Goal: Task Accomplishment & Management: Use online tool/utility

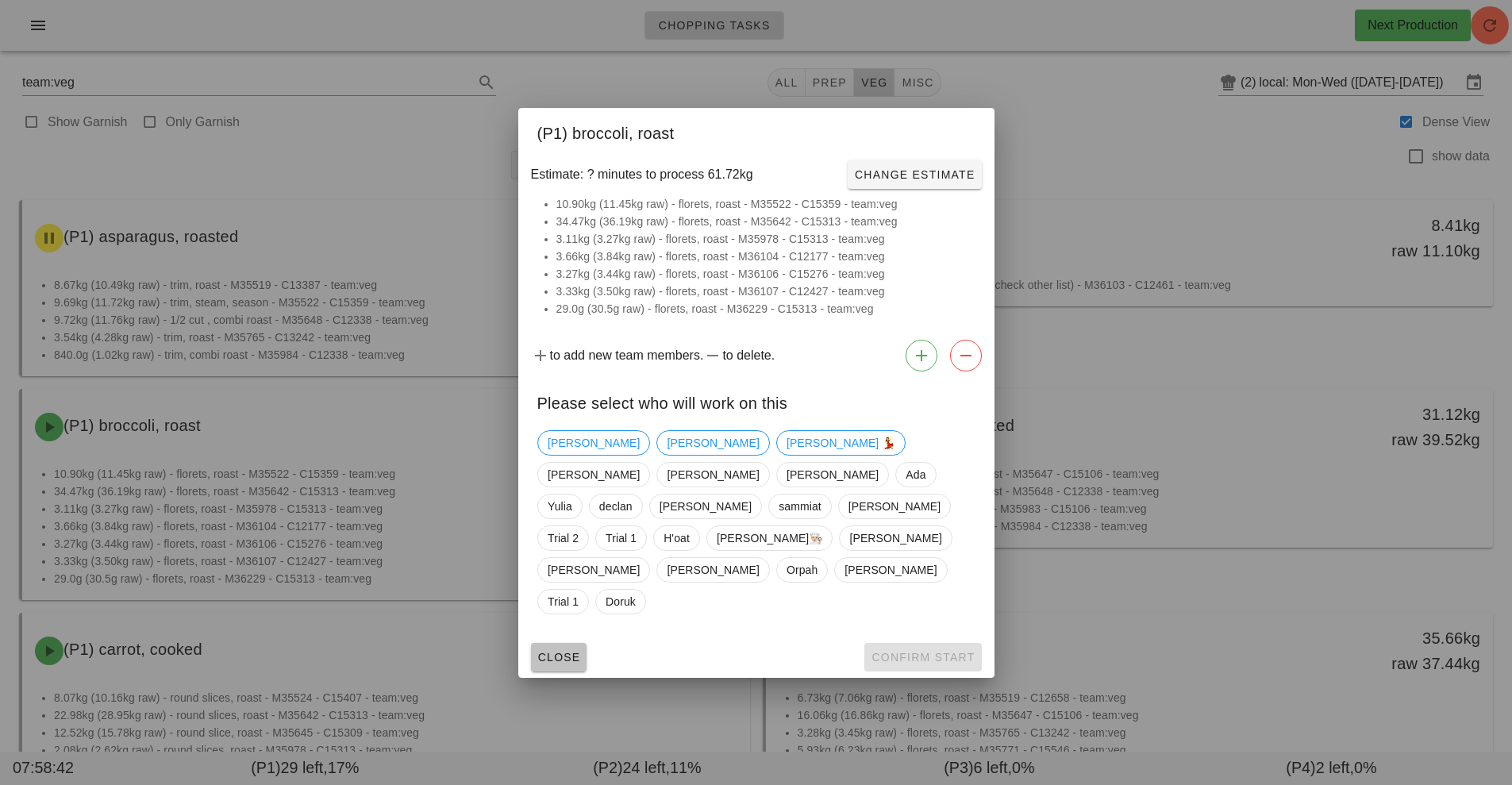
click at [555, 651] on span "Close" at bounding box center [559, 657] width 44 height 13
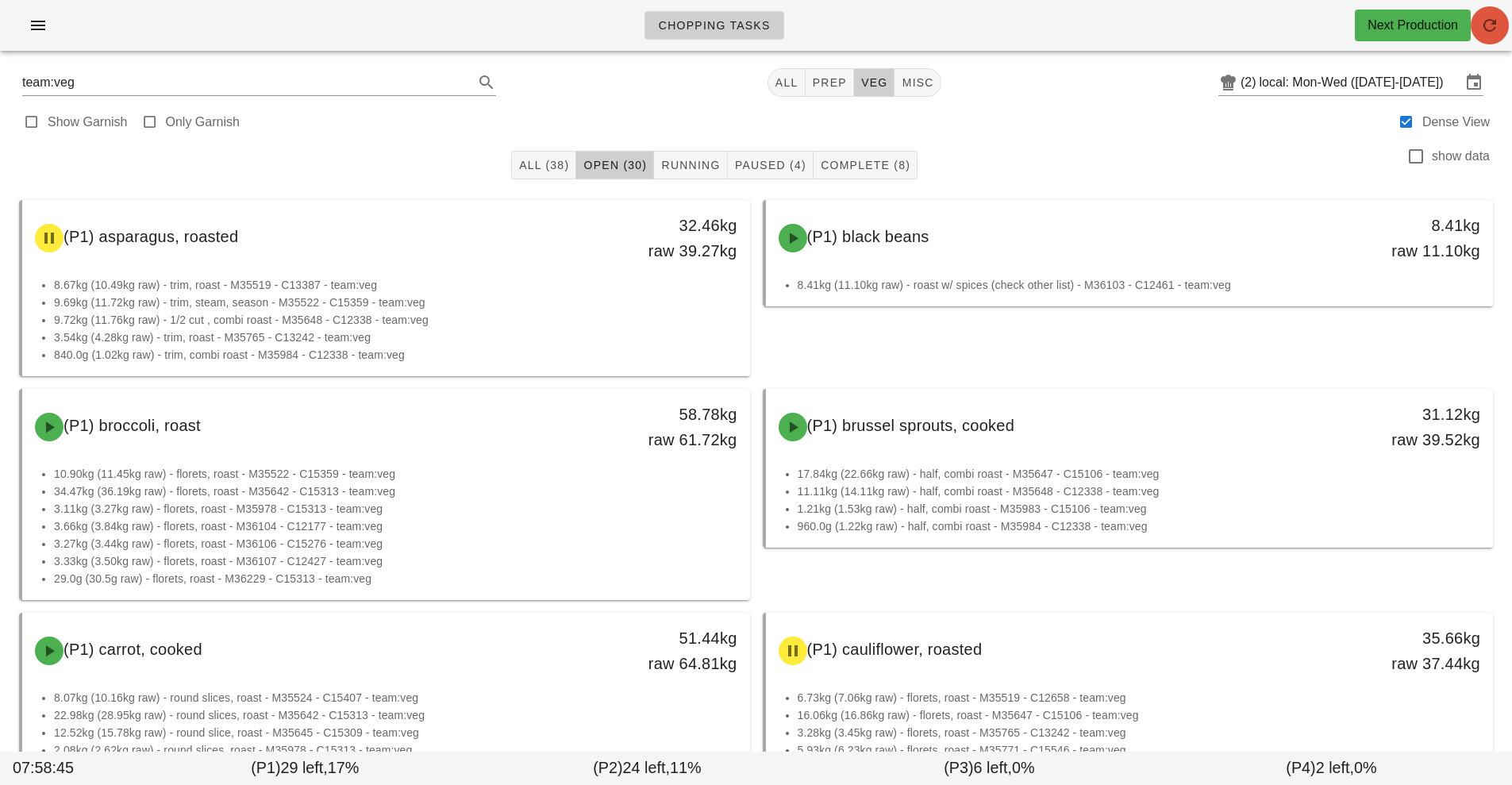
click at [1507, 22] on span "button" at bounding box center [1490, 25] width 39 height 19
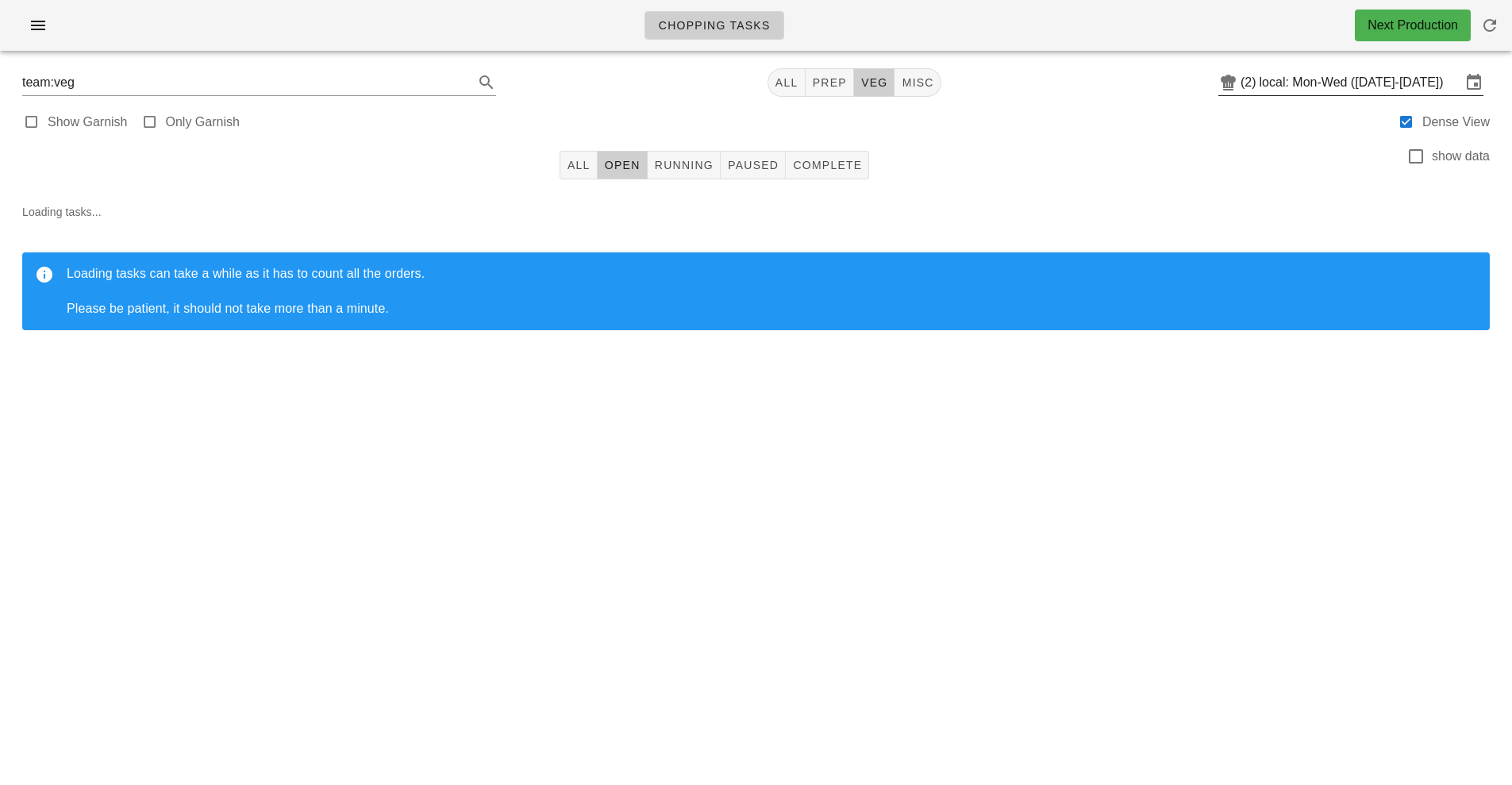
click at [1342, 80] on input "local: Mon-Wed ([DATE]-[DATE])" at bounding box center [1360, 82] width 202 height 25
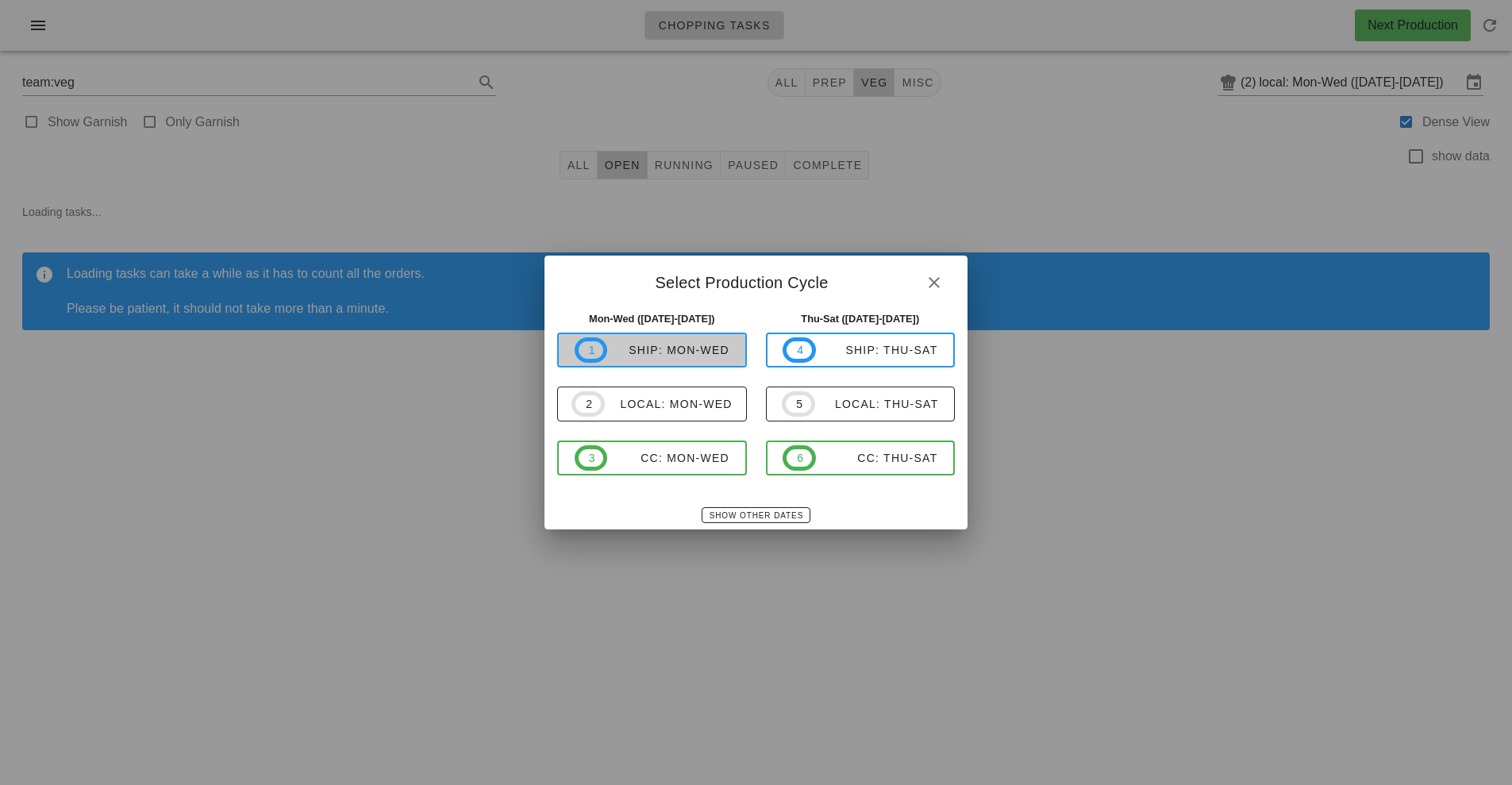
click at [673, 347] on div "ship: Mon-Wed" at bounding box center [668, 350] width 122 height 13
type input "ship: Mon-Wed ([DATE]-[DATE])"
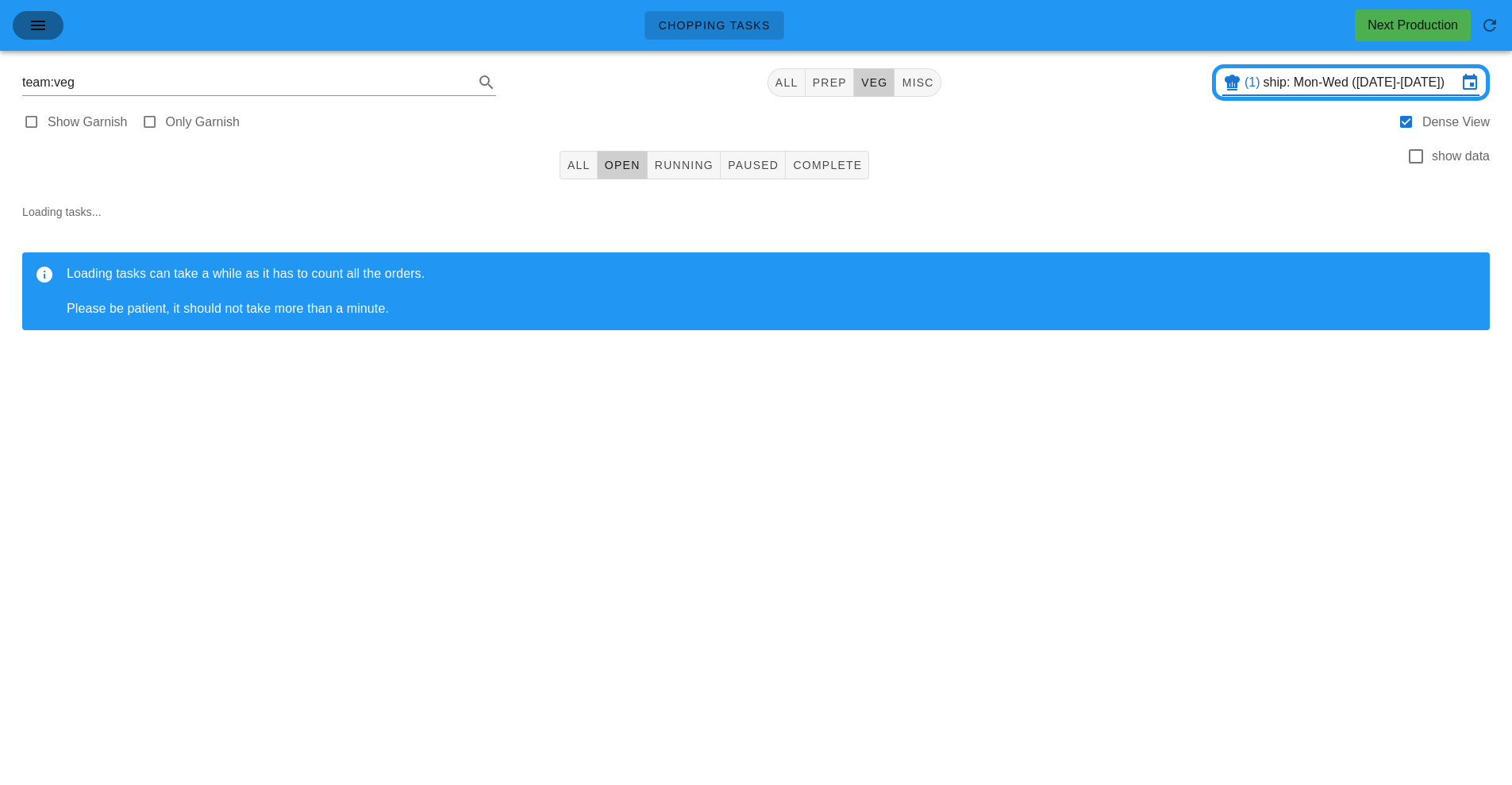
click at [45, 22] on icon "button" at bounding box center [38, 25] width 19 height 19
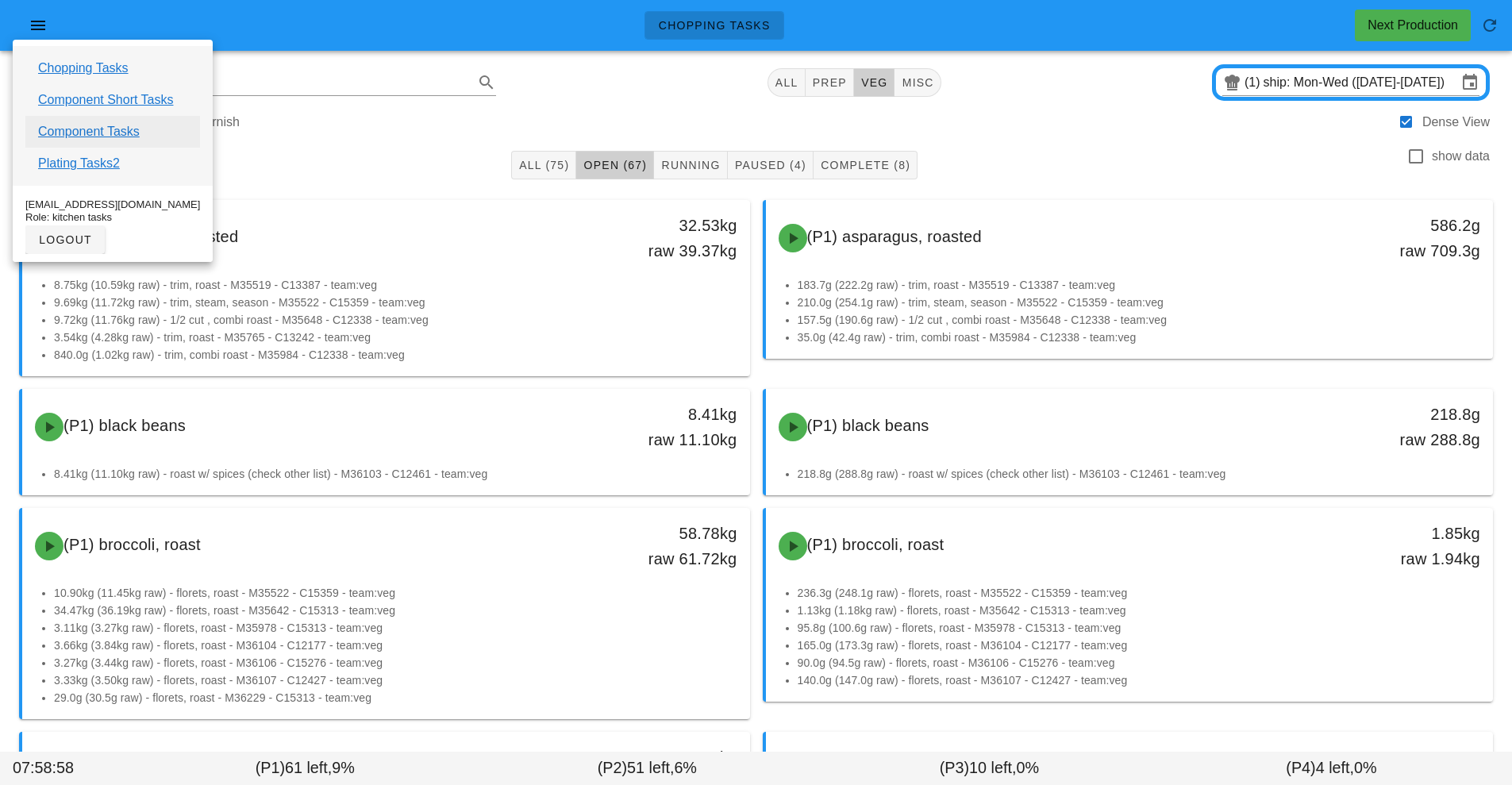
click at [120, 129] on link "Component Tasks" at bounding box center [89, 131] width 101 height 19
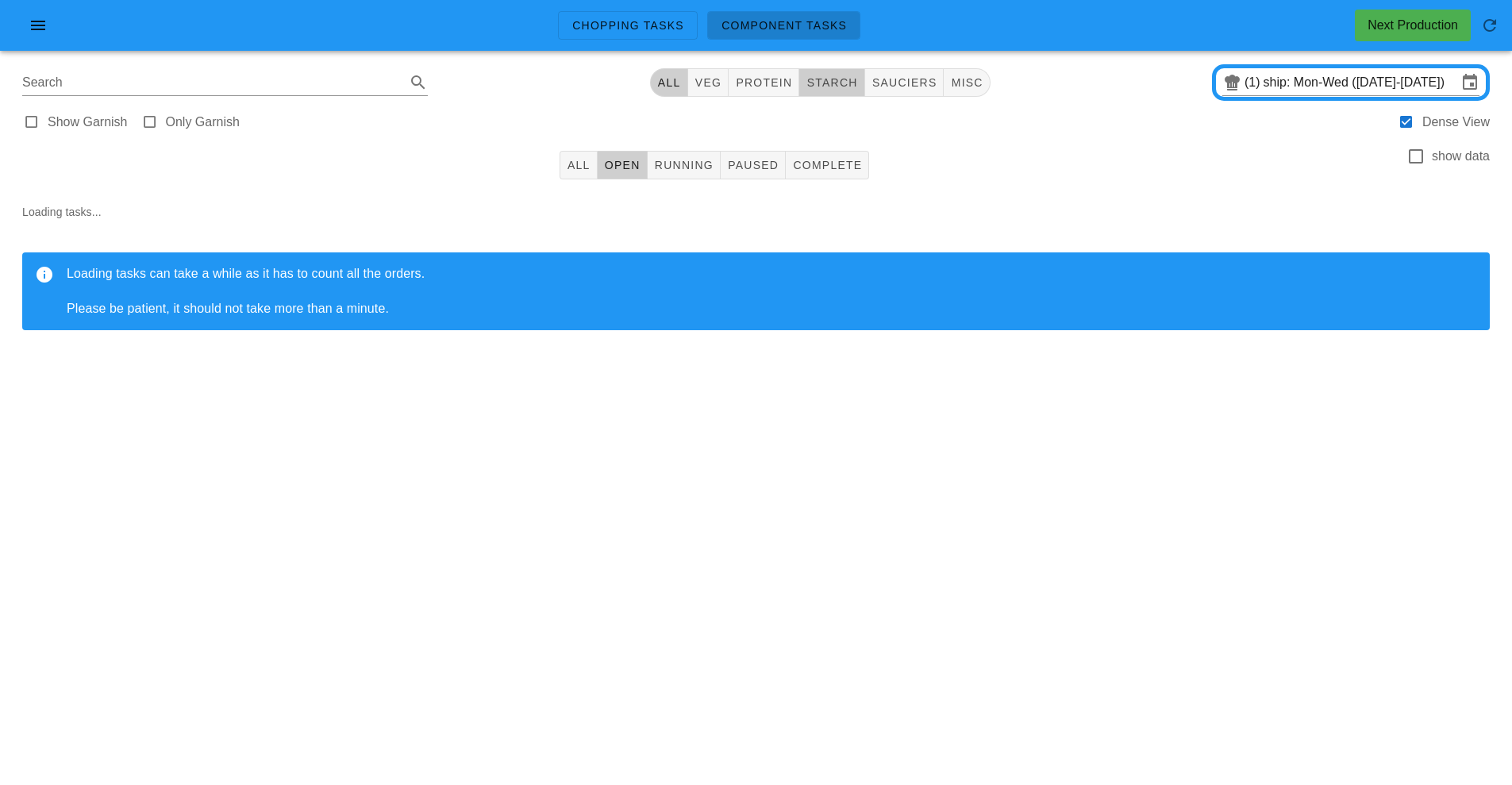
click at [827, 82] on span "starch" at bounding box center [831, 82] width 52 height 13
type input "team:starch"
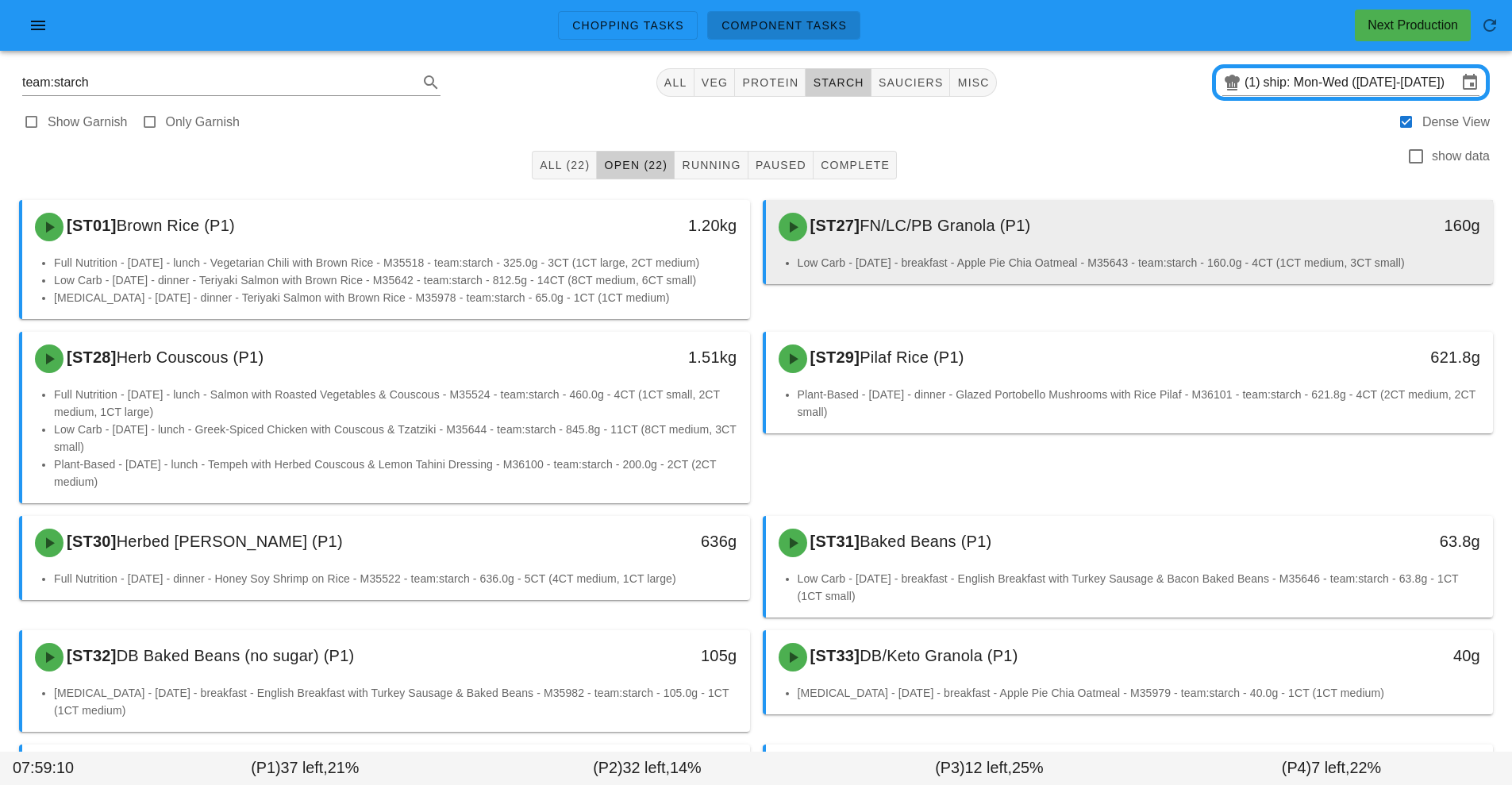
click at [1008, 239] on div "[ST27] FN/LC/PB Granola (P1)" at bounding box center [1038, 227] width 540 height 47
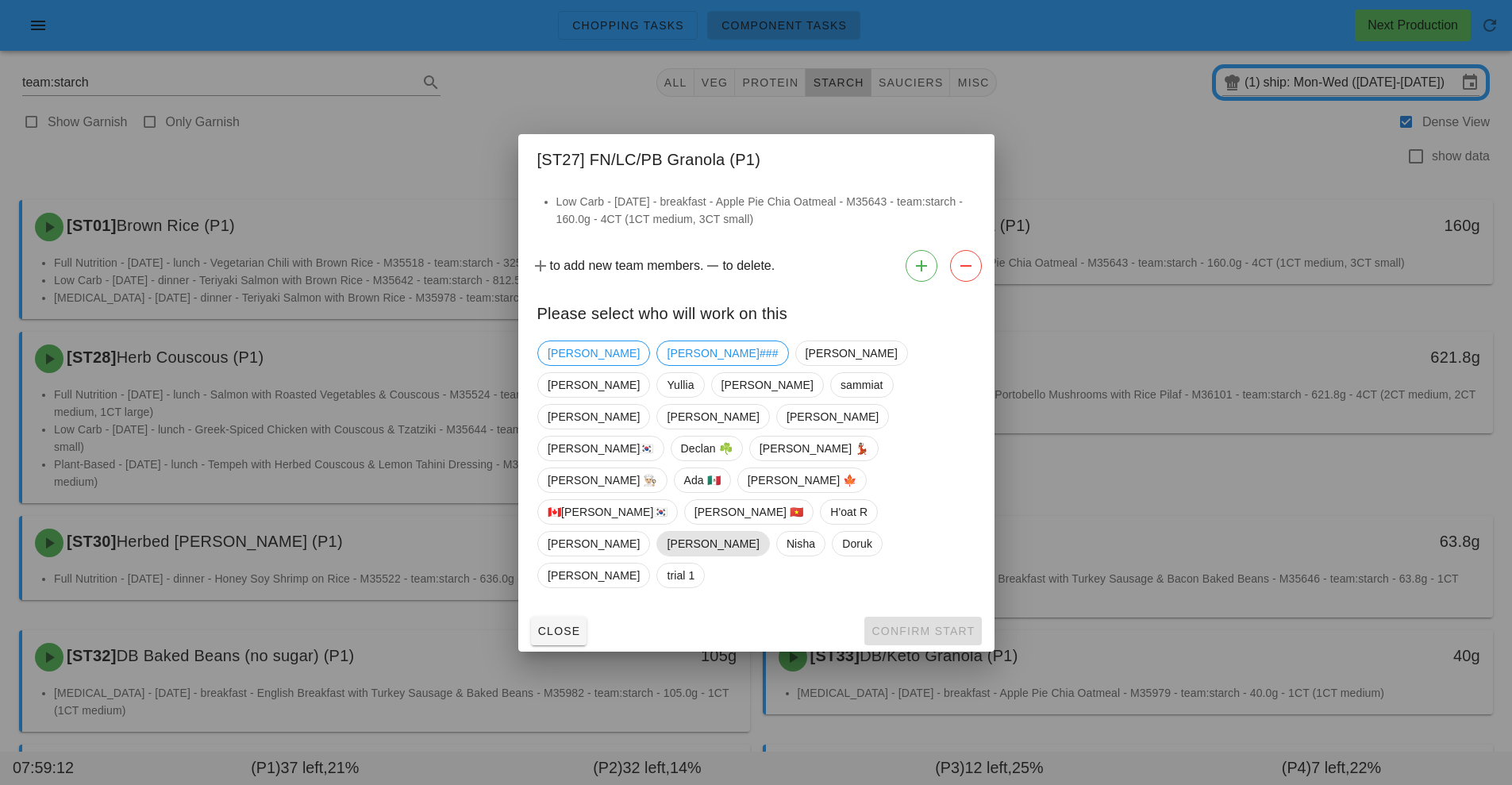
click at [699, 532] on span "[PERSON_NAME]" at bounding box center [712, 544] width 92 height 24
click at [915, 625] on span "Confirm Start" at bounding box center [923, 631] width 104 height 13
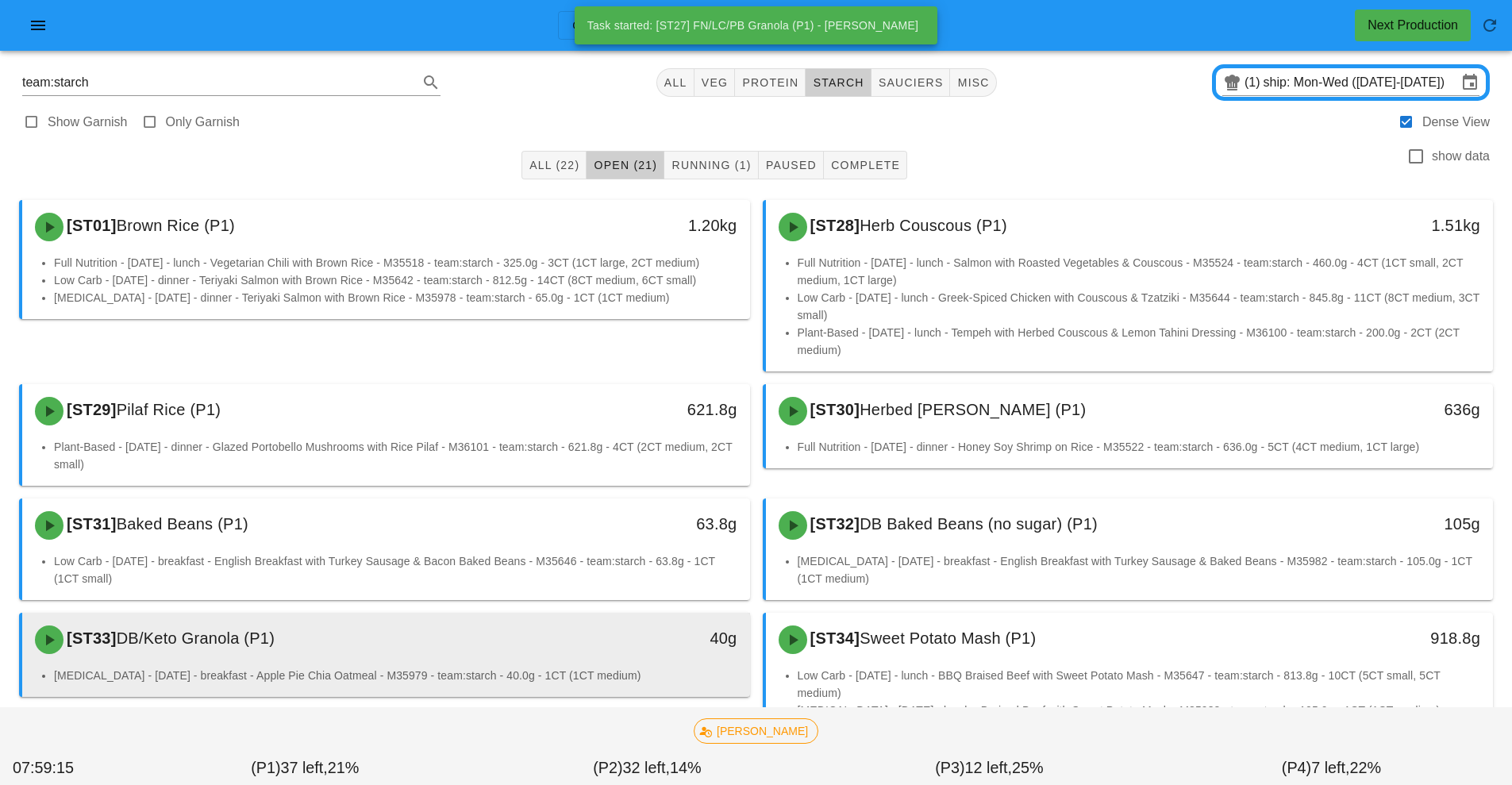
click at [472, 670] on li "[MEDICAL_DATA] - [DATE] - breakfast - Apple Pie Chia Oatmeal - M35979 - team:st…" at bounding box center [395, 675] width 683 height 17
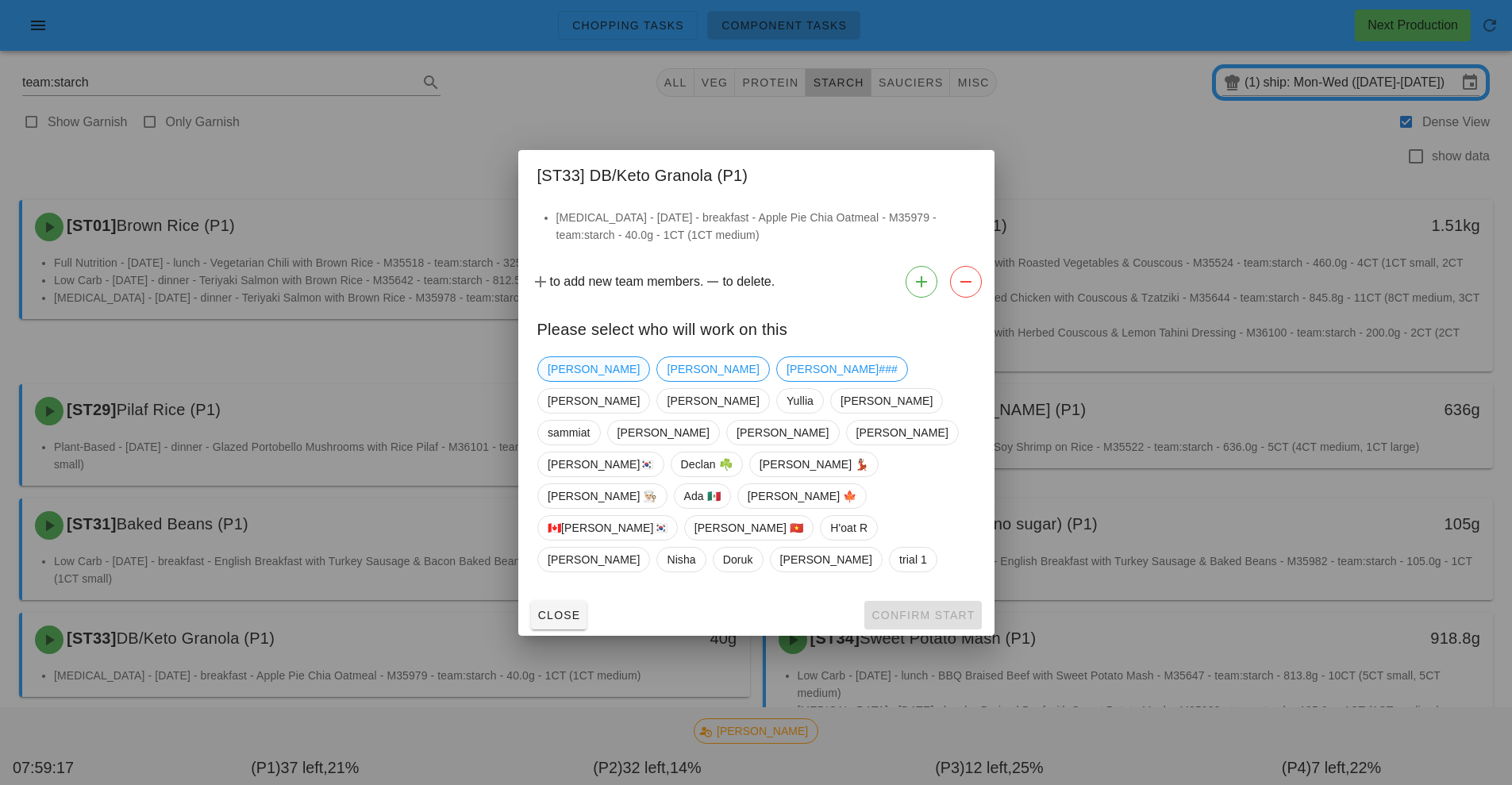
click at [566, 381] on span "[PERSON_NAME]" at bounding box center [593, 369] width 92 height 24
click at [924, 608] on span "Confirm Start" at bounding box center [923, 615] width 104 height 13
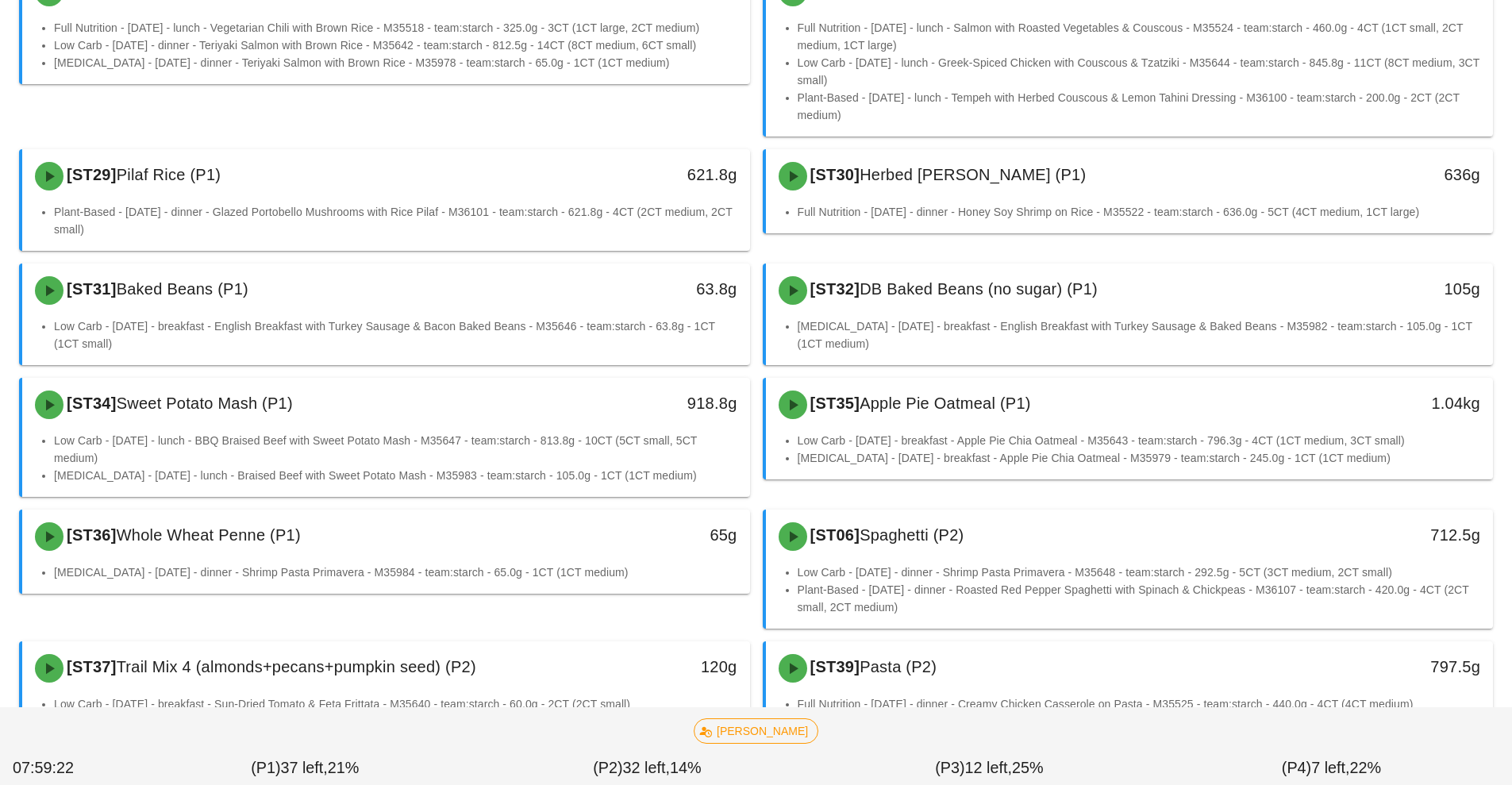
scroll to position [322, 0]
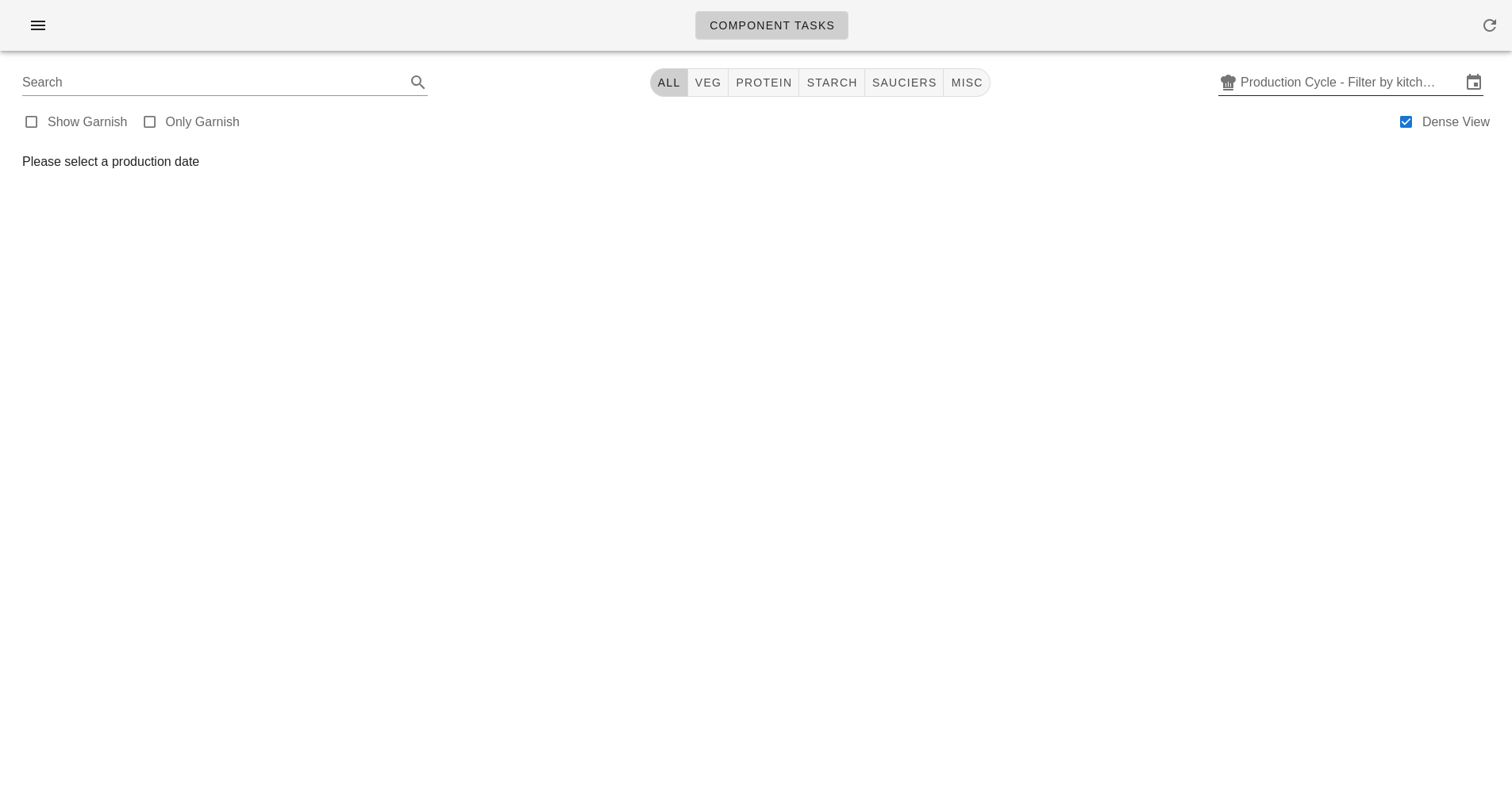
click at [1404, 80] on input "Production Cycle - Filter by kitchen production schedules" at bounding box center [1351, 82] width 220 height 25
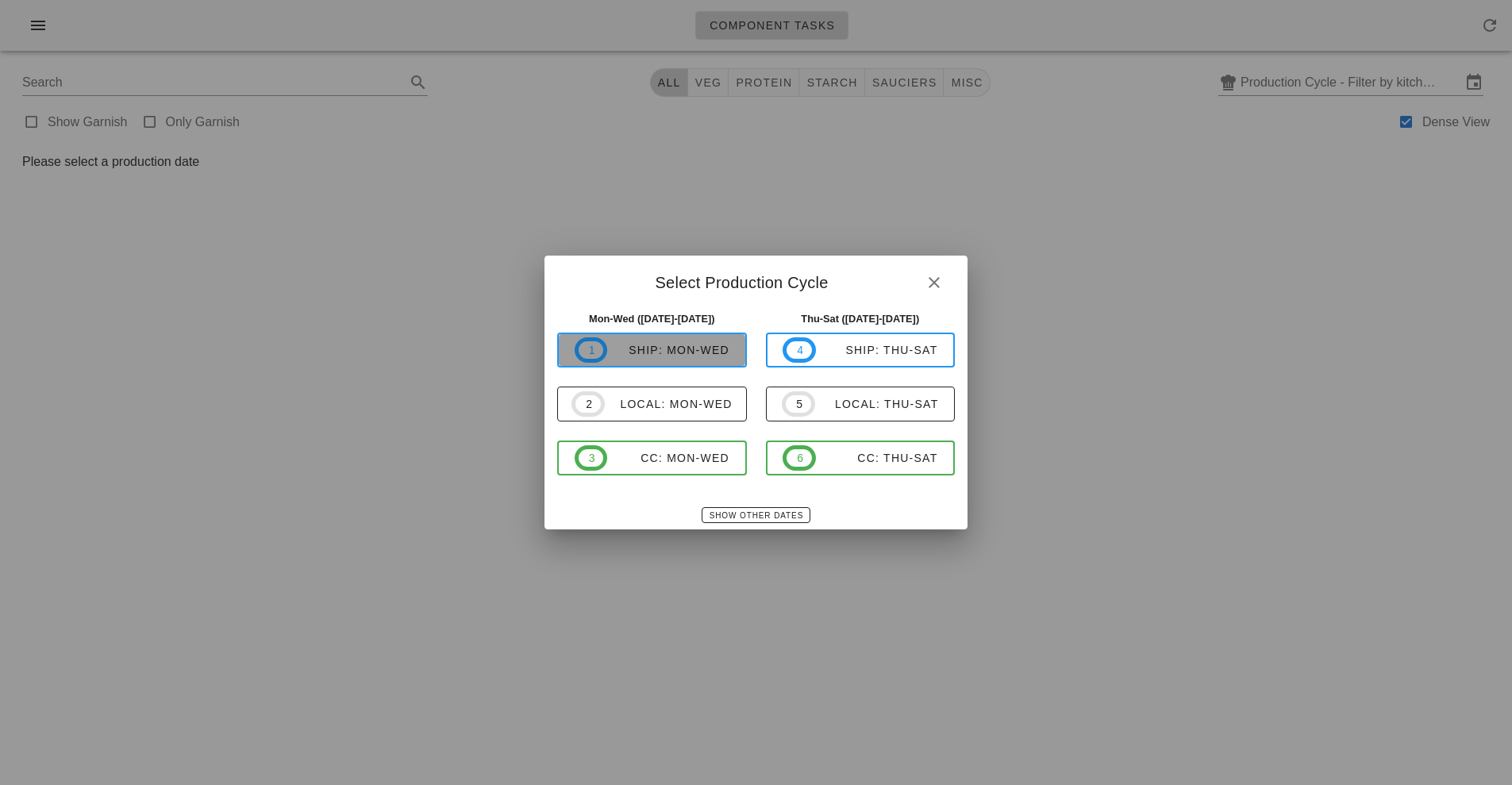
click at [654, 344] on div "ship: Mon-Wed" at bounding box center [668, 350] width 122 height 13
type input "ship: Mon-Wed ([DATE]-[DATE])"
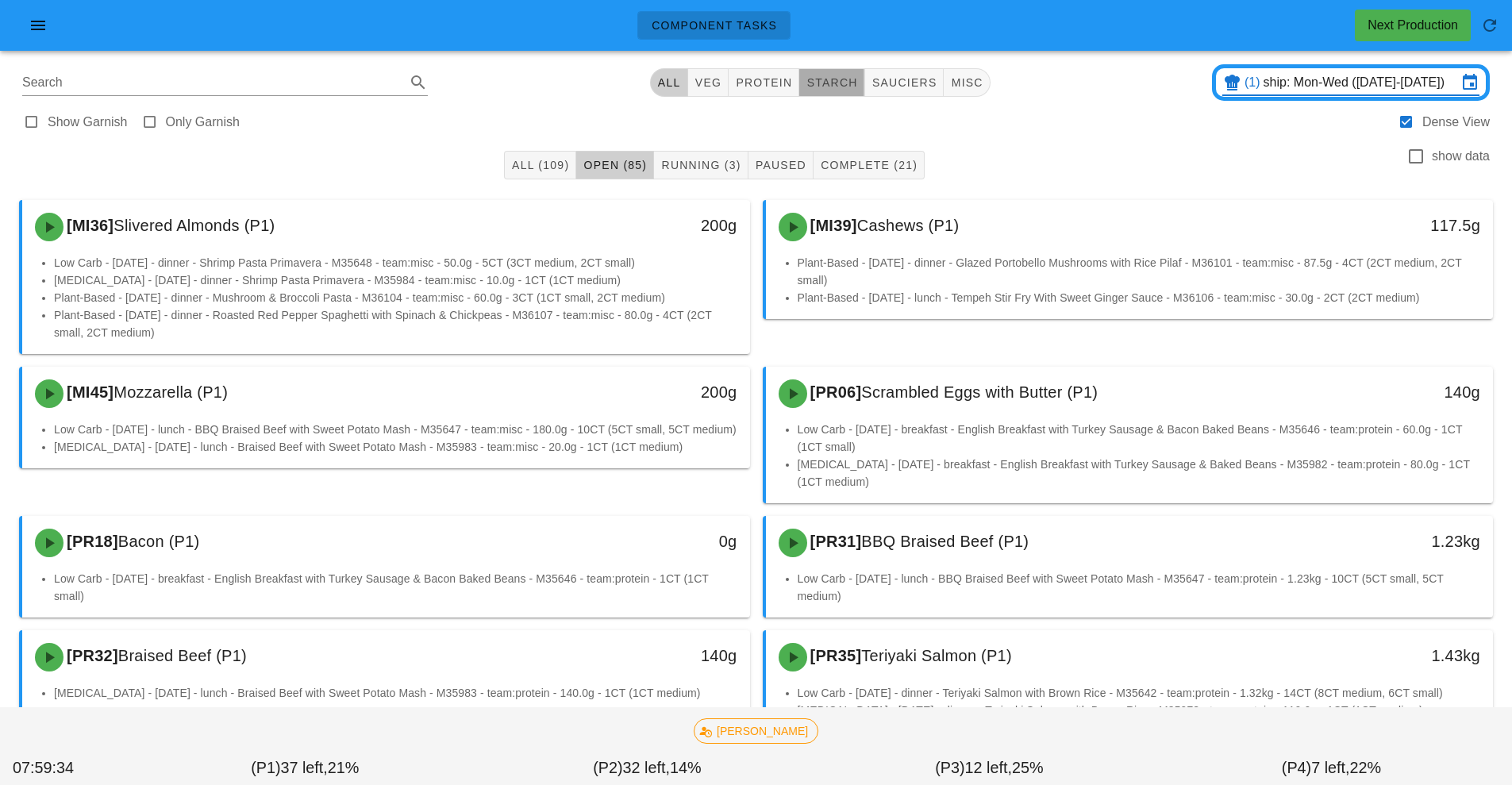
click at [830, 80] on span "starch" at bounding box center [831, 82] width 52 height 13
type input "team:starch"
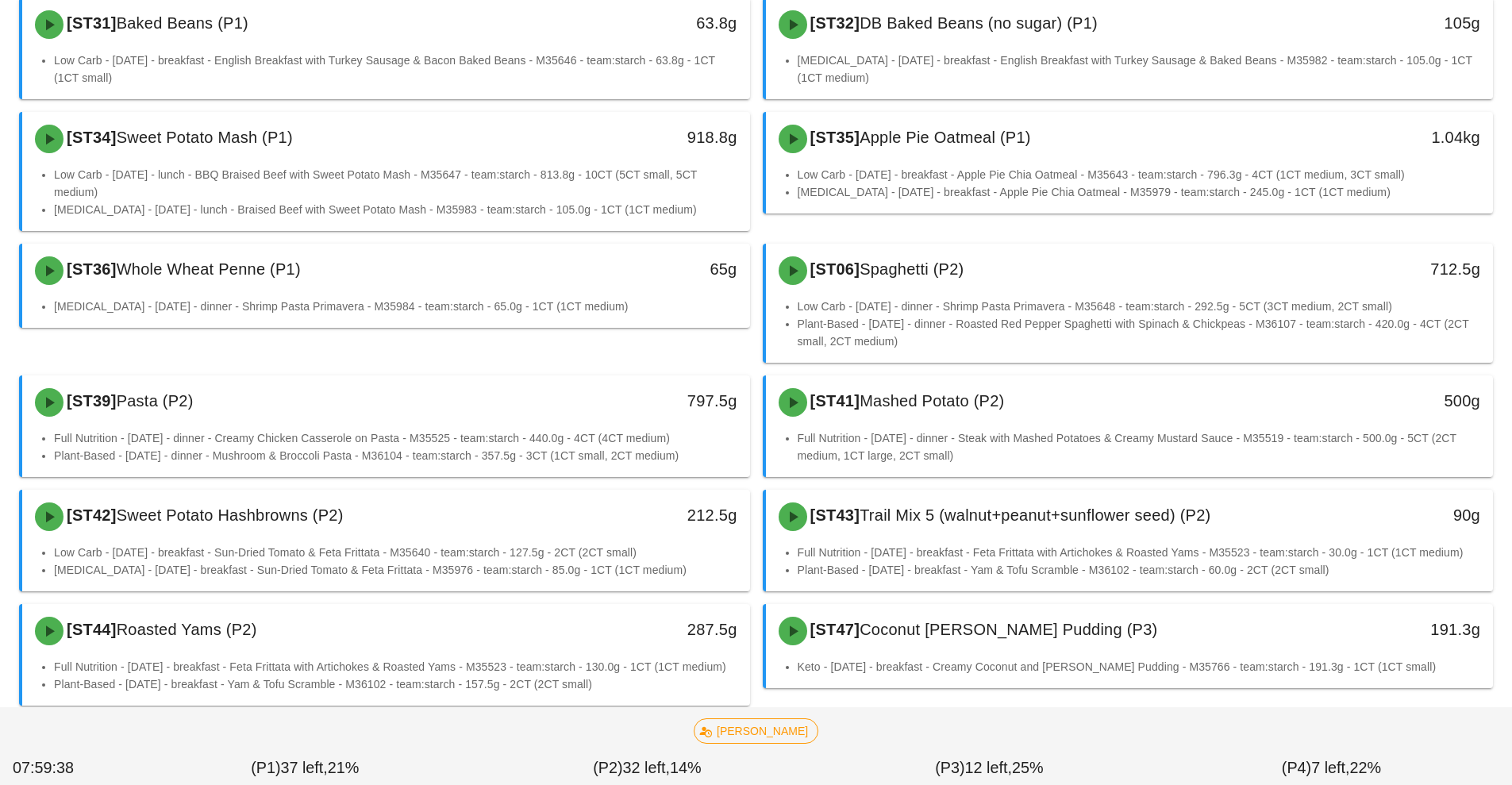
scroll to position [505, 0]
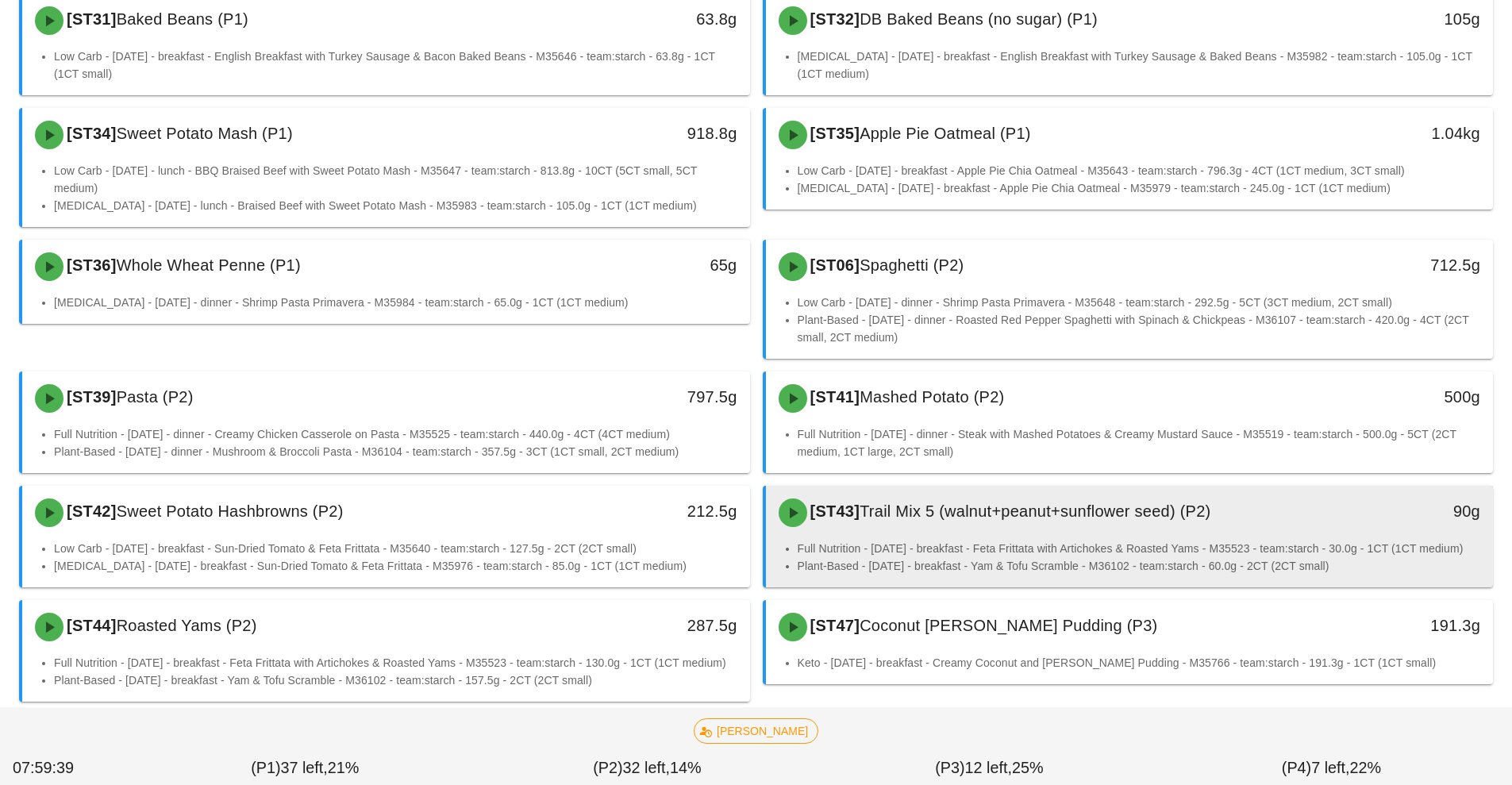
click at [876, 541] on li "Full Nutrition - [DATE] - breakfast - Feta Frittata with Artichokes & Roasted Y…" at bounding box center [1138, 548] width 683 height 17
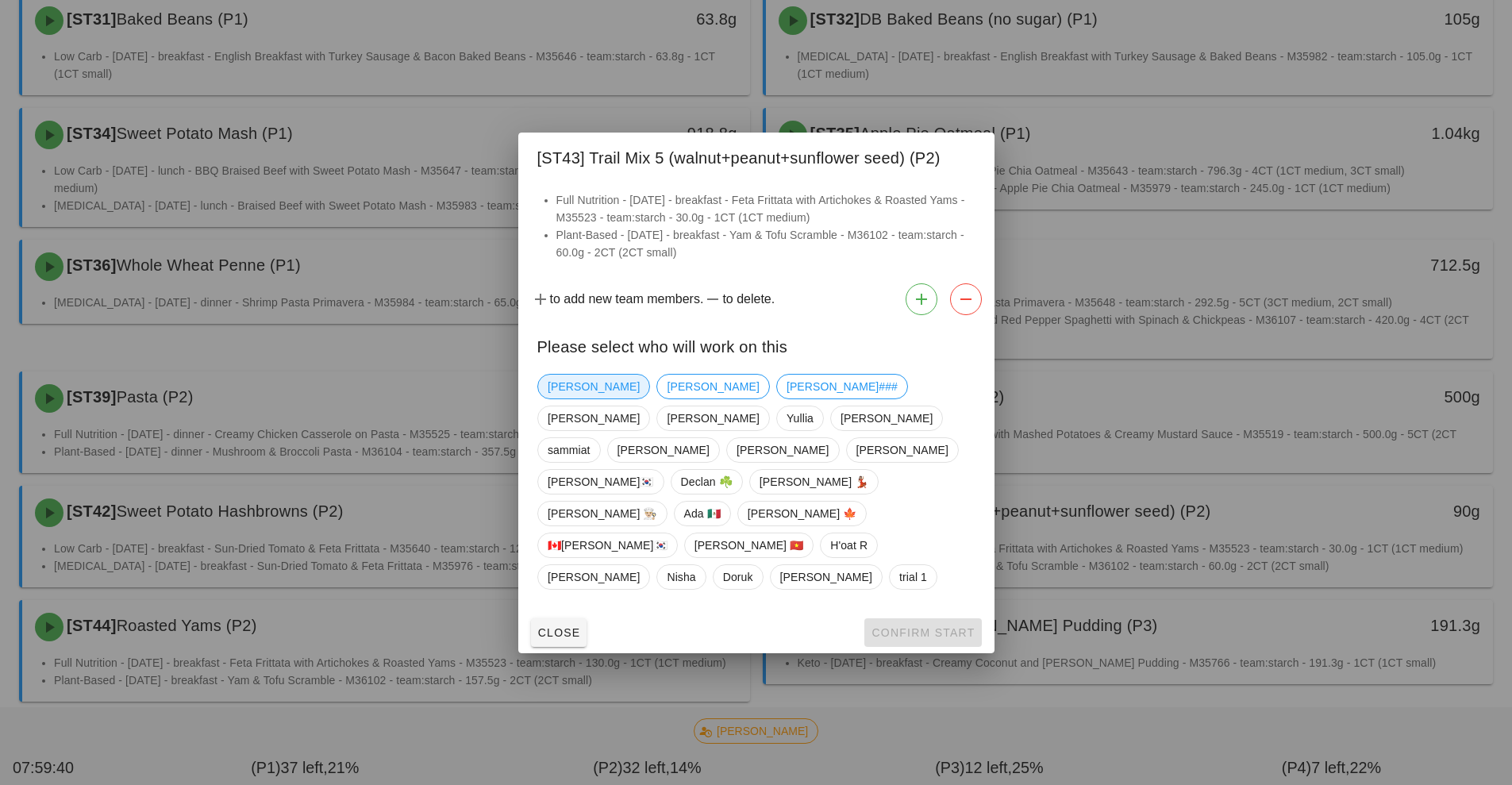
click at [571, 399] on span "[PERSON_NAME]" at bounding box center [593, 386] width 92 height 24
click at [909, 618] on button "Confirm Start" at bounding box center [923, 633] width 116 height 29
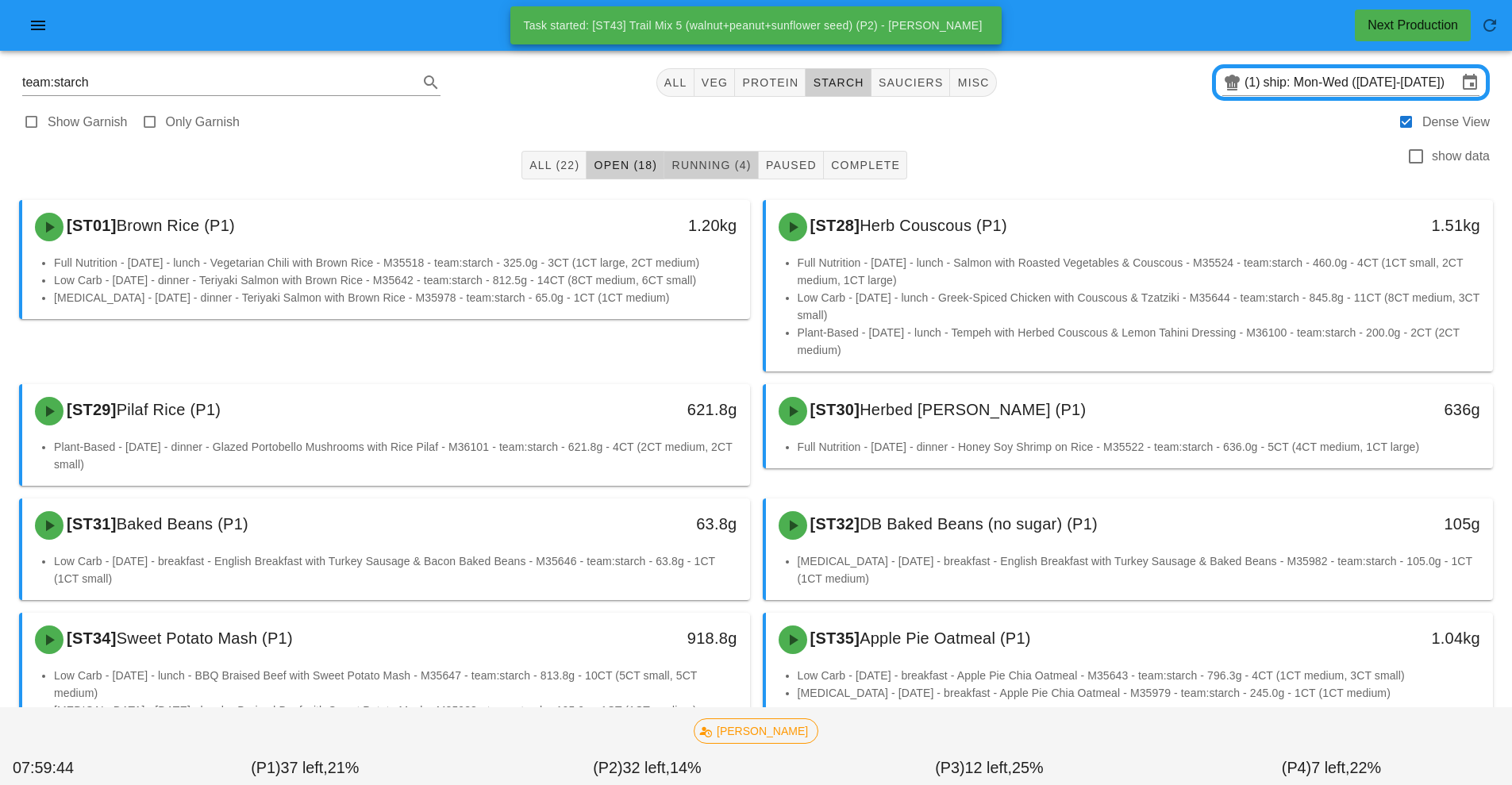
click at [713, 176] on button "Running (4)" at bounding box center [711, 165] width 94 height 29
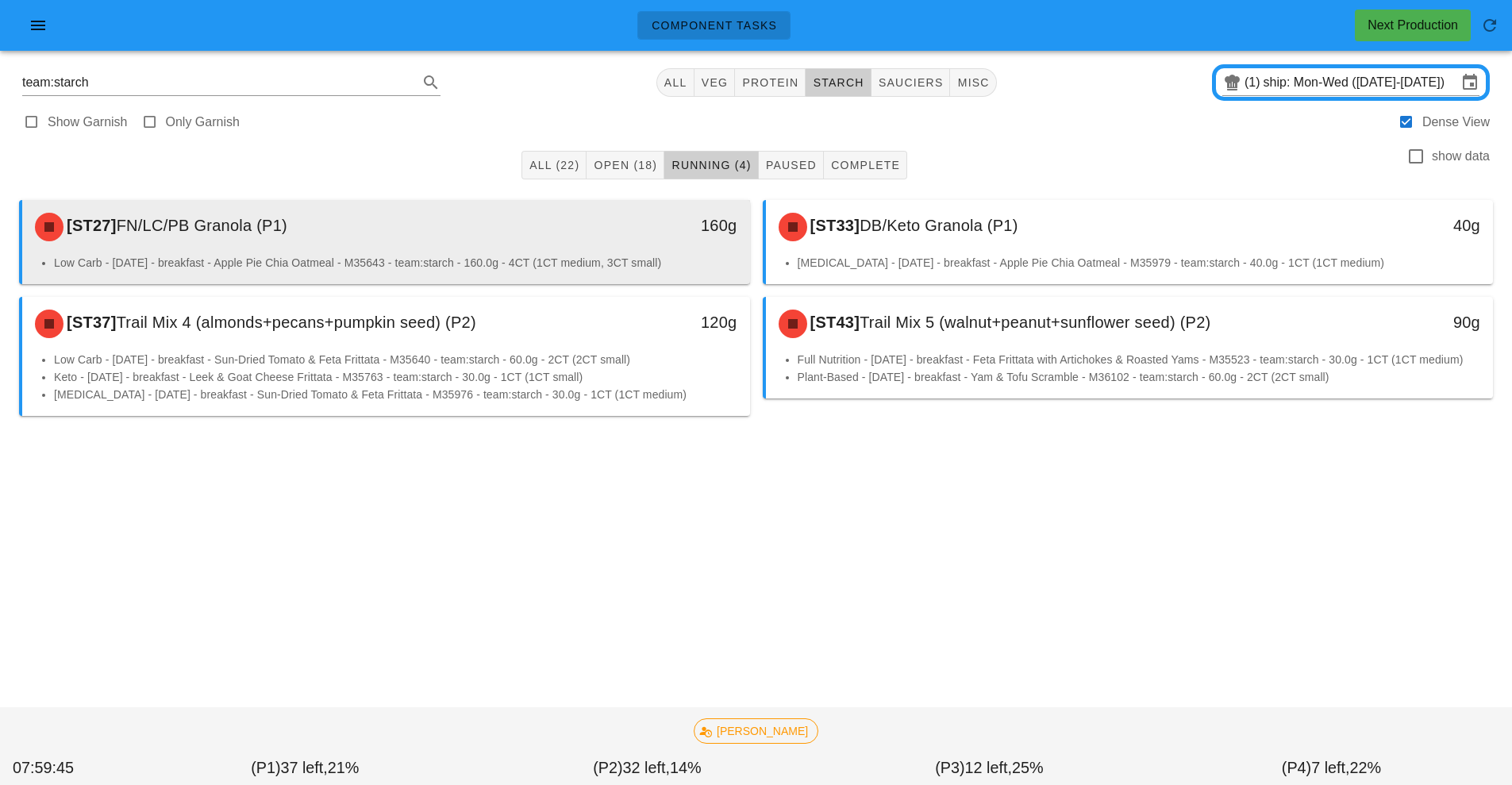
click at [446, 243] on div "[ST27] FN/LC/PB Granola (P1)" at bounding box center [295, 227] width 540 height 47
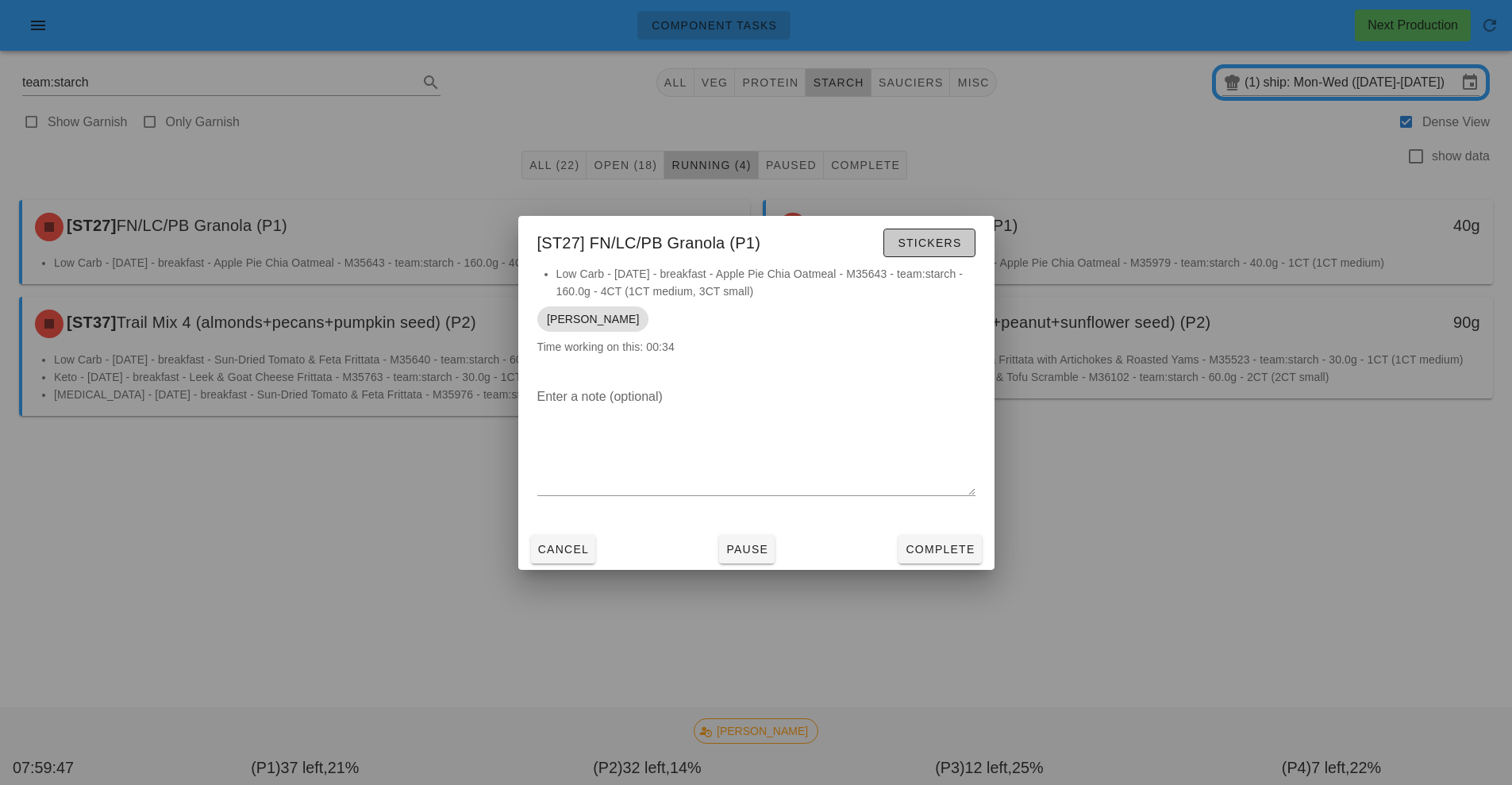
click at [935, 241] on span "Stickers" at bounding box center [929, 243] width 64 height 13
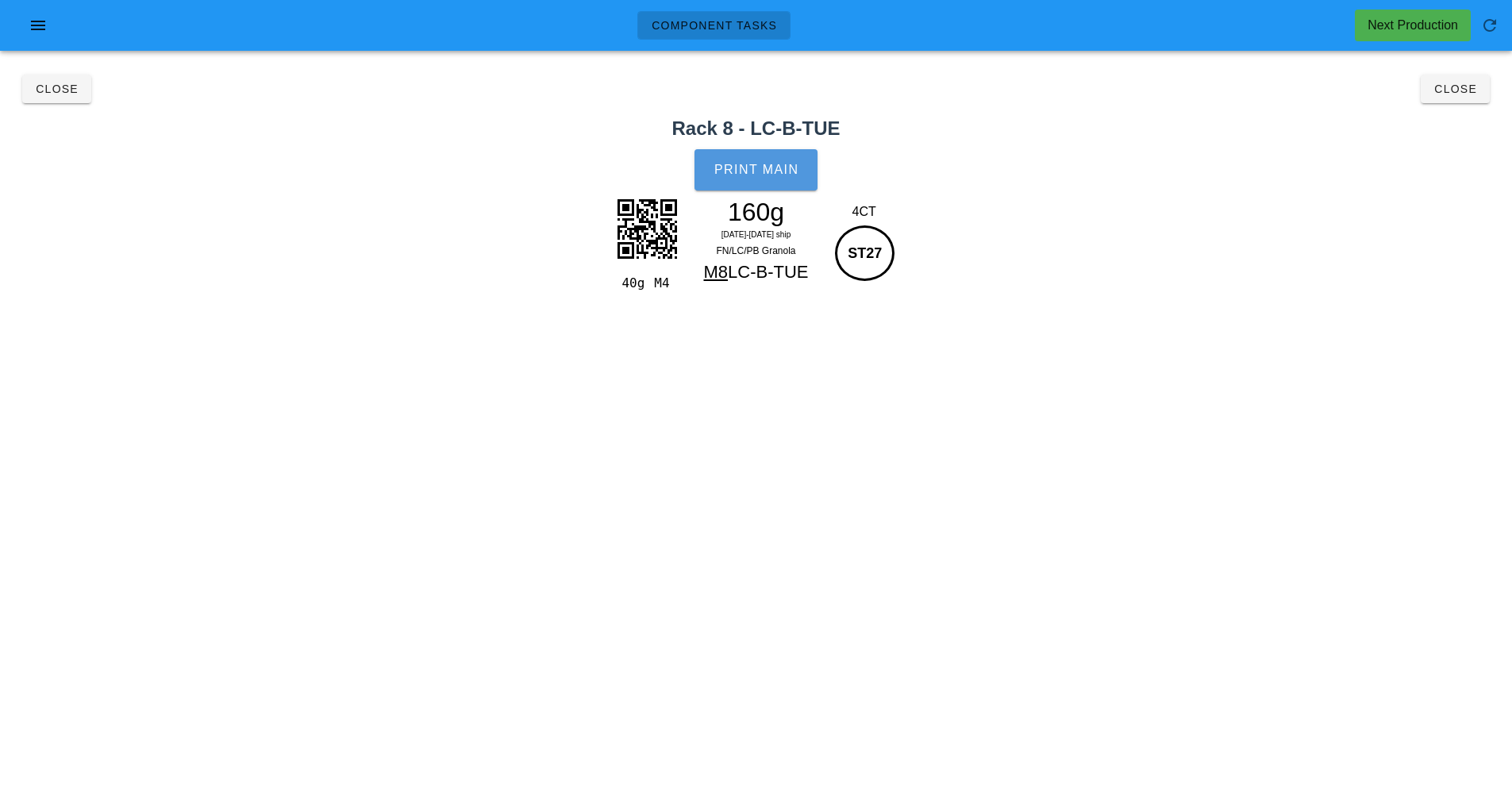
click at [765, 180] on button "Print Main" at bounding box center [755, 170] width 122 height 41
click at [47, 88] on span "Close" at bounding box center [56, 89] width 44 height 13
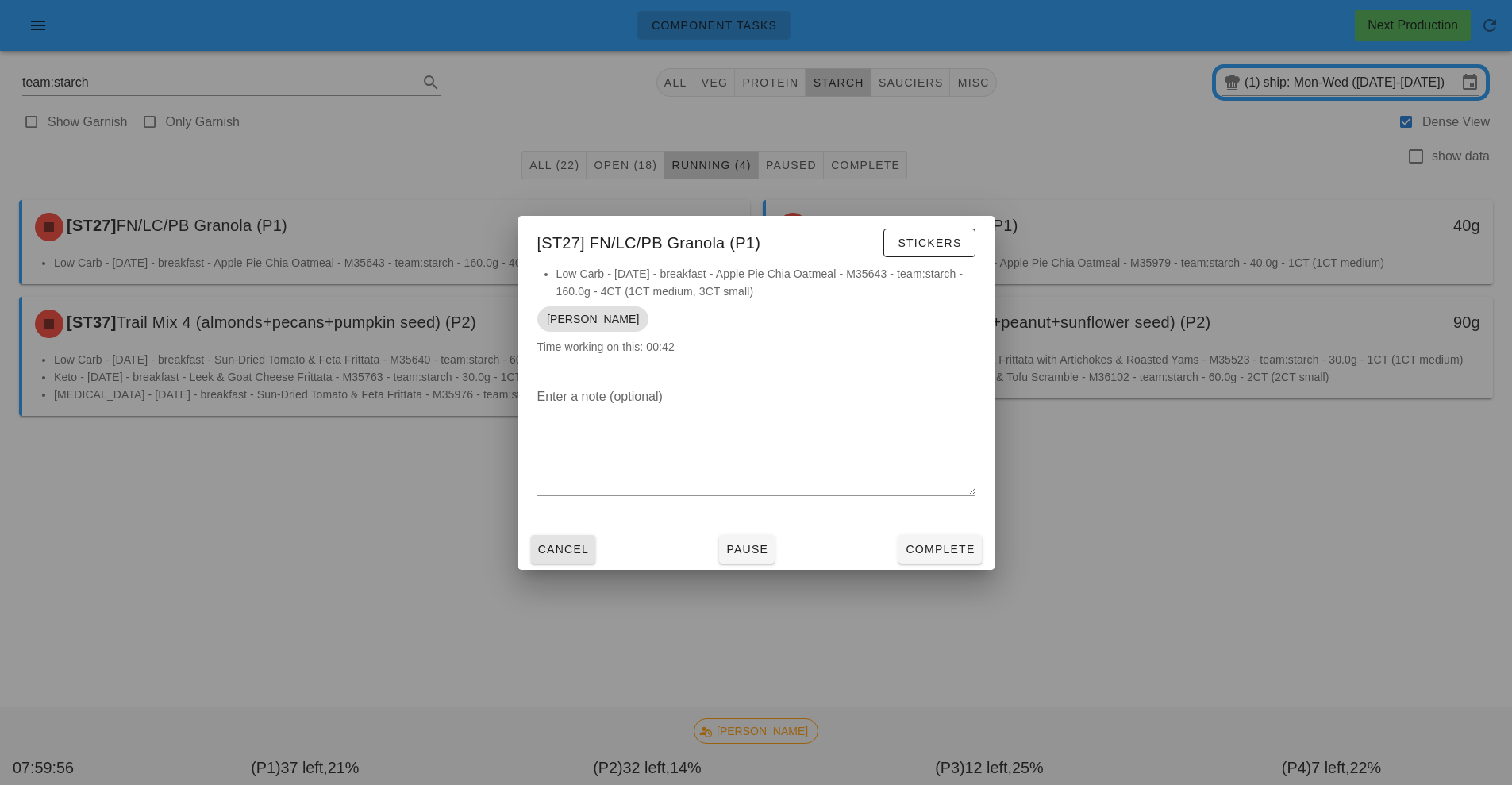
click at [556, 553] on span "Cancel" at bounding box center [563, 549] width 52 height 13
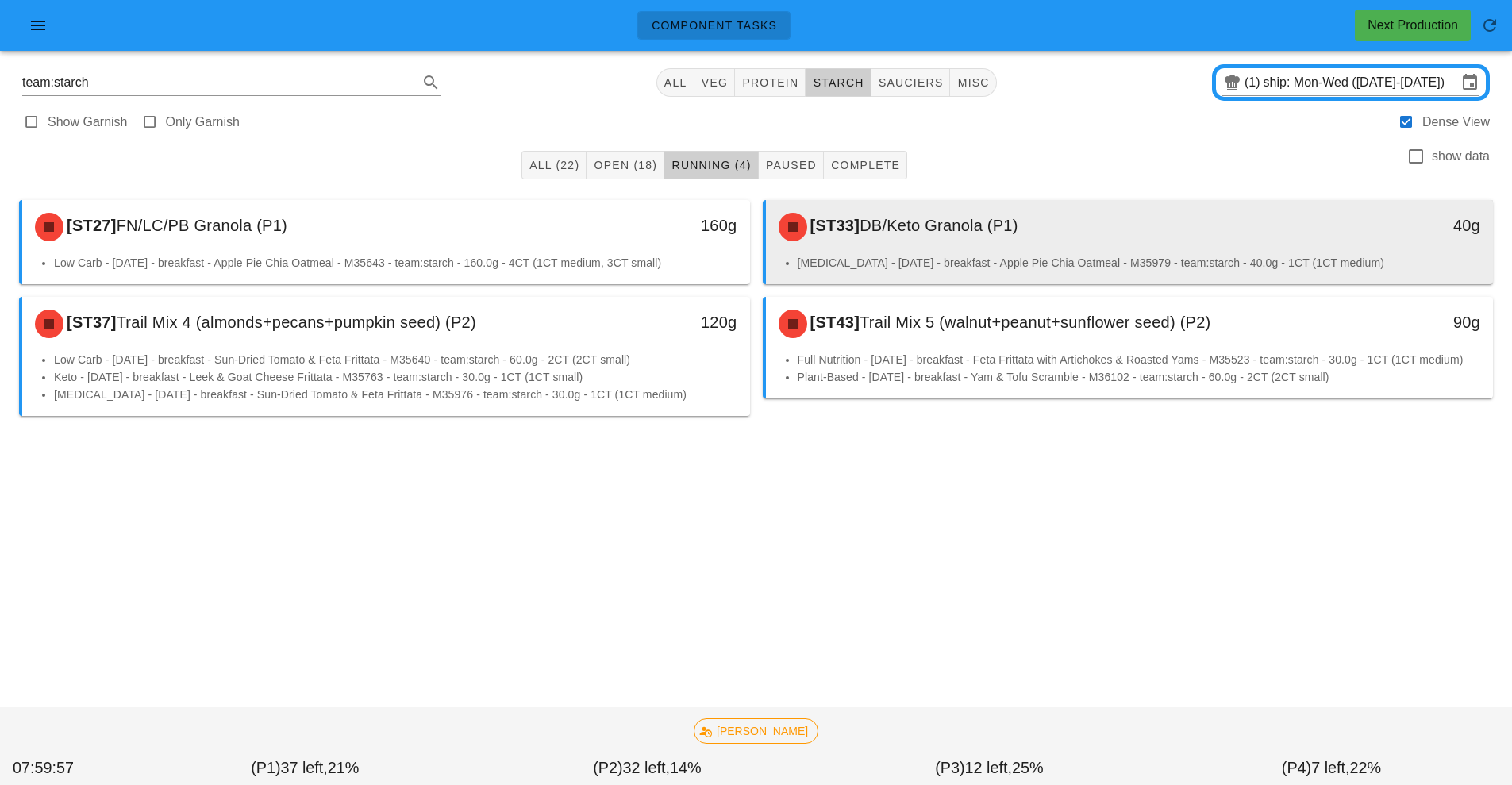
click at [932, 240] on div "[ST33] DB/Keto Granola (P1)" at bounding box center [1038, 227] width 540 height 47
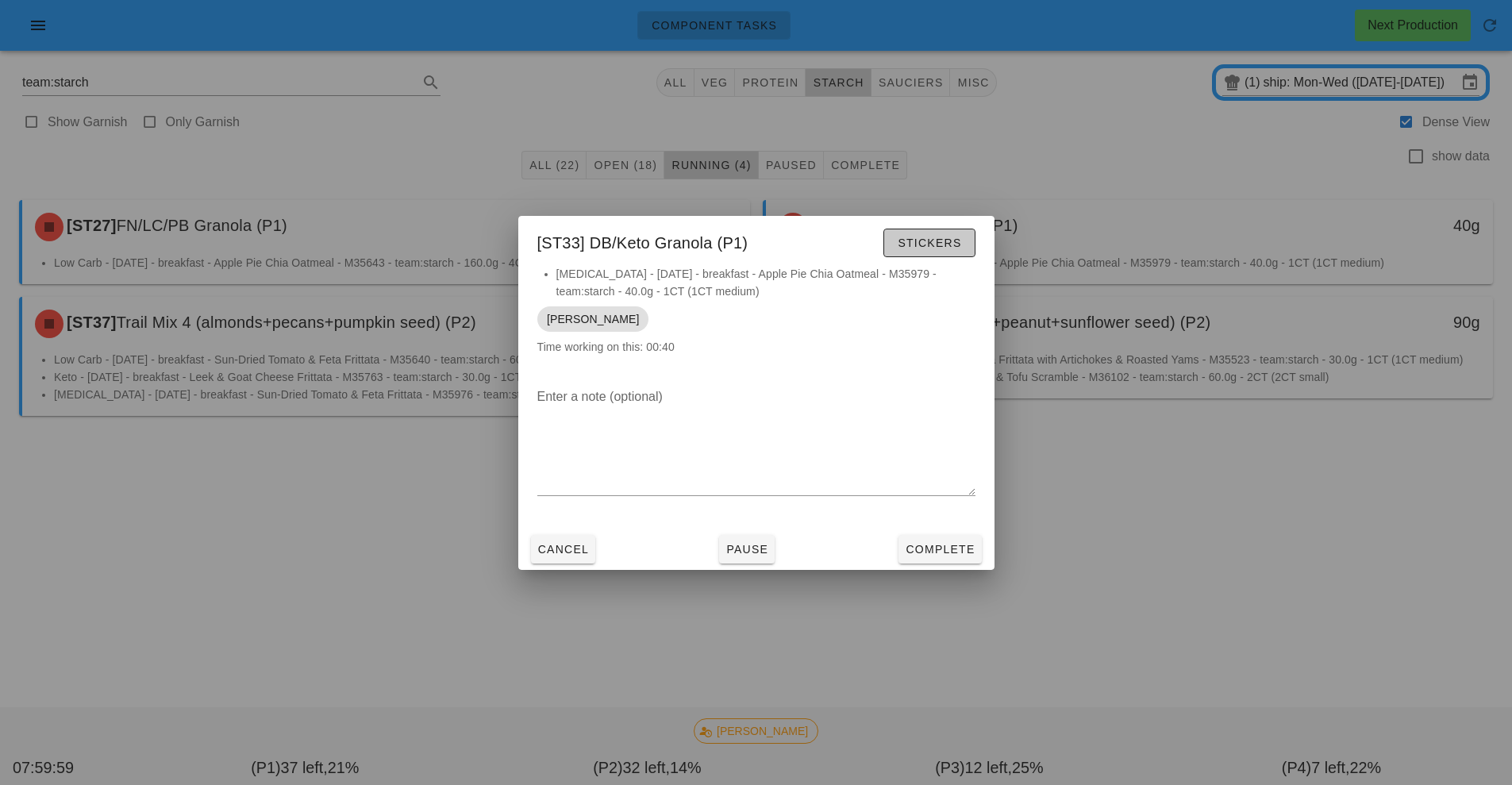
click at [923, 243] on span "Stickers" at bounding box center [929, 243] width 64 height 13
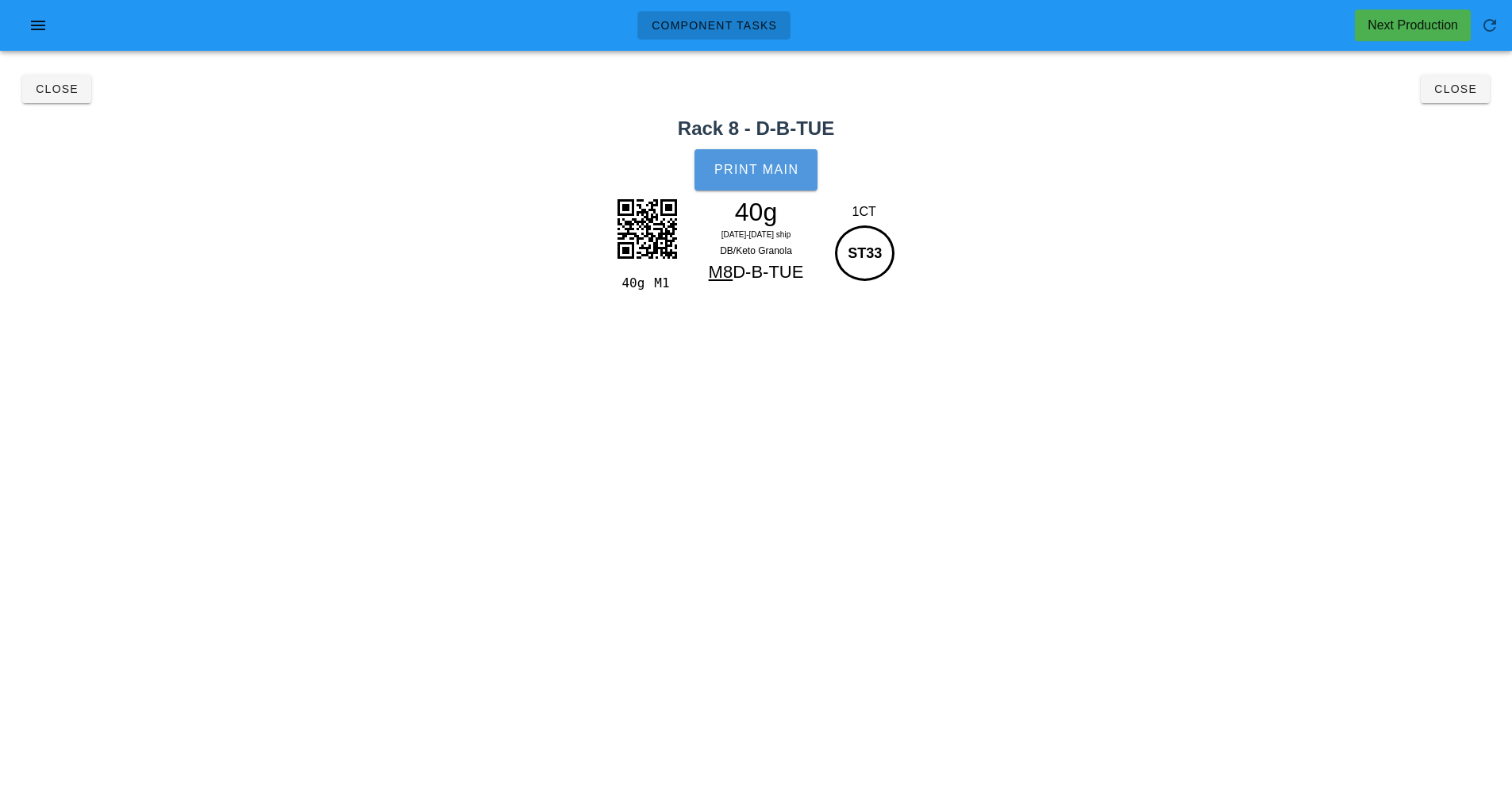
click at [770, 178] on button "Print Main" at bounding box center [755, 170] width 122 height 41
click at [54, 87] on span "Close" at bounding box center [56, 89] width 44 height 13
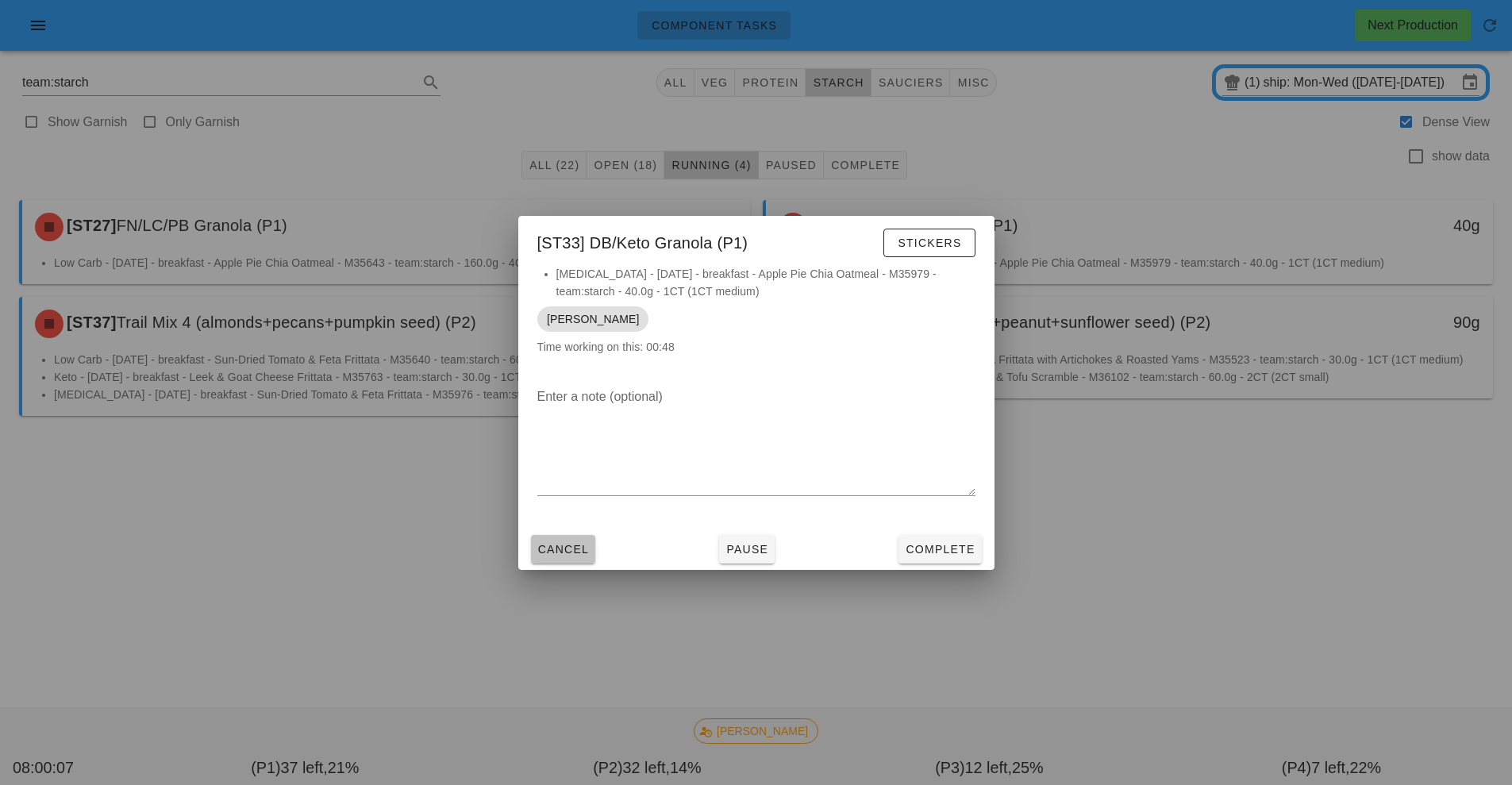
click at [559, 563] on button "Cancel" at bounding box center [563, 549] width 65 height 29
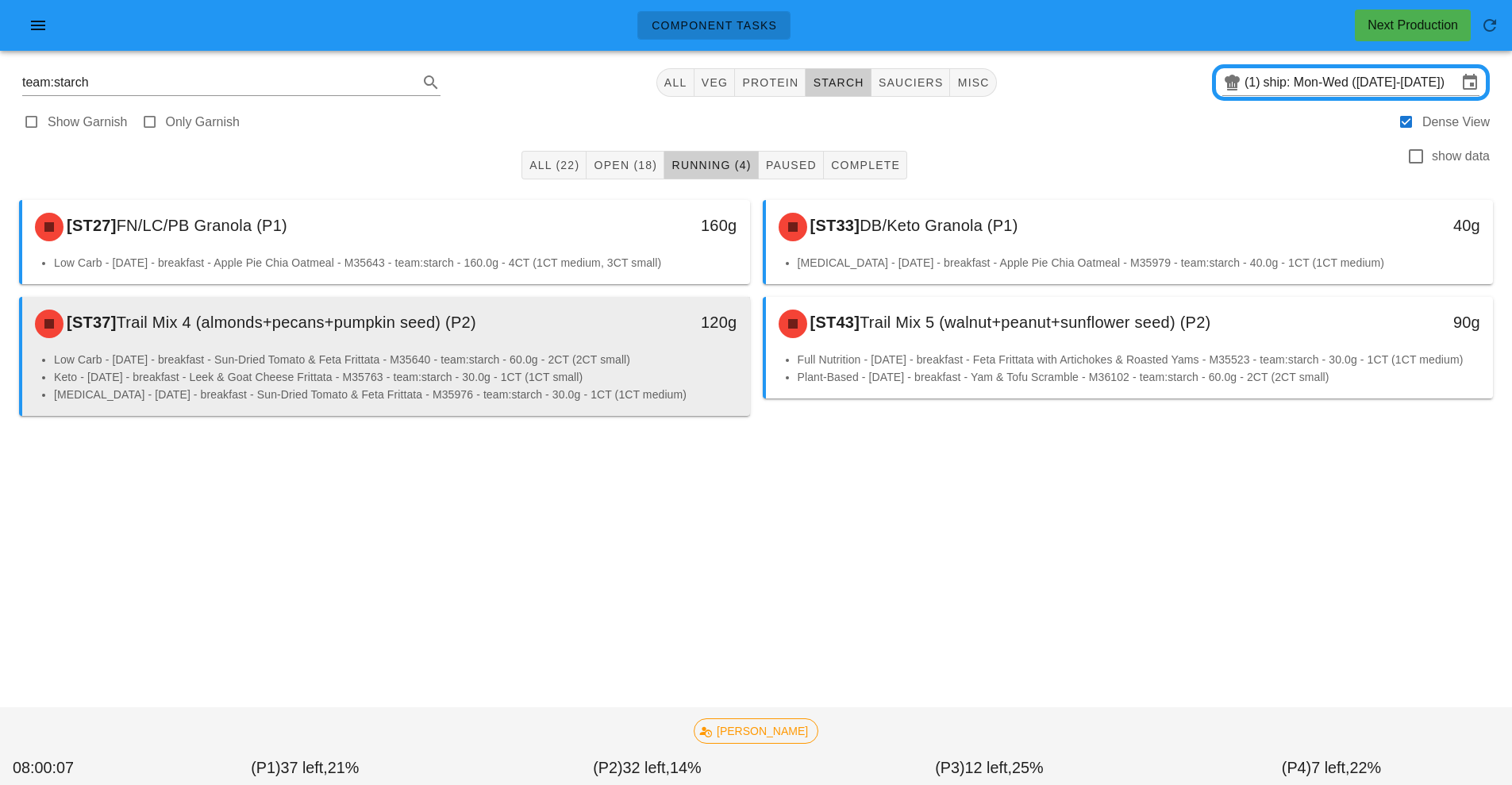
click at [196, 360] on li "Low Carb - [DATE] - breakfast - Sun-Dried Tomato & Feta Frittata - M35640 - tea…" at bounding box center [395, 359] width 683 height 17
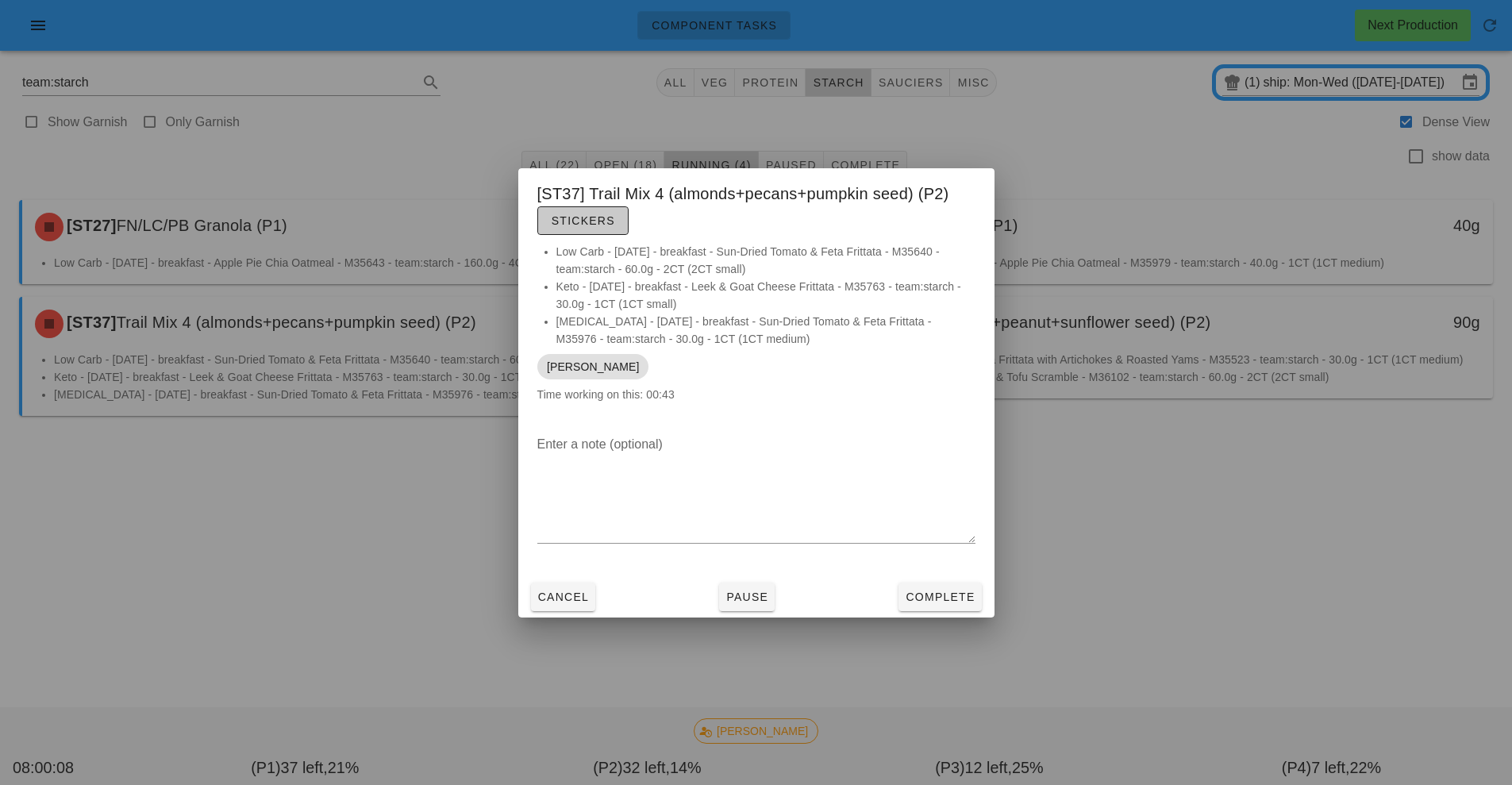
click at [587, 226] on span "Stickers" at bounding box center [583, 220] width 64 height 13
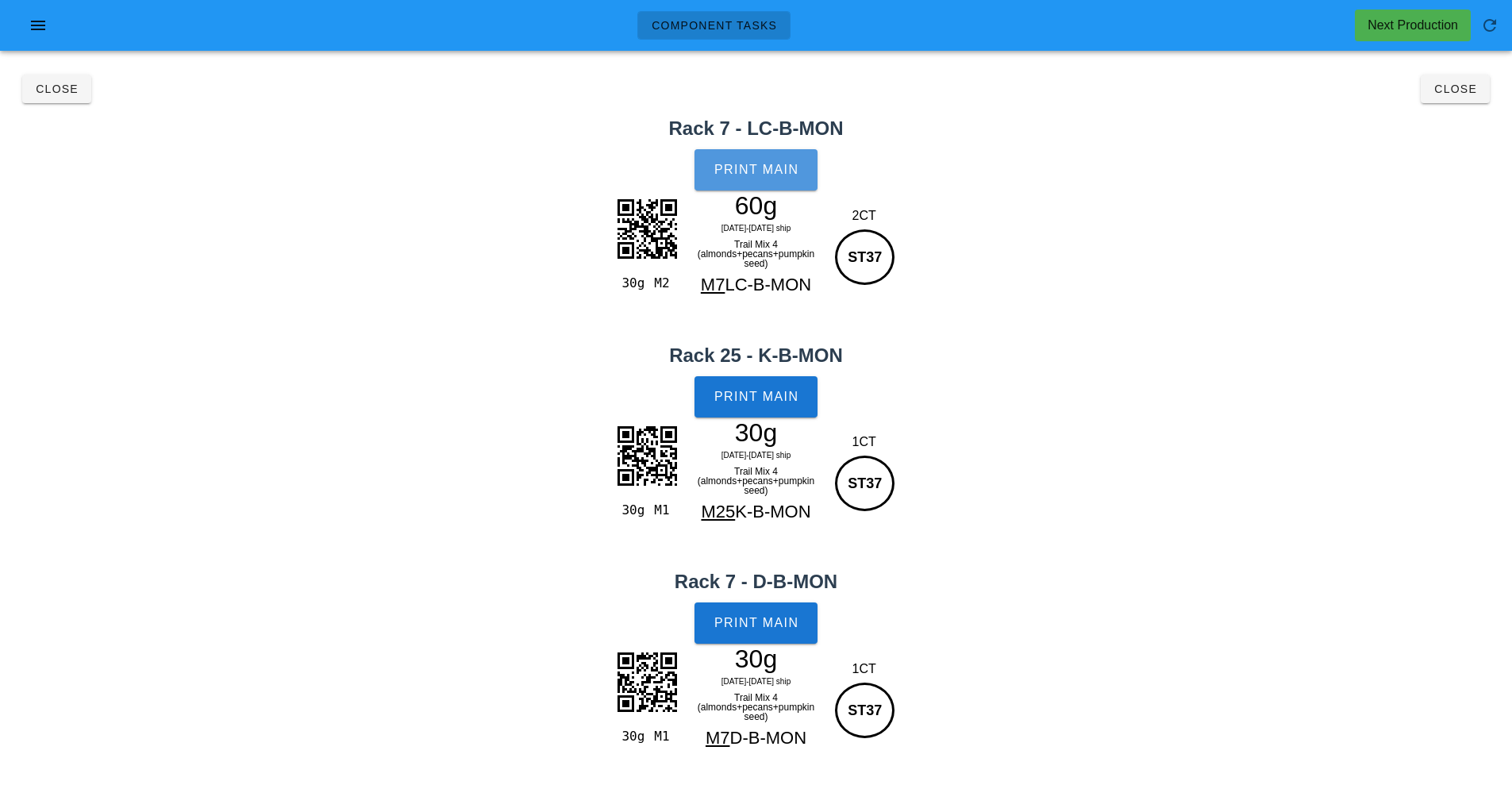
click at [771, 163] on span "Print Main" at bounding box center [756, 170] width 86 height 14
click at [770, 414] on button "Print Main" at bounding box center [755, 397] width 122 height 41
click at [764, 623] on span "Print Main" at bounding box center [756, 623] width 86 height 14
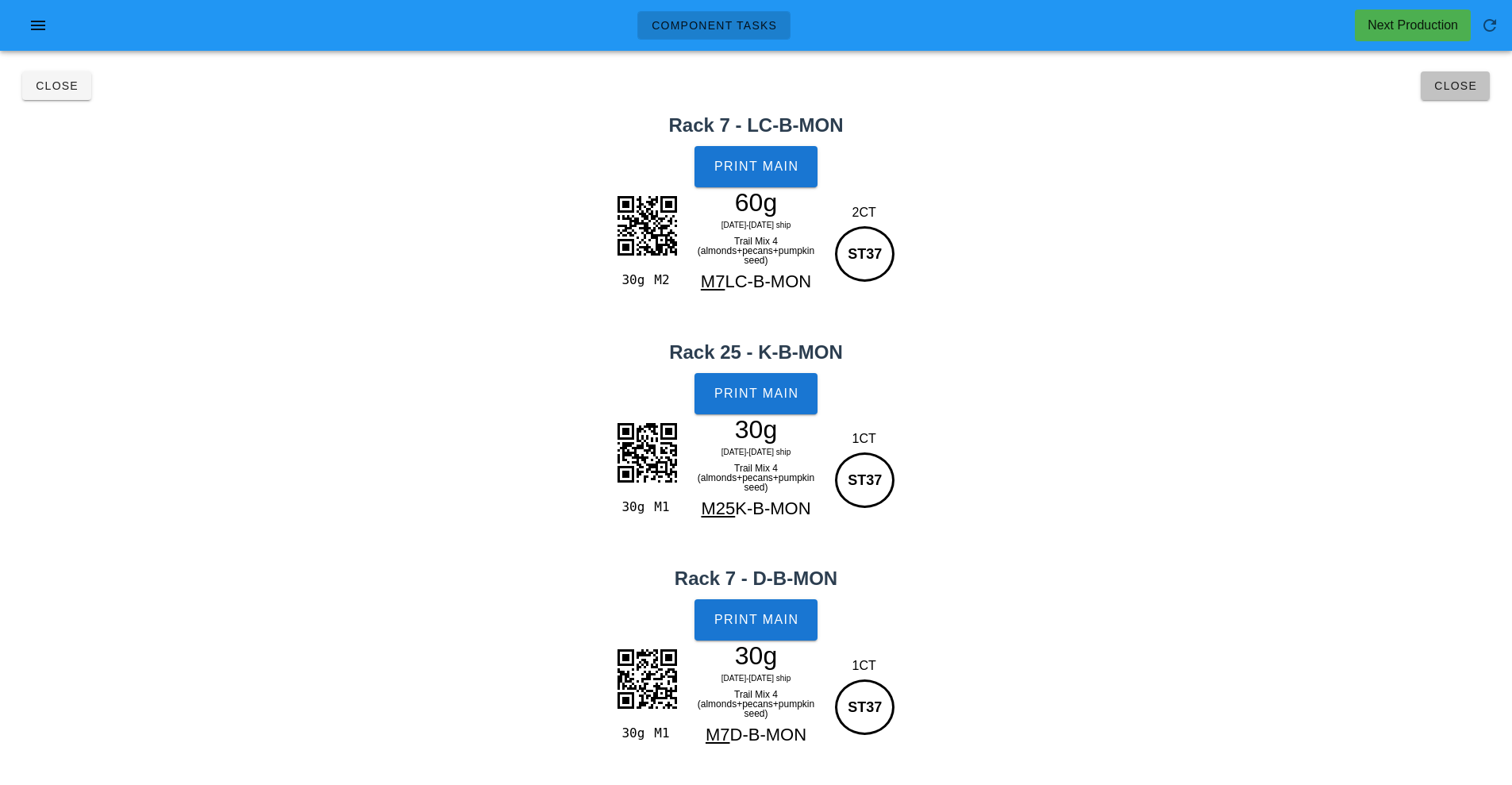
click at [1450, 90] on span "Close" at bounding box center [1455, 86] width 44 height 13
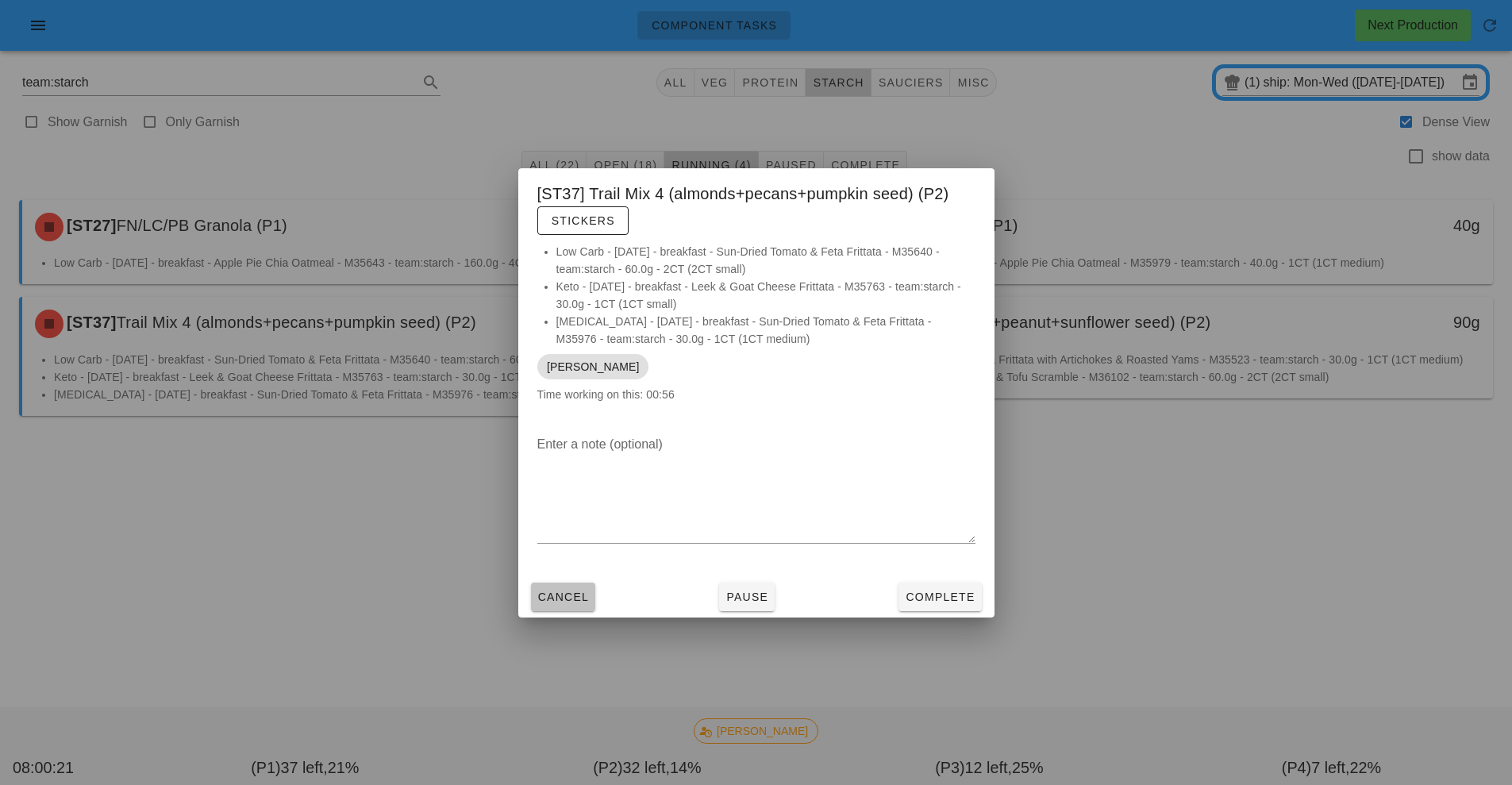
click at [562, 596] on span "Cancel" at bounding box center [563, 597] width 52 height 13
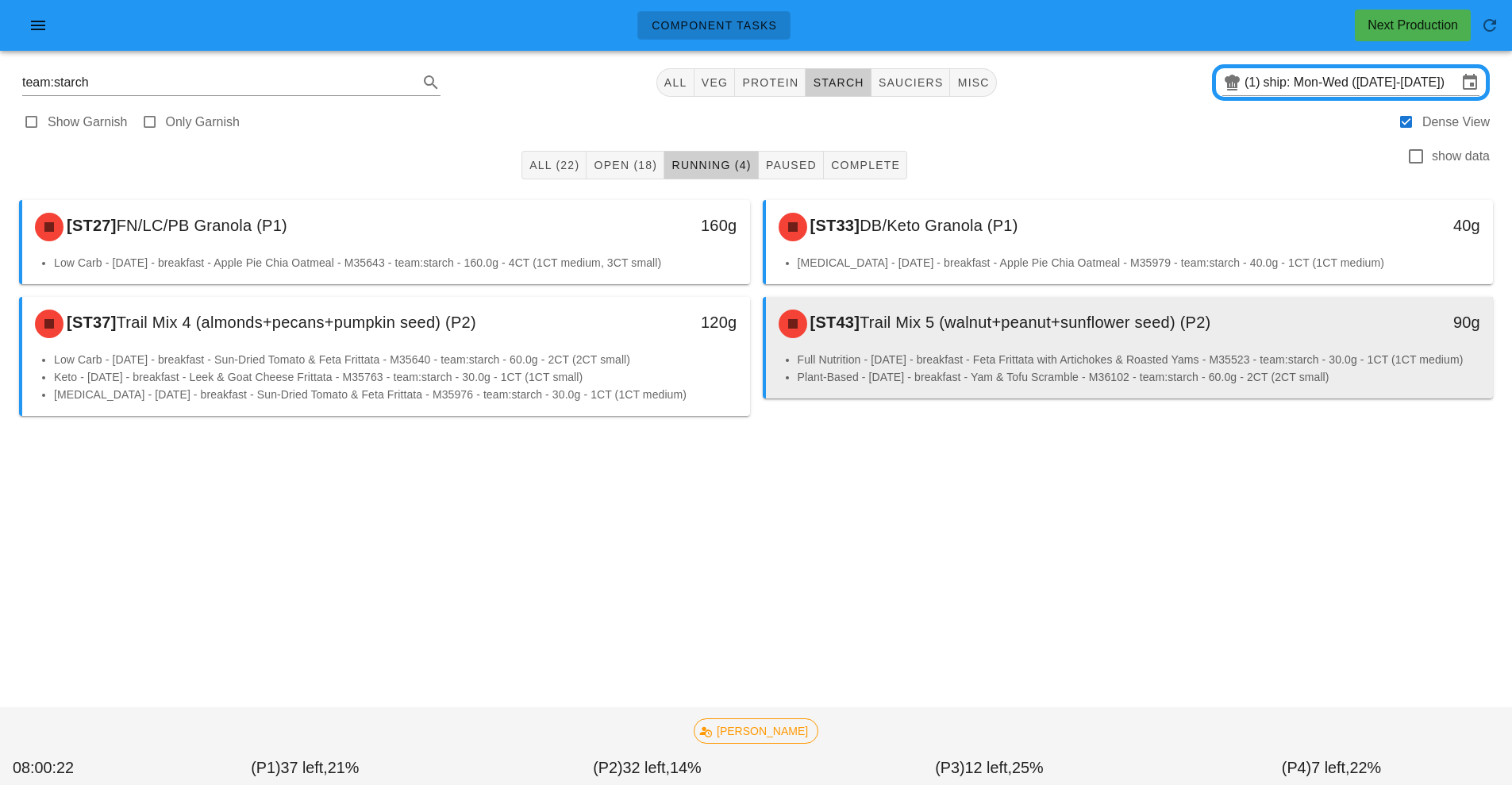
click at [951, 358] on li "Full Nutrition - [DATE] - breakfast - Feta Frittata with Artichokes & Roasted Y…" at bounding box center [1138, 359] width 683 height 17
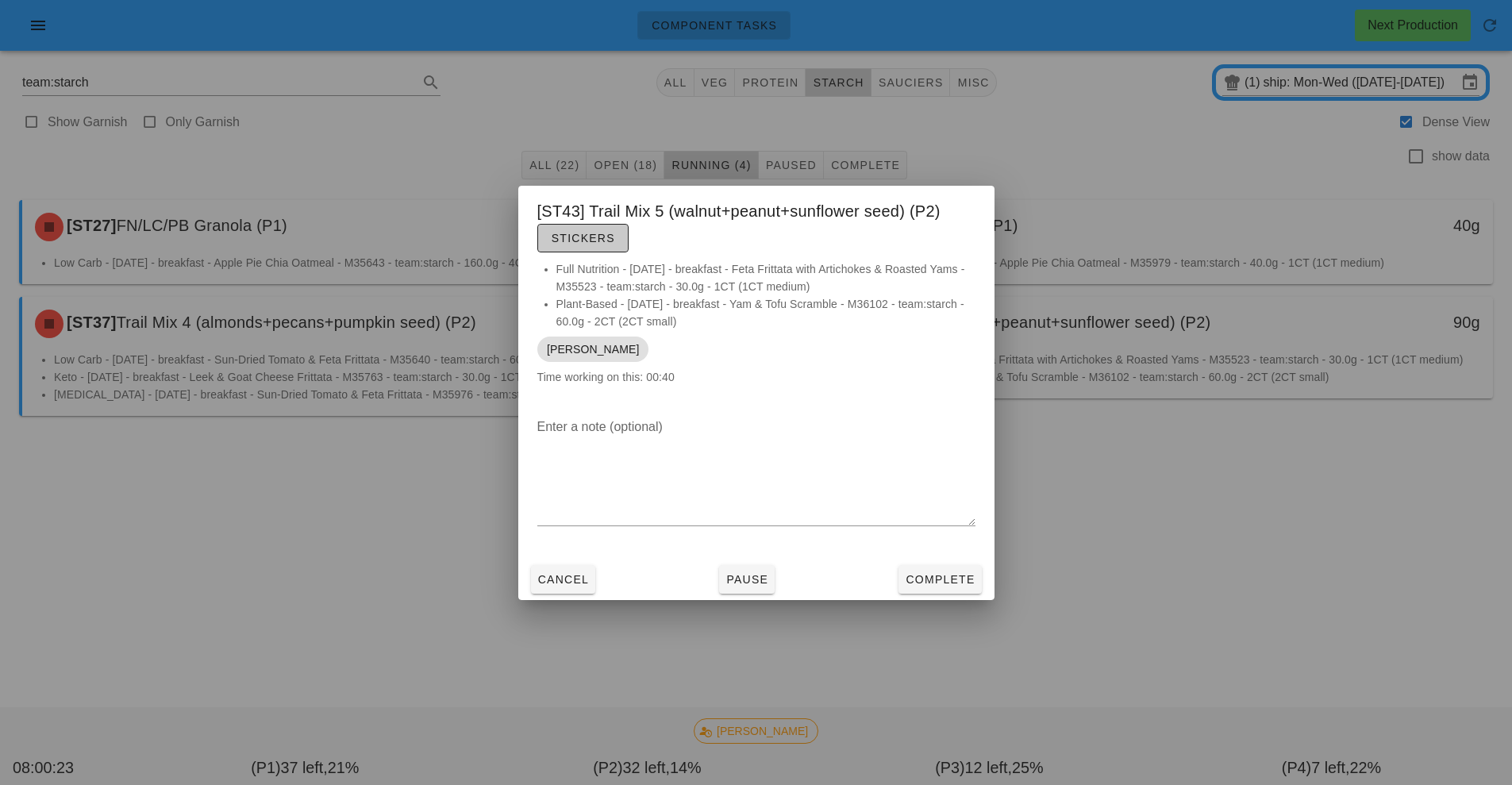
click at [587, 233] on span "Stickers" at bounding box center [583, 238] width 64 height 13
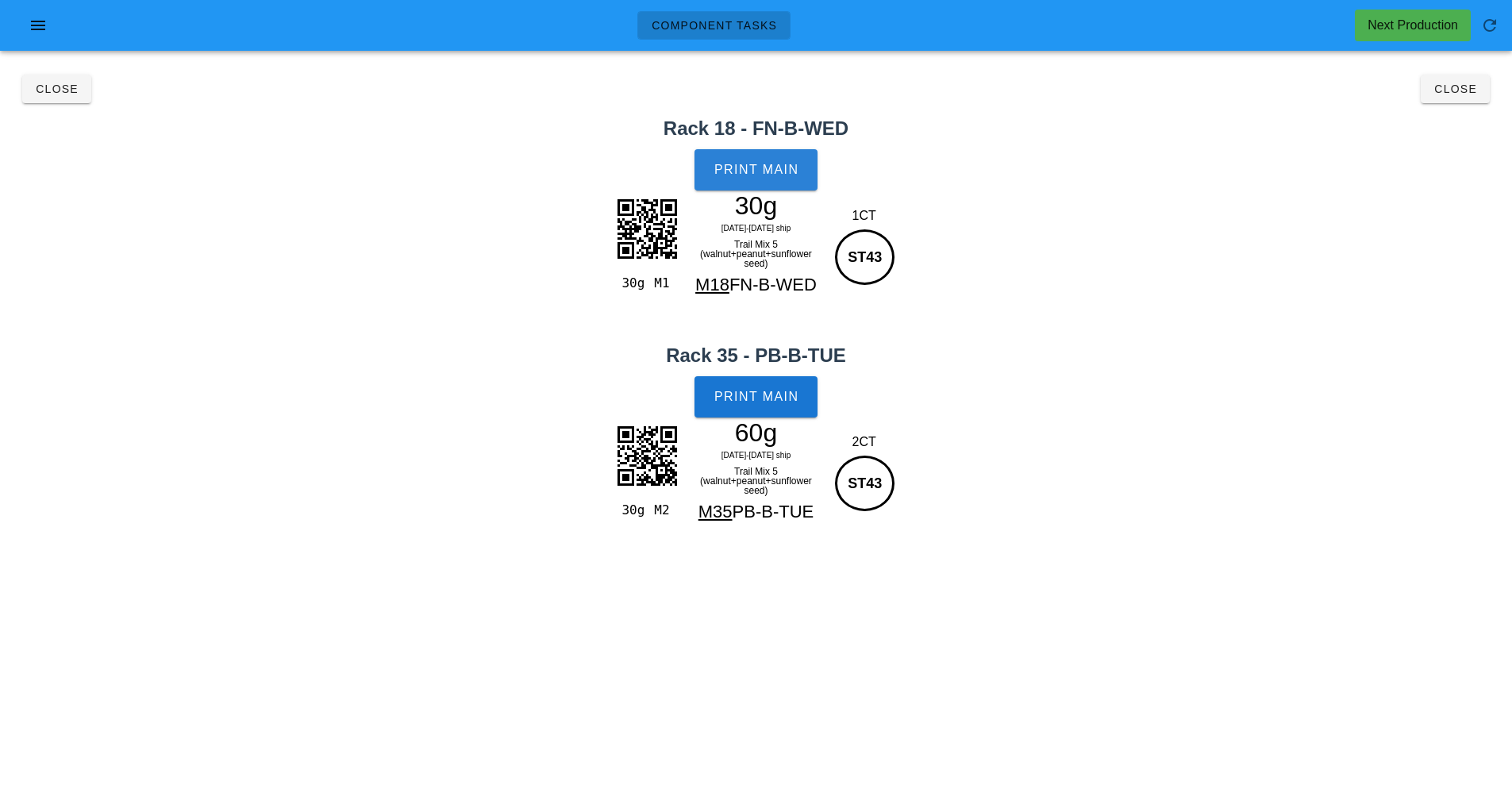
click at [755, 177] on button "Print Main" at bounding box center [755, 170] width 122 height 41
click at [761, 395] on span "Print Main" at bounding box center [756, 397] width 86 height 14
click at [80, 79] on button "Close" at bounding box center [56, 89] width 69 height 29
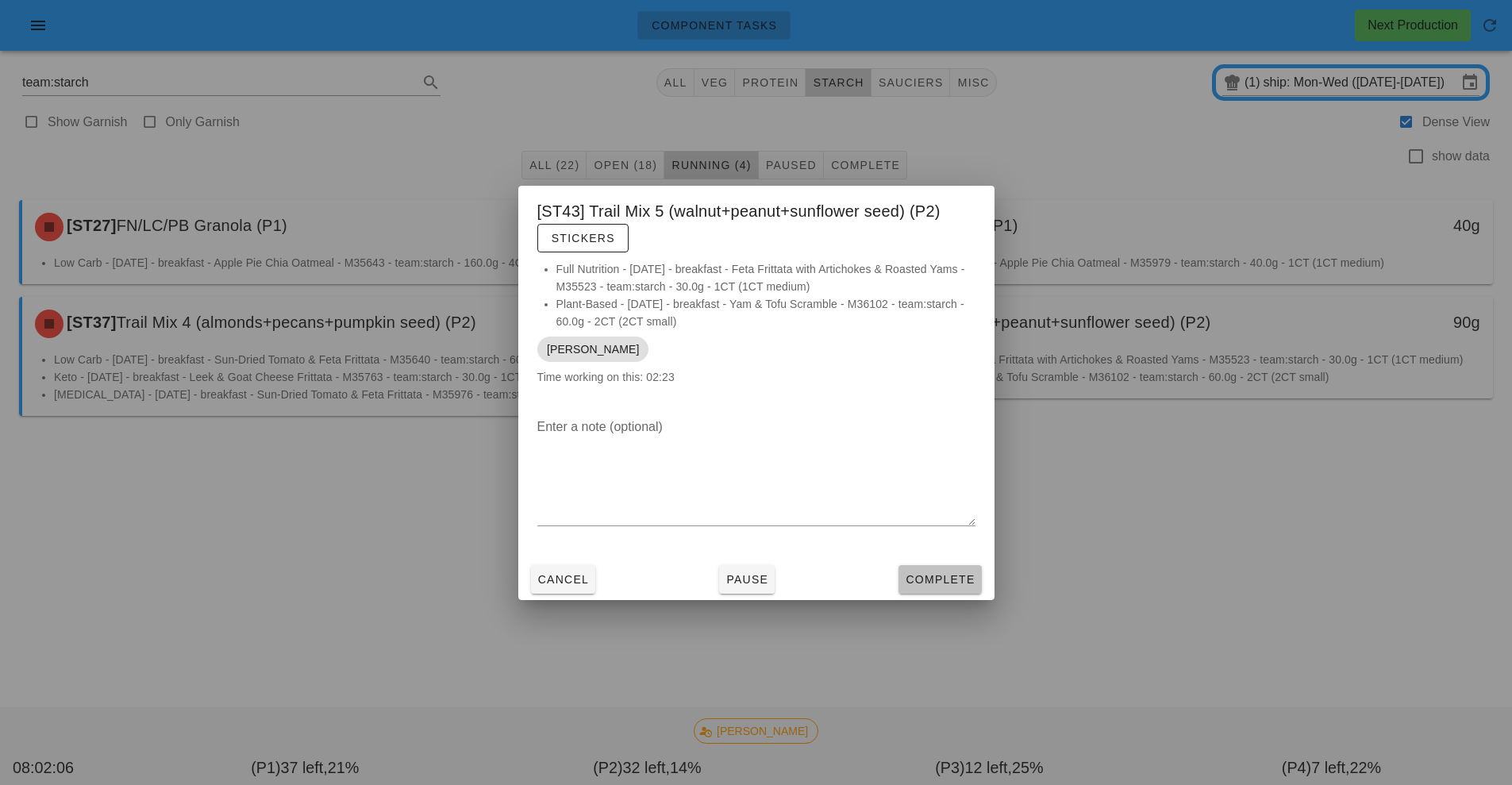
click at [935, 590] on button "Complete" at bounding box center [940, 580] width 82 height 29
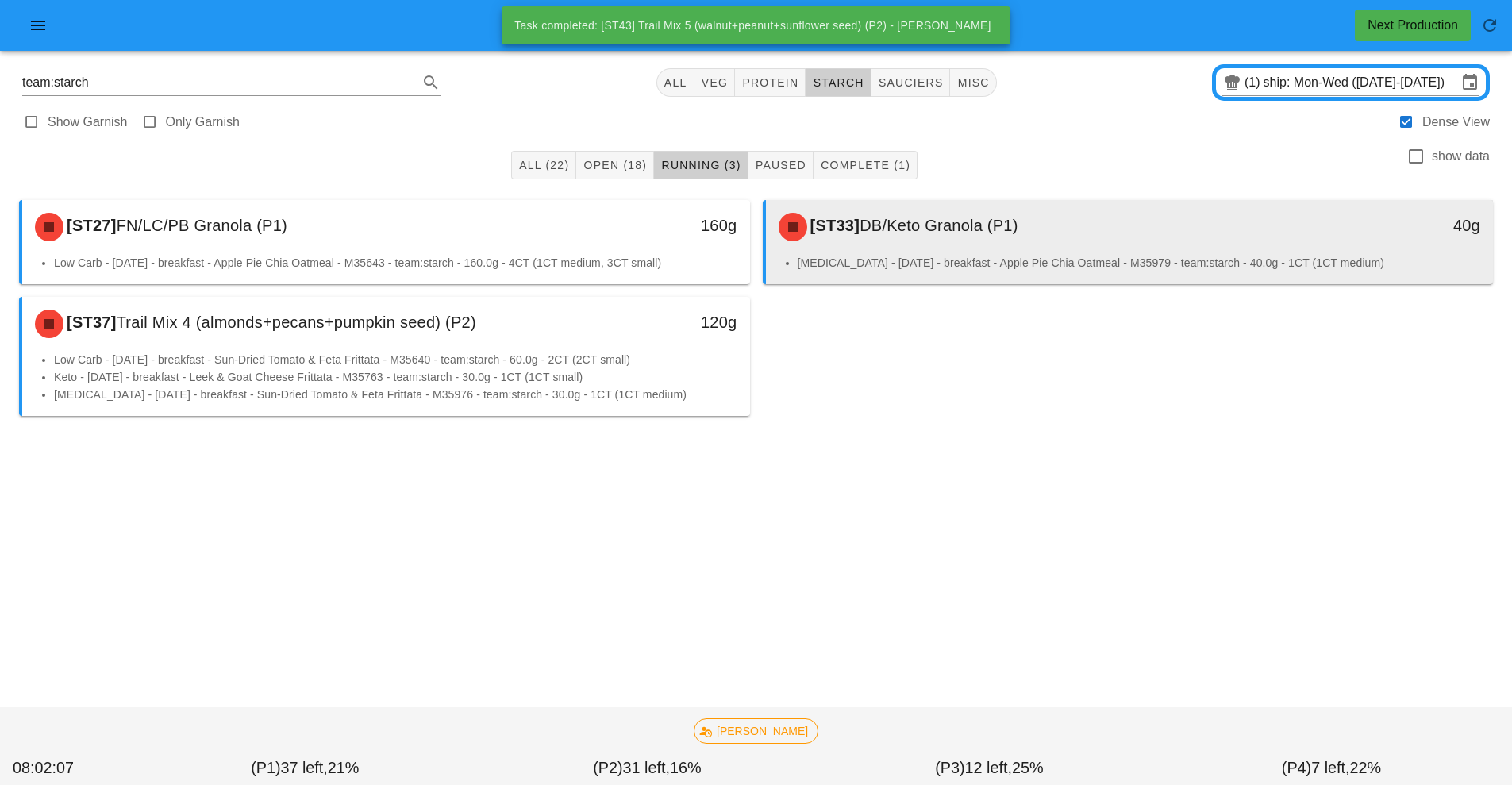
click at [1009, 234] on span "DB/Keto Granola (P1)" at bounding box center [938, 225] width 159 height 17
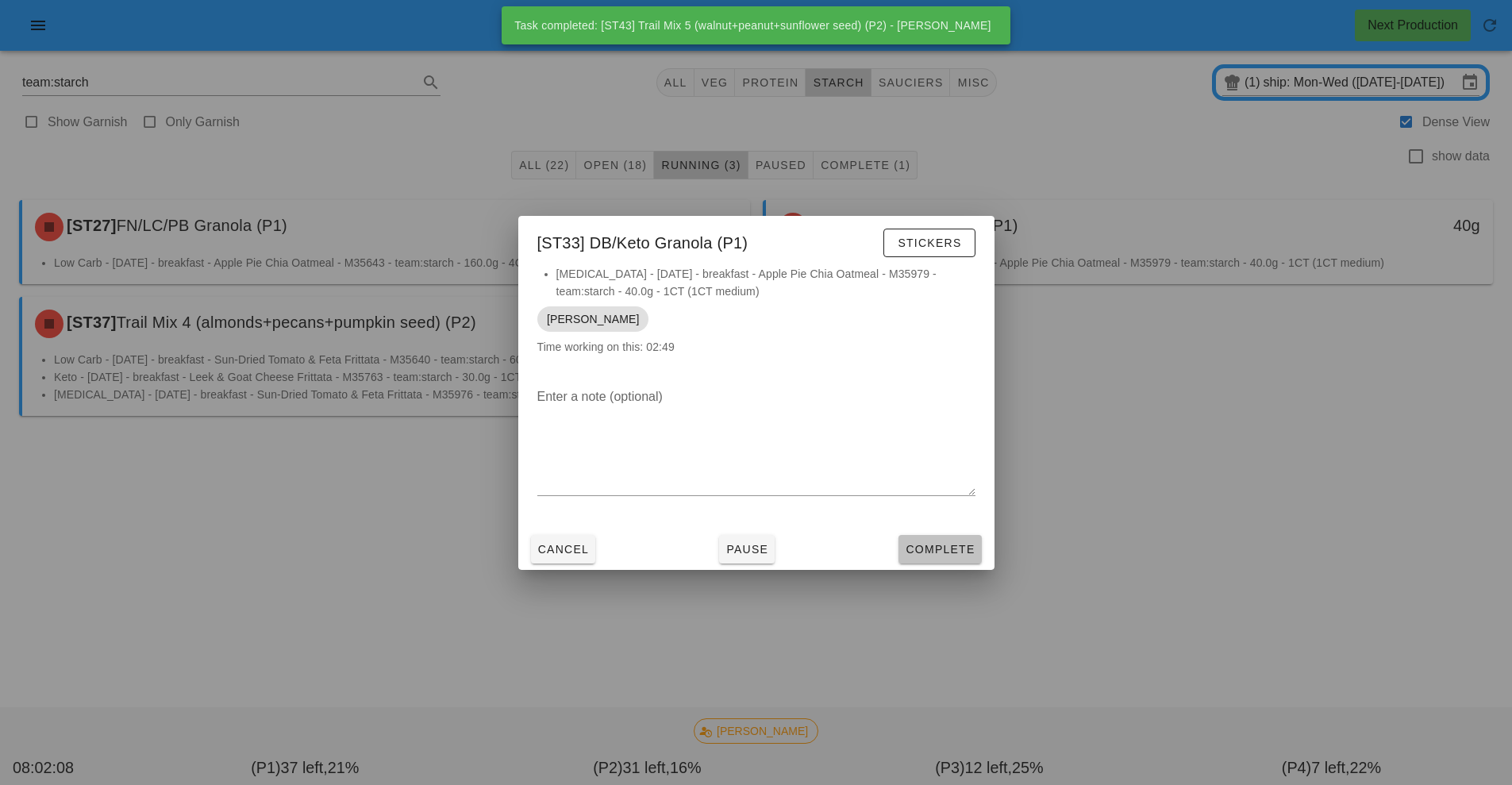
click at [942, 549] on span "Complete" at bounding box center [940, 549] width 70 height 13
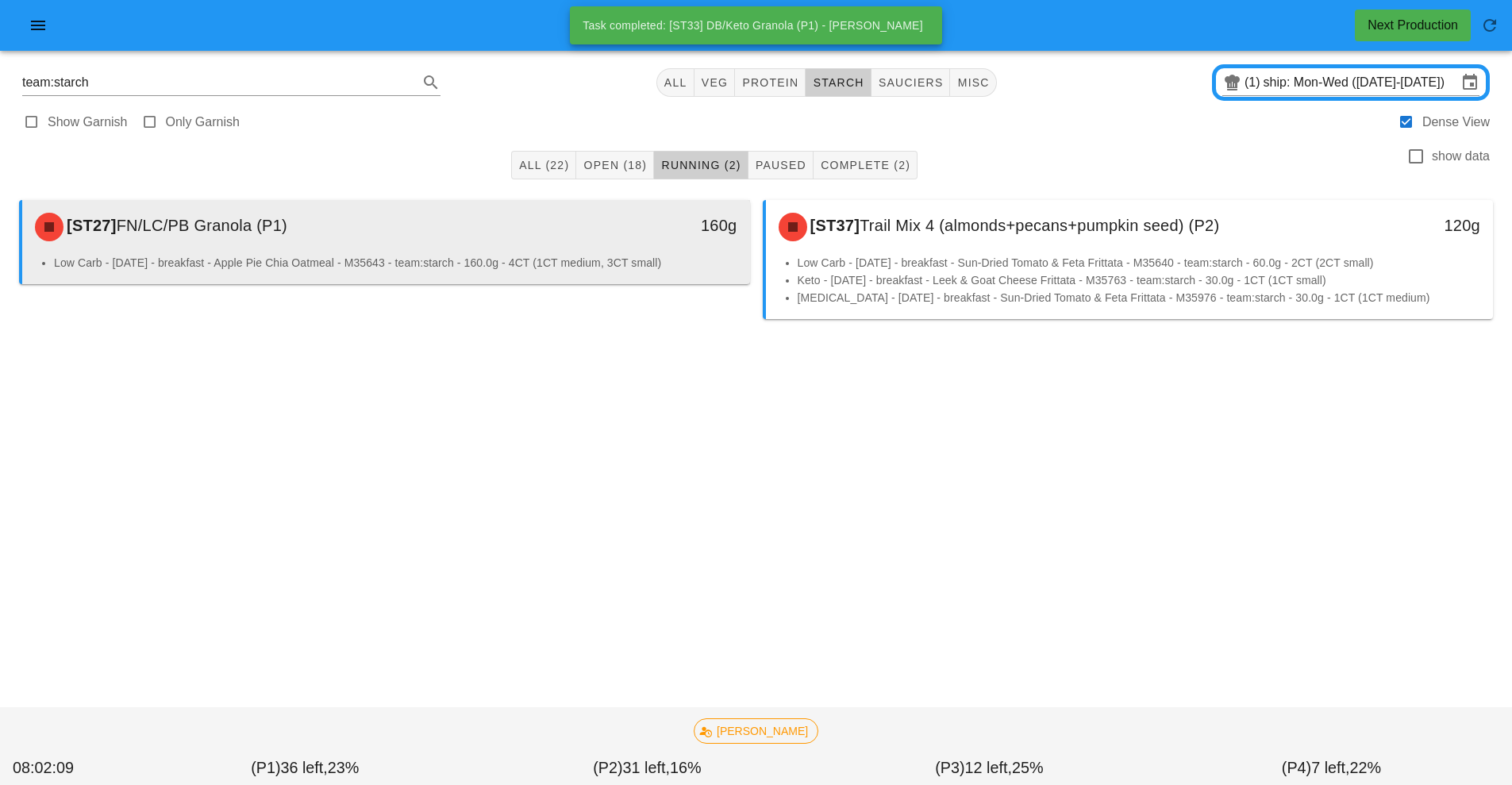
click at [351, 229] on div "[ST27] FN/LC/PB Granola (P1)" at bounding box center [295, 227] width 540 height 47
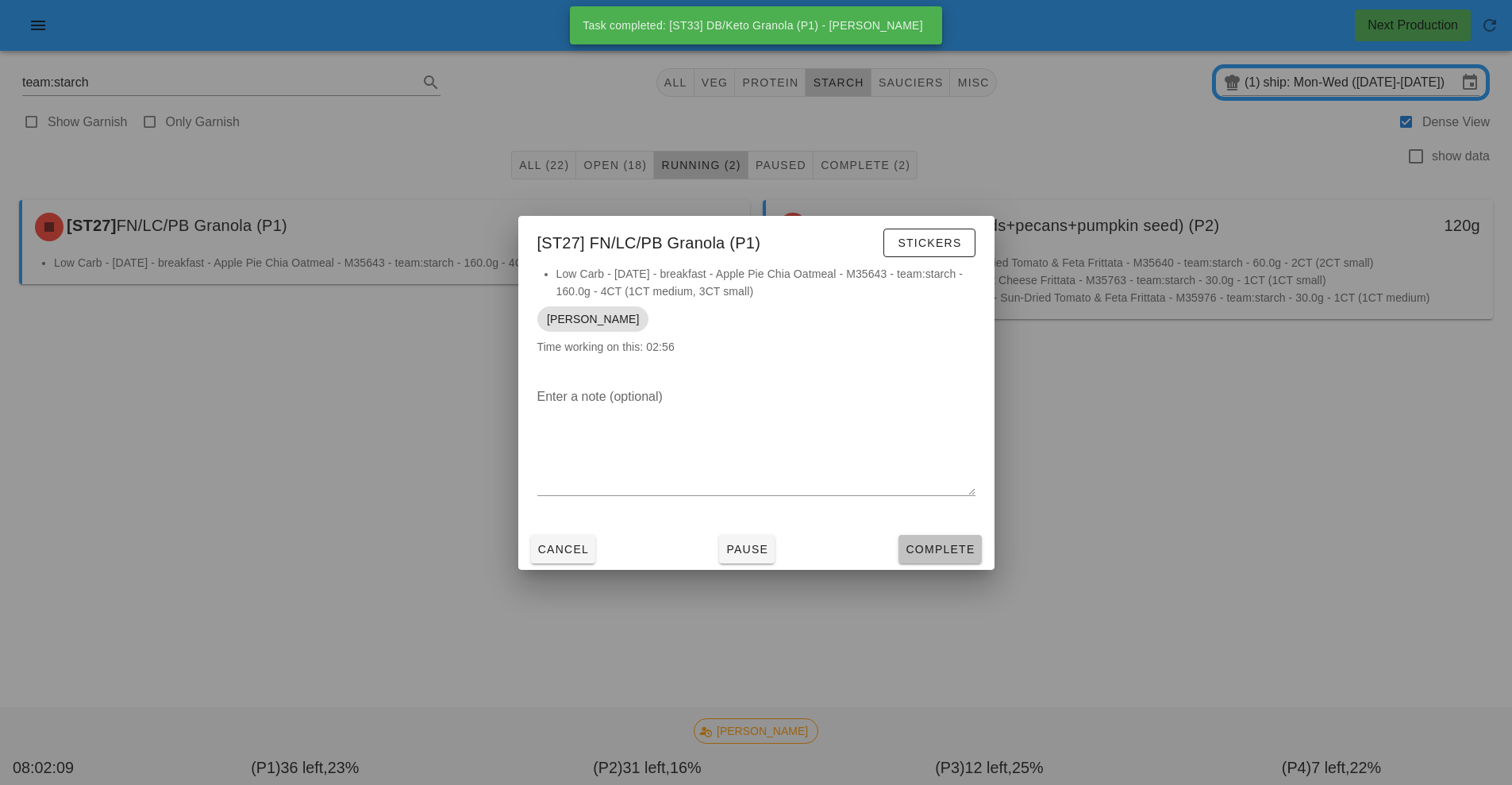
click at [940, 543] on span "Complete" at bounding box center [940, 549] width 70 height 13
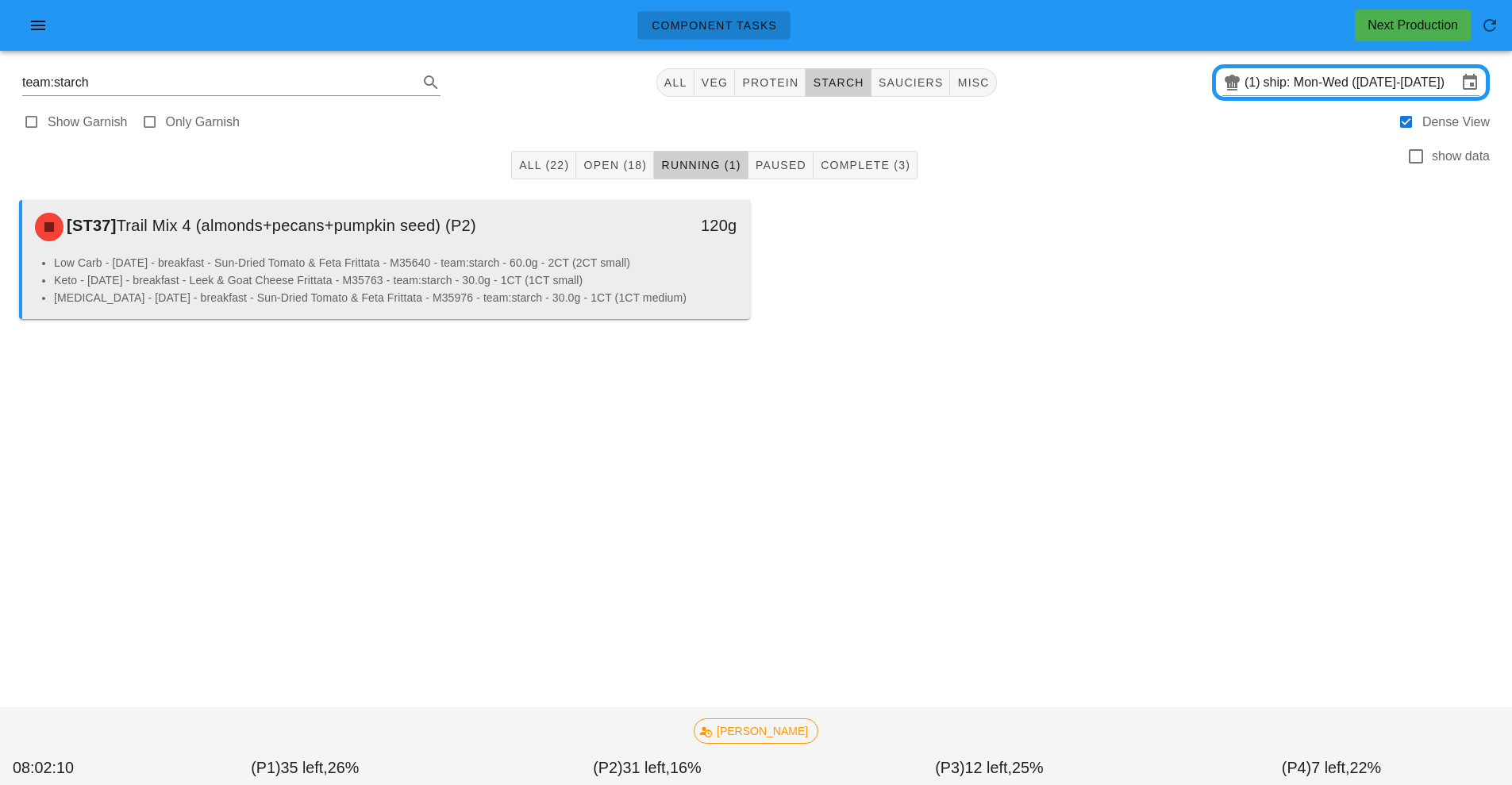
click at [660, 277] on li "Keto - [DATE] - breakfast - Leek & Goat Cheese Frittata - M35763 - team:starch …" at bounding box center [395, 280] width 683 height 17
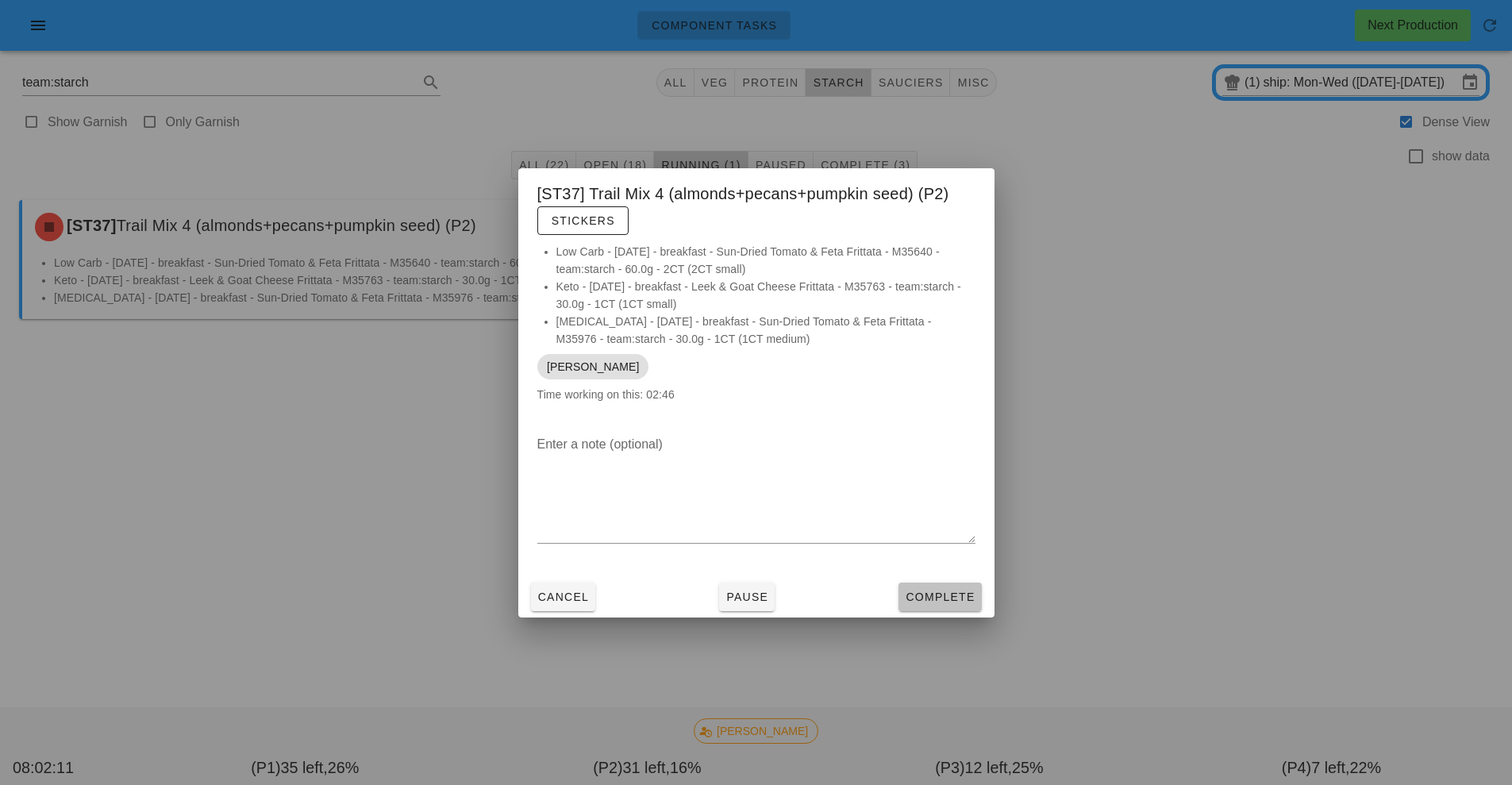
click at [942, 606] on button "Complete" at bounding box center [940, 597] width 82 height 29
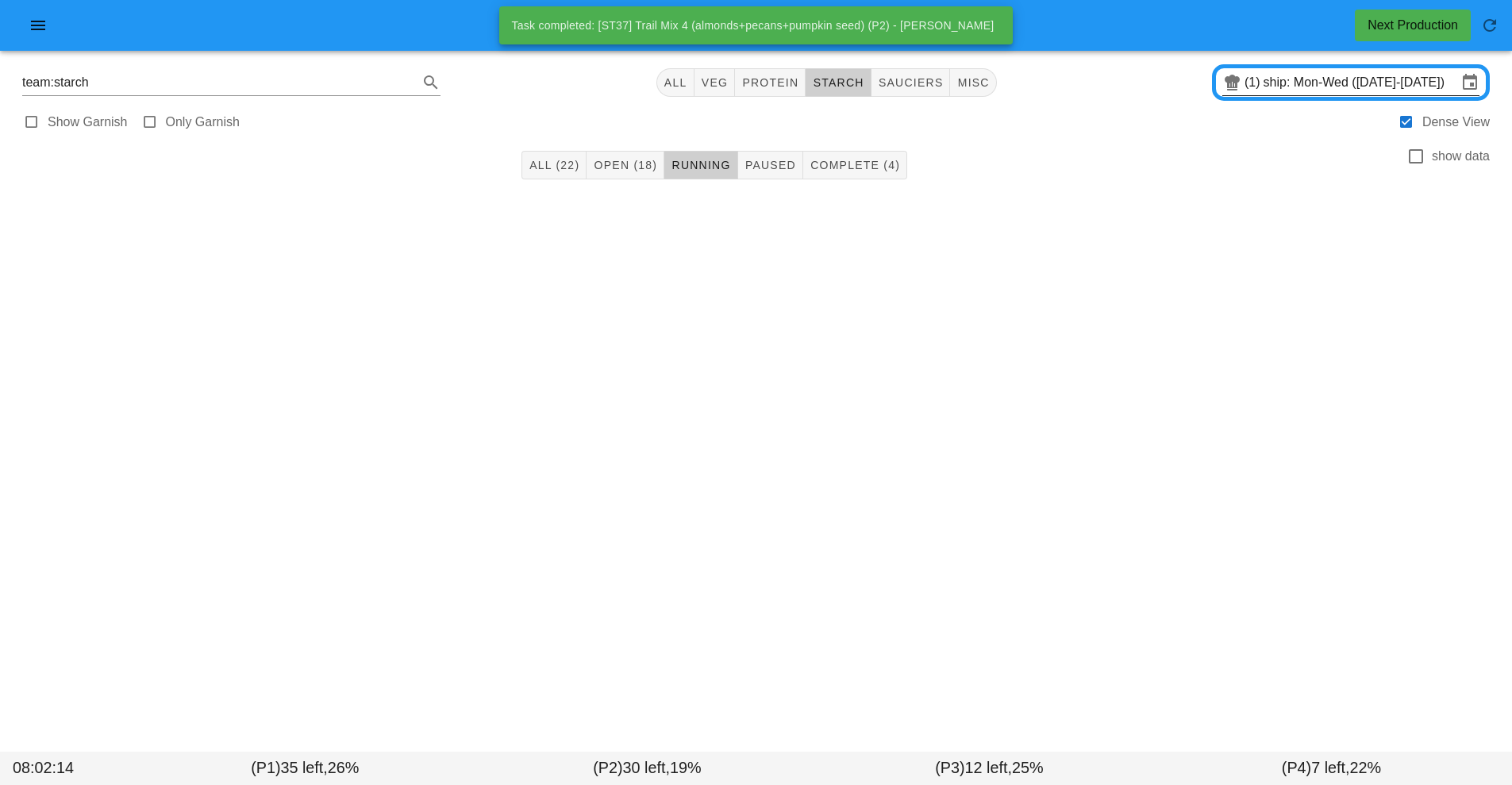
click at [1353, 85] on input "ship: Mon-Wed ([DATE]-[DATE])" at bounding box center [1360, 82] width 193 height 25
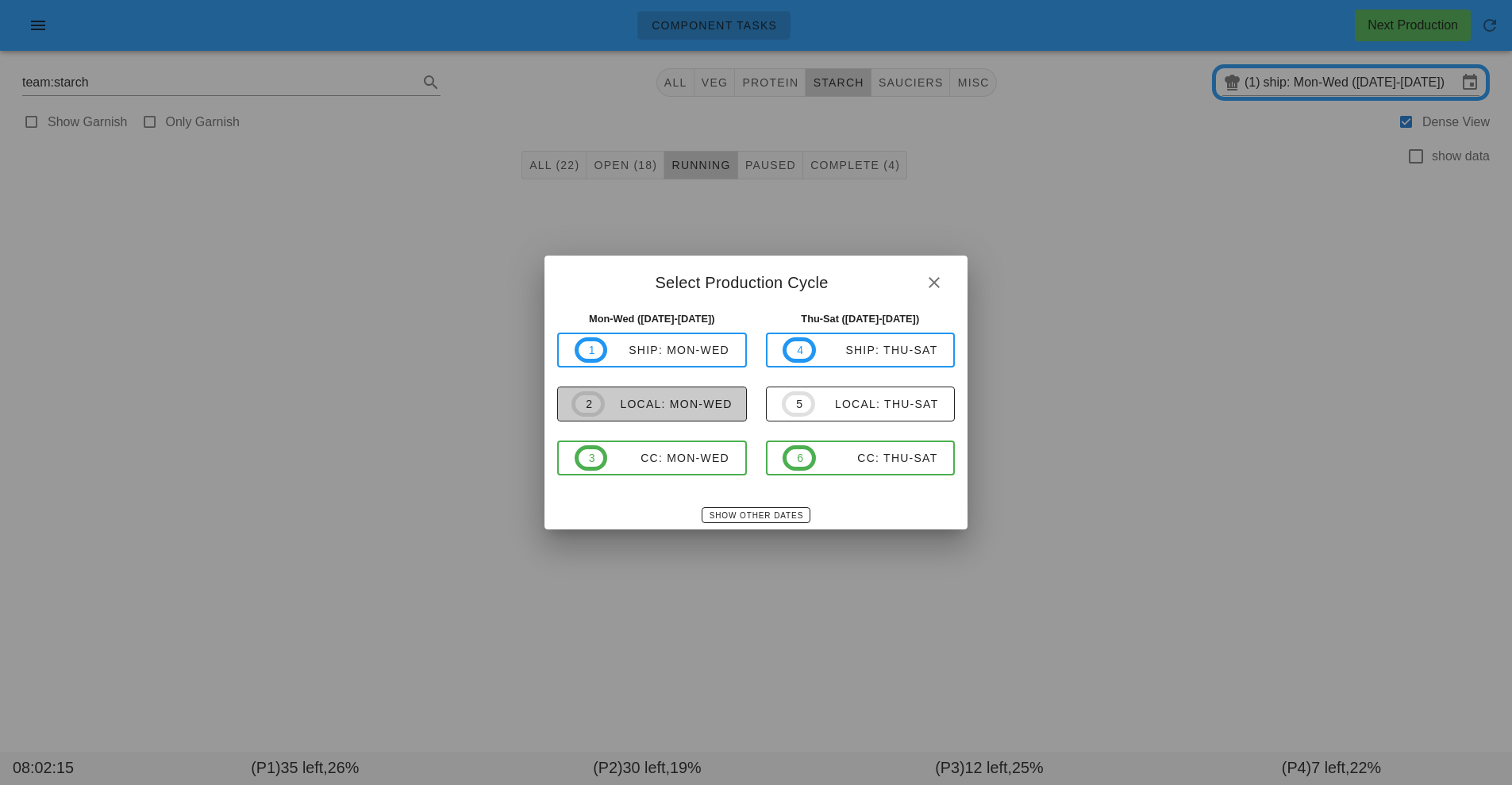
click at [675, 401] on div "local: Mon-Wed" at bounding box center [668, 404] width 128 height 13
type input "local: Mon-Wed ([DATE]-[DATE])"
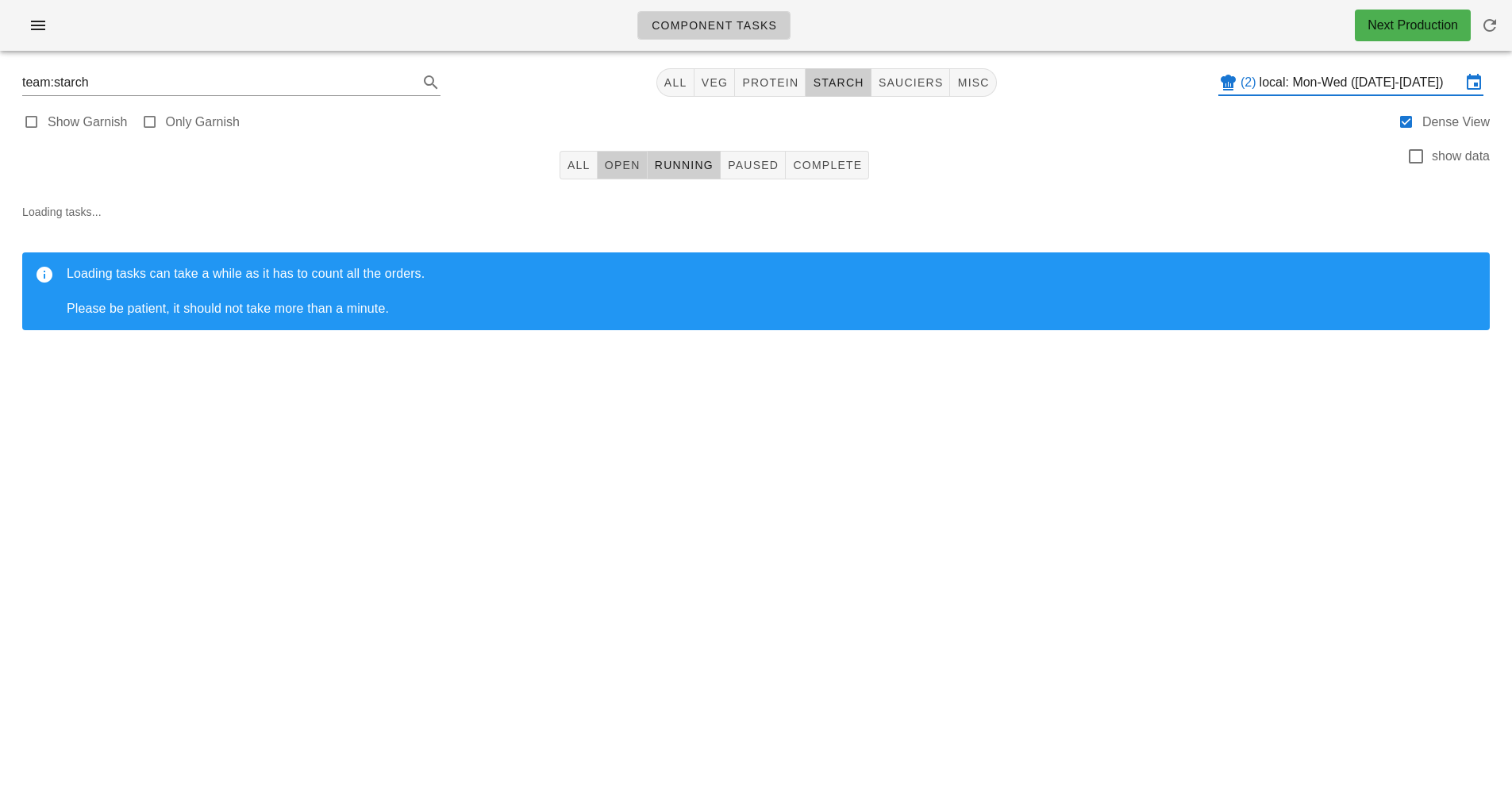
click at [629, 166] on span "Open" at bounding box center [622, 165] width 37 height 13
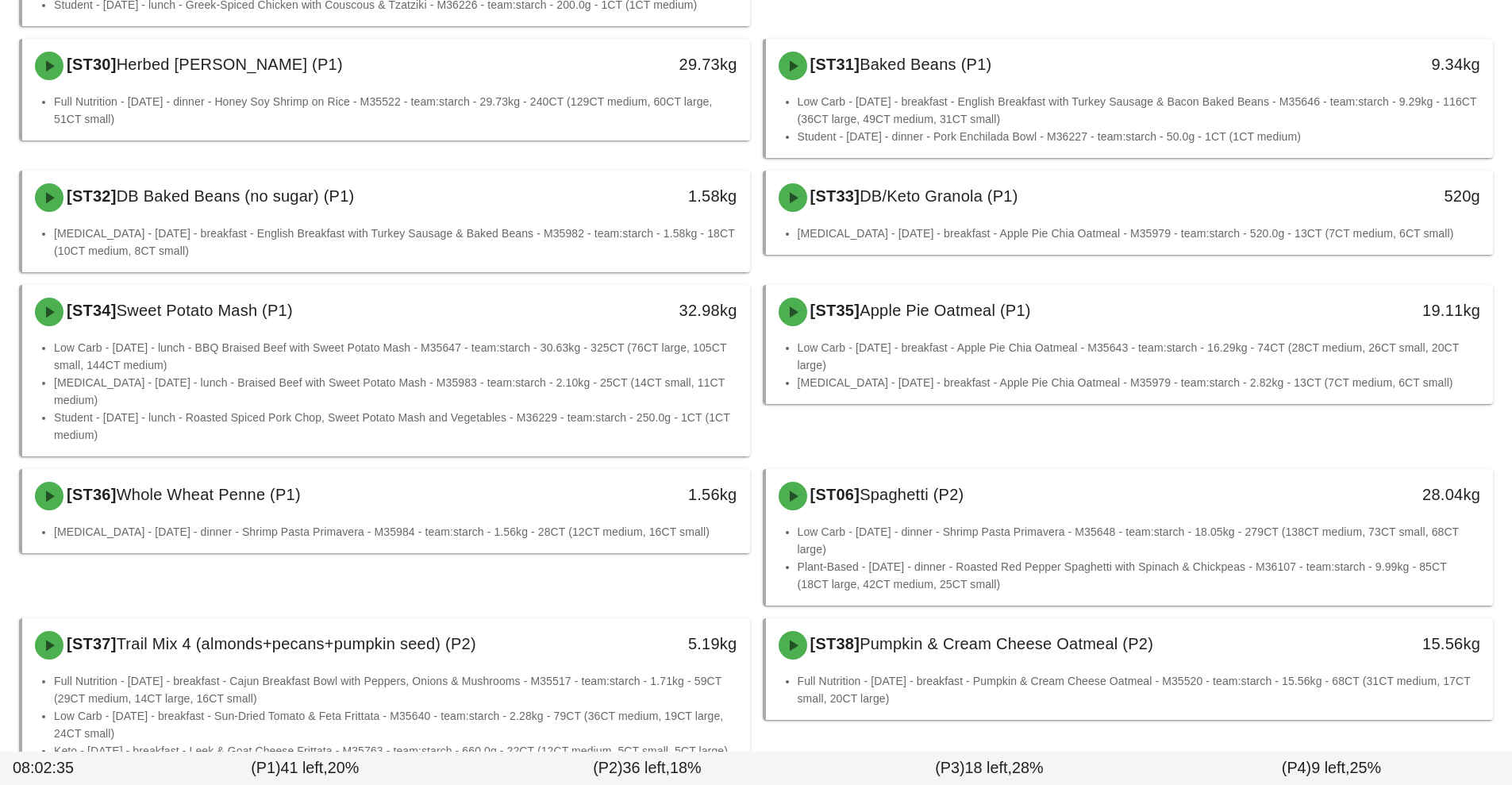
scroll to position [553, 0]
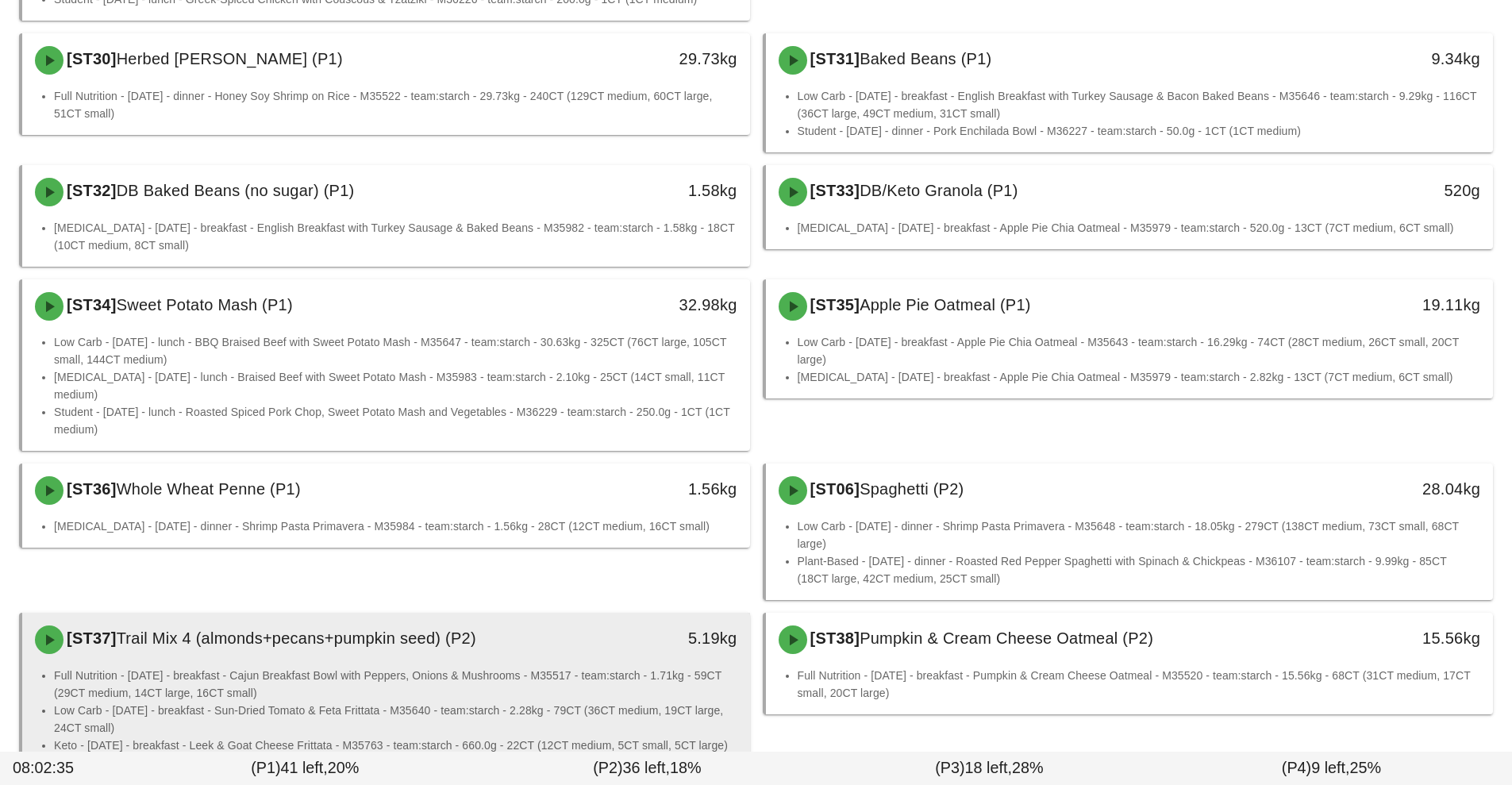
click at [557, 676] on li "Full Nutrition - Monday - breakfast - Cajun Breakfast Bowl with Peppers, Onions…" at bounding box center [395, 684] width 683 height 35
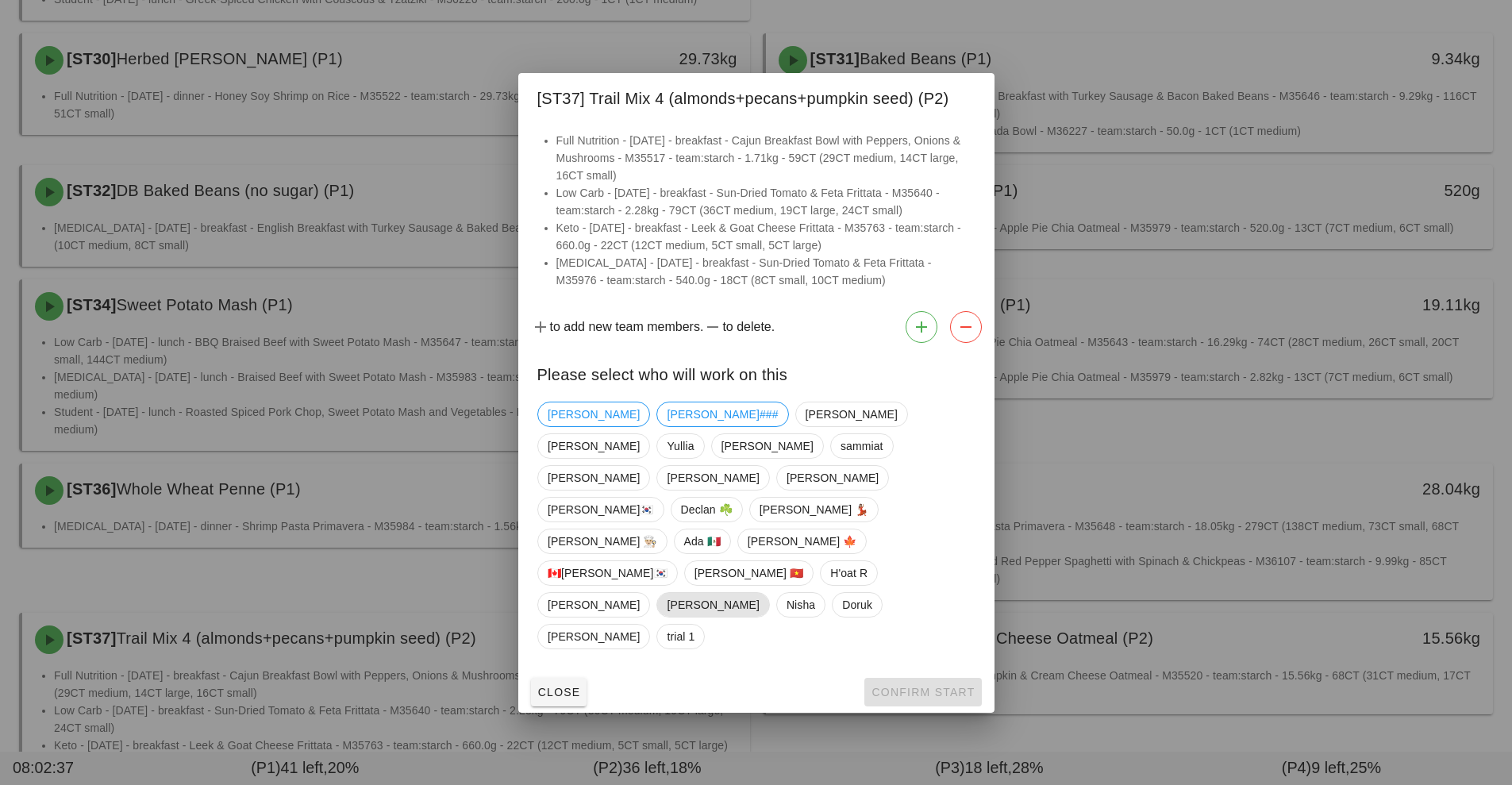
click at [687, 592] on span "[PERSON_NAME]" at bounding box center [713, 605] width 113 height 25
click at [922, 678] on button "Confirm Start" at bounding box center [923, 693] width 116 height 29
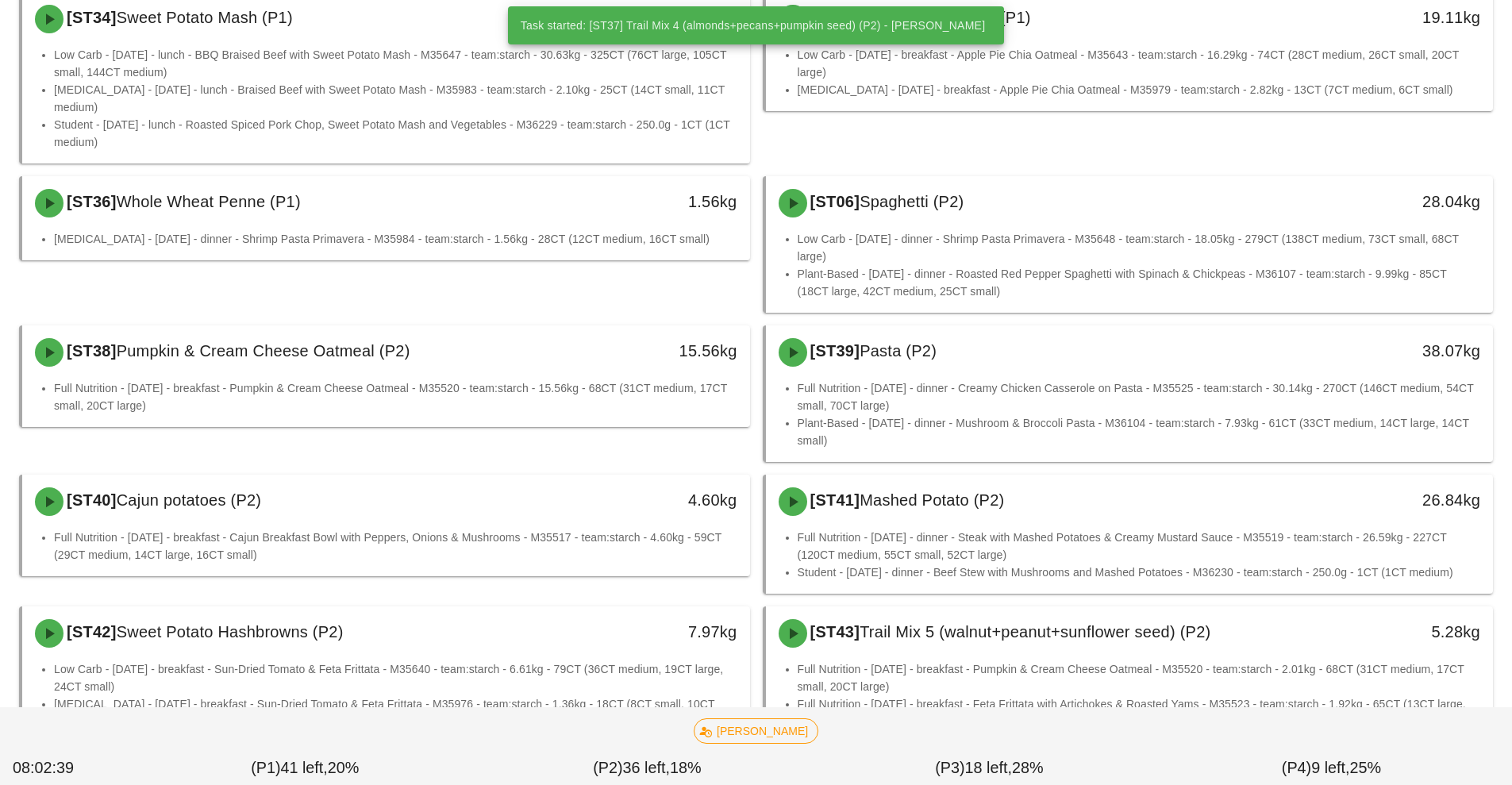
scroll to position [841, 0]
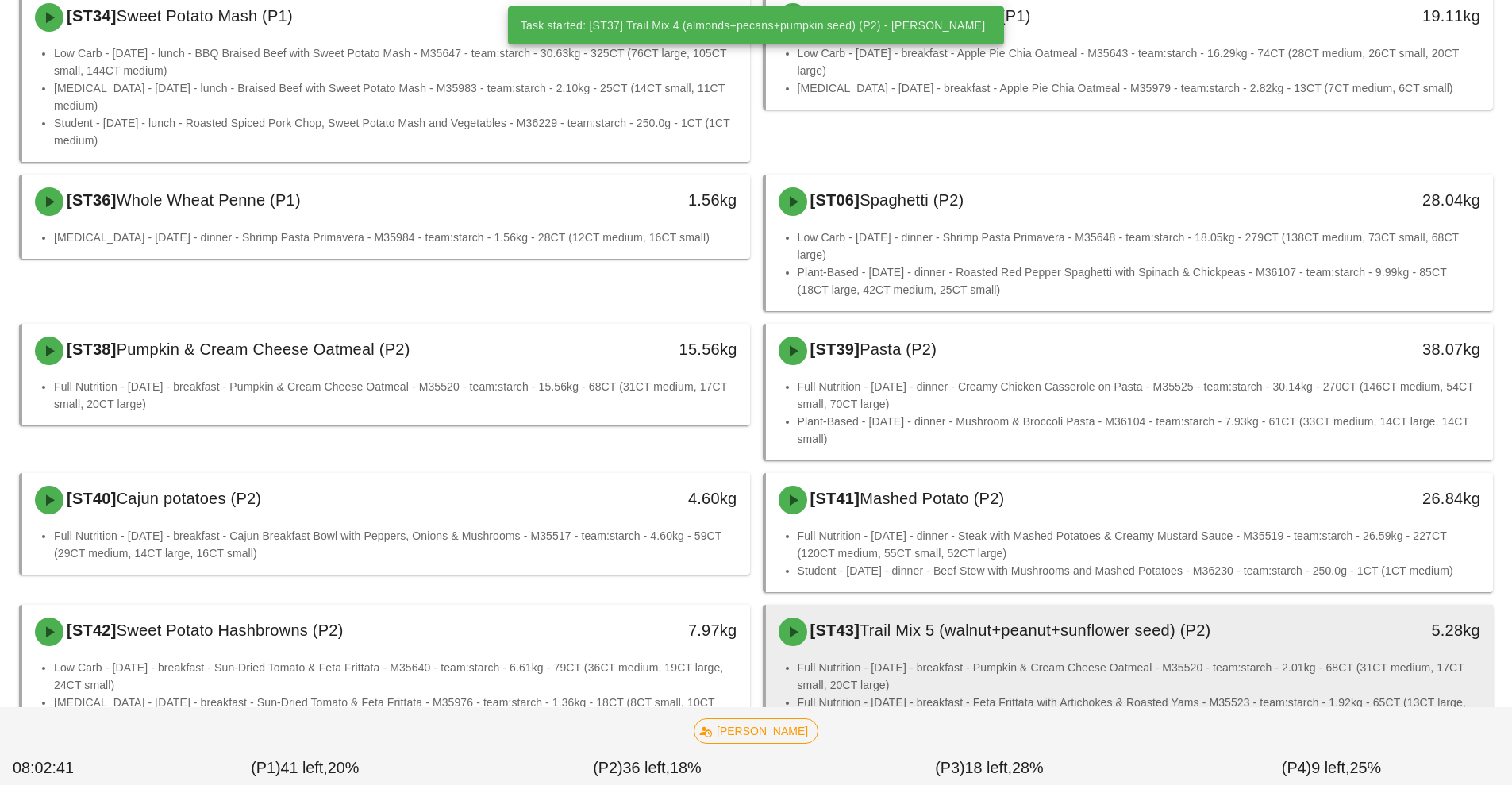
click at [1003, 635] on div "[ST43] Trail Mix 5 (walnut+peanut+sunflower seed) (P2)" at bounding box center [1038, 632] width 540 height 47
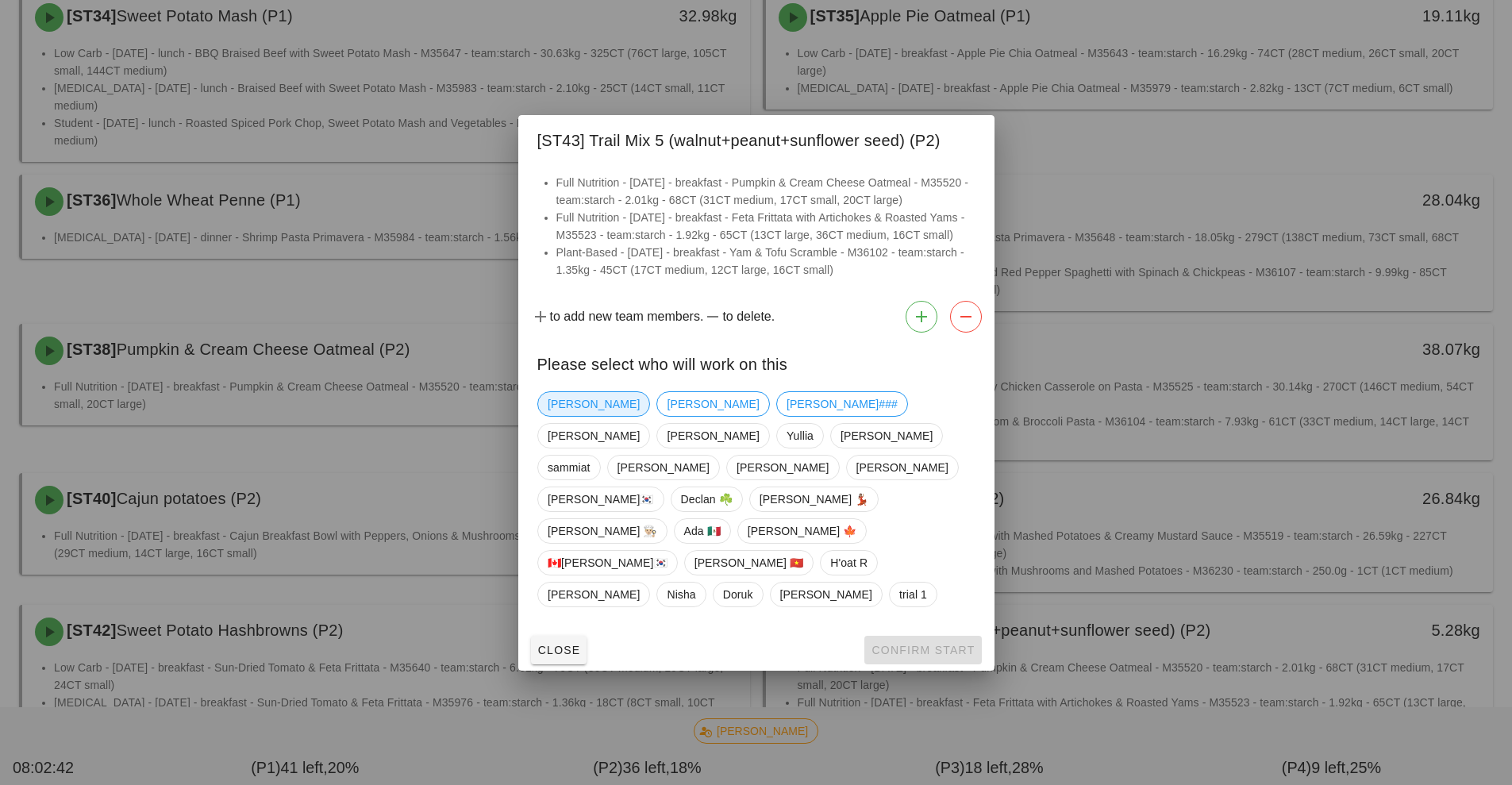
click at [575, 416] on span "[PERSON_NAME]" at bounding box center [593, 404] width 92 height 24
click at [922, 643] on span "Confirm Start" at bounding box center [923, 650] width 104 height 13
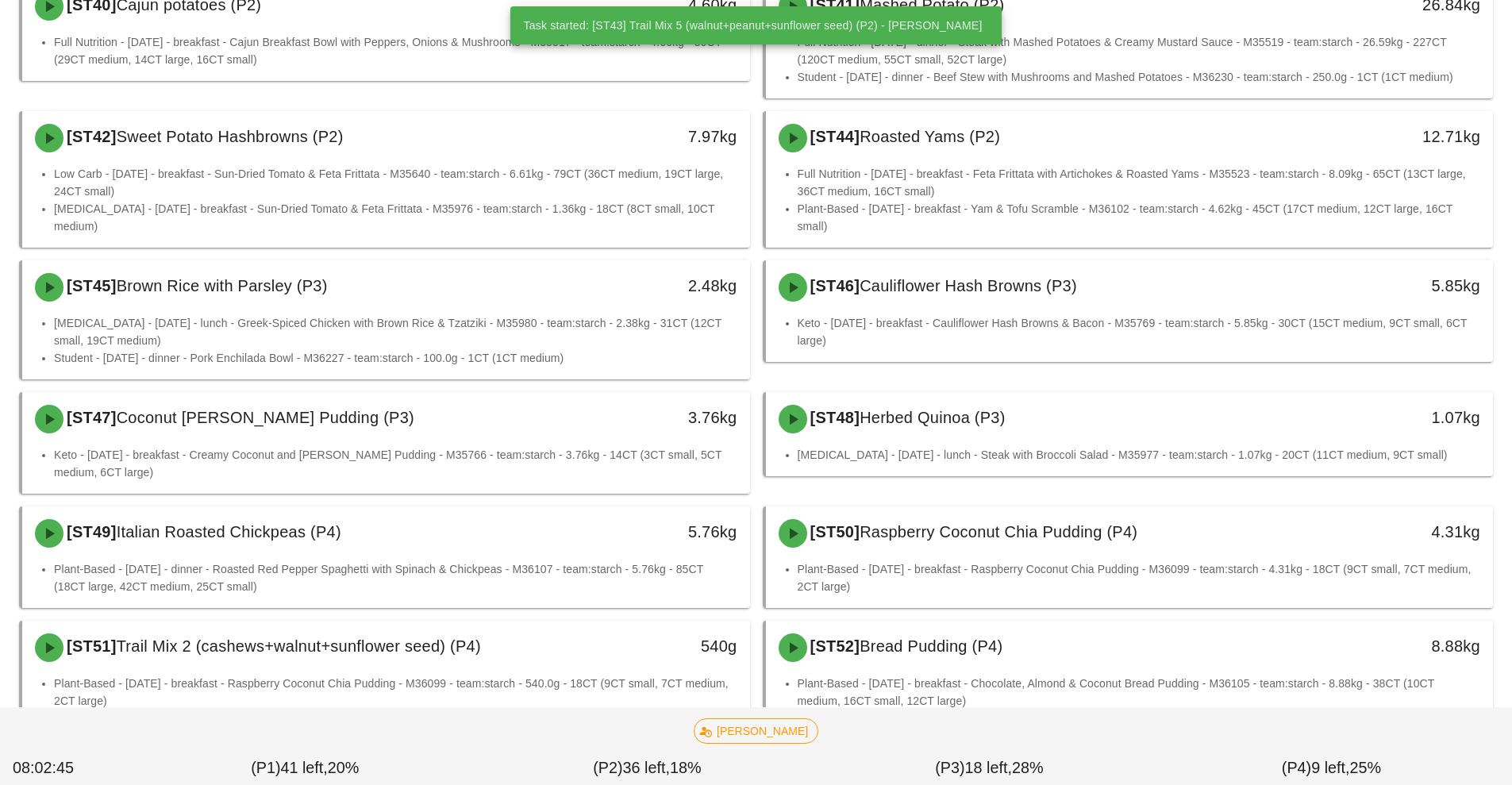
scroll to position [1336, 0]
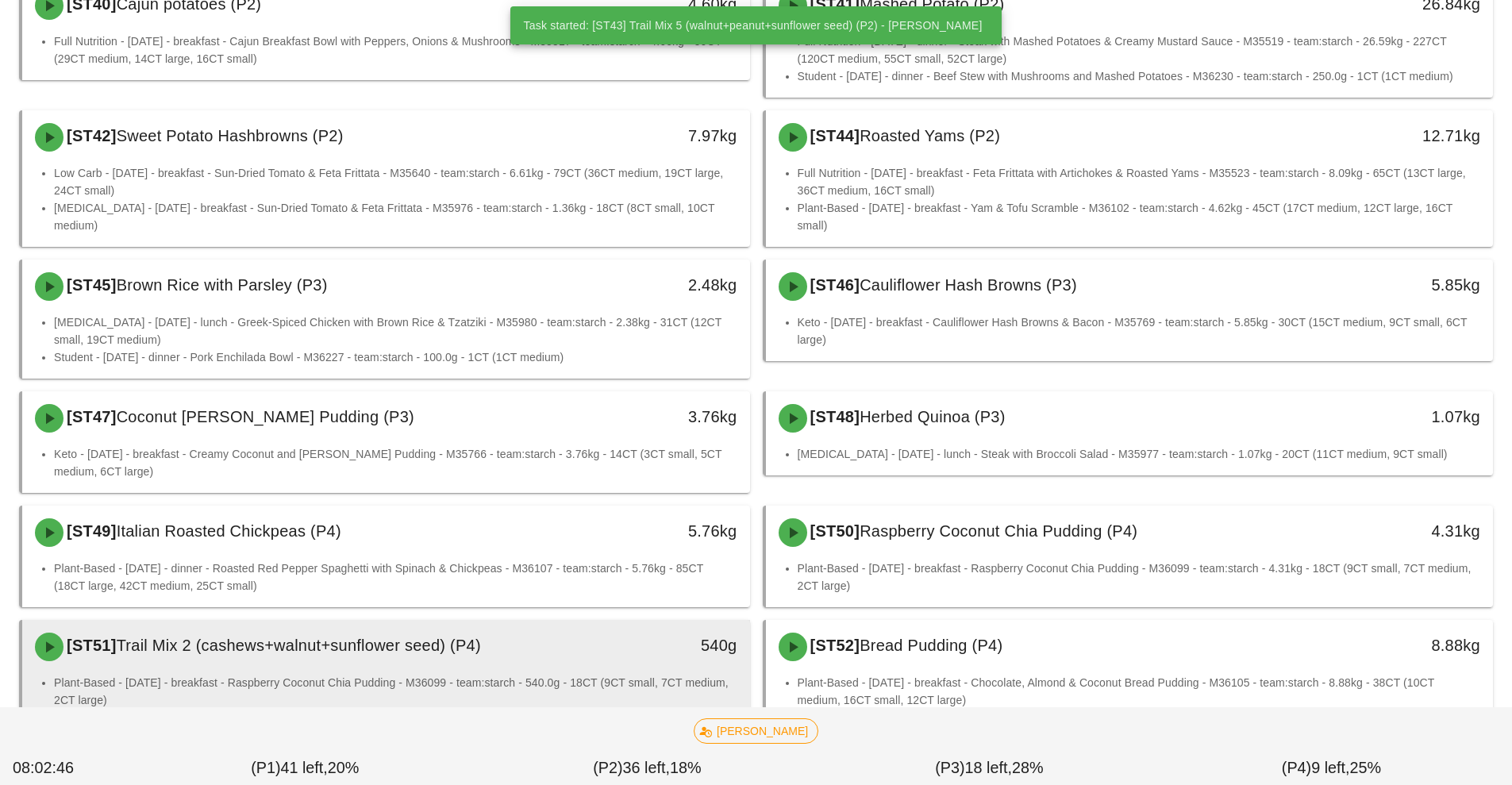
click at [487, 640] on div "[ST51] Trail Mix 2 (cashews+walnut+sunflower seed) (P4)" at bounding box center [295, 646] width 540 height 47
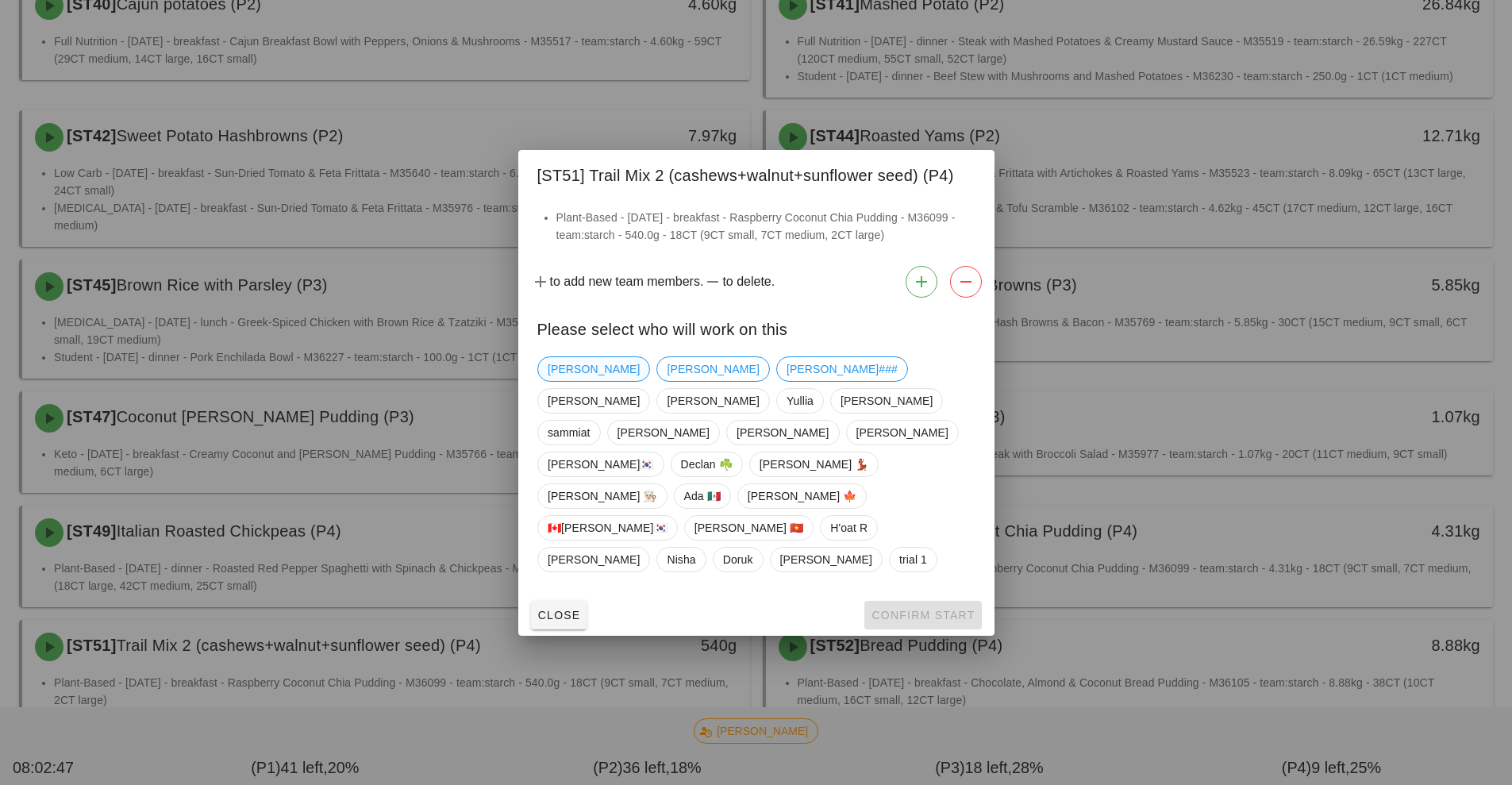
click at [572, 381] on span "[PERSON_NAME]" at bounding box center [593, 369] width 92 height 24
click at [923, 608] on span "Confirm Start" at bounding box center [923, 615] width 104 height 13
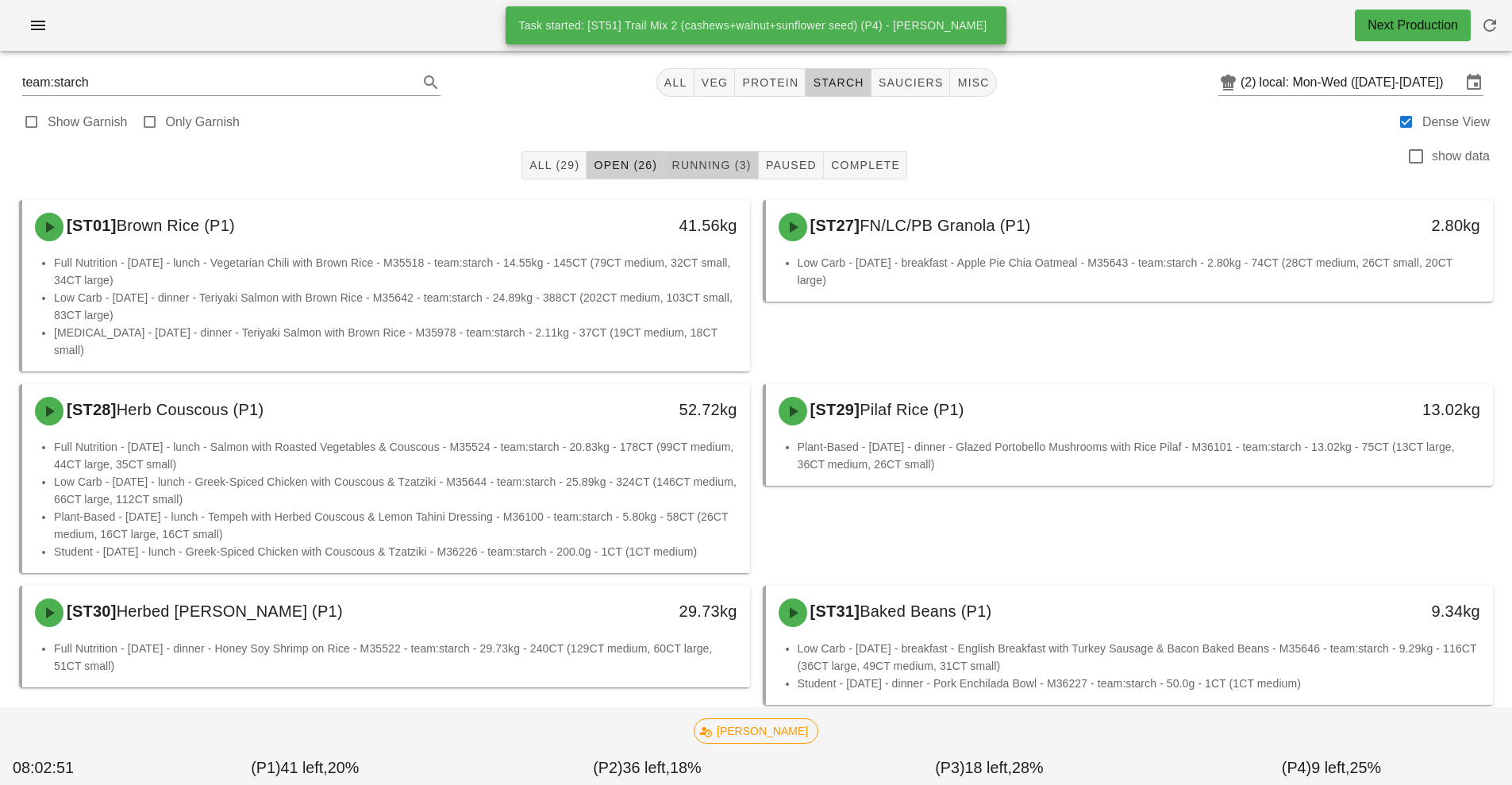
click at [716, 163] on span "Running (3)" at bounding box center [710, 165] width 80 height 13
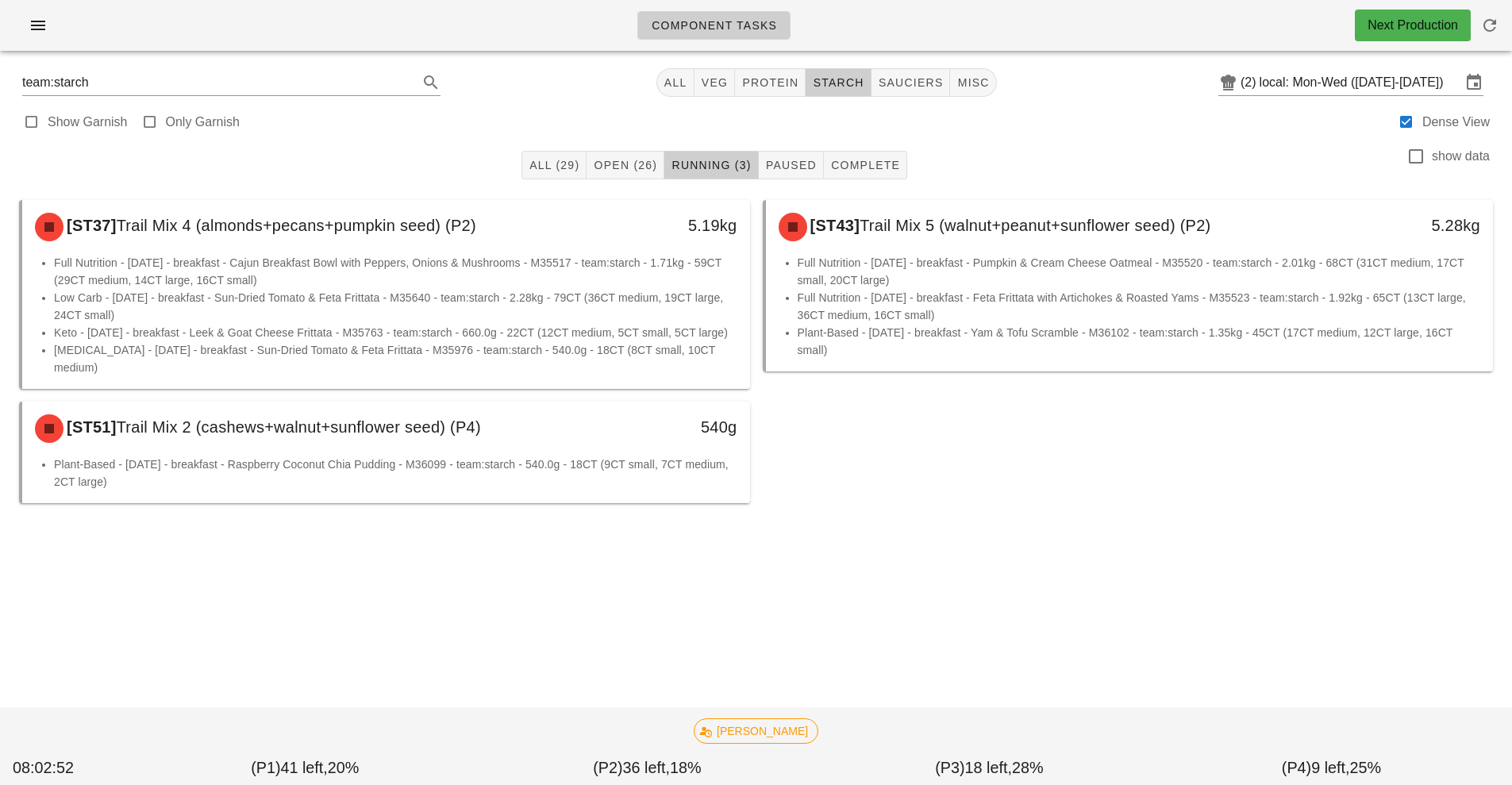
click at [401, 284] on li "Full Nutrition - Monday - breakfast - Cajun Breakfast Bowl with Peppers, Onions…" at bounding box center [395, 271] width 683 height 35
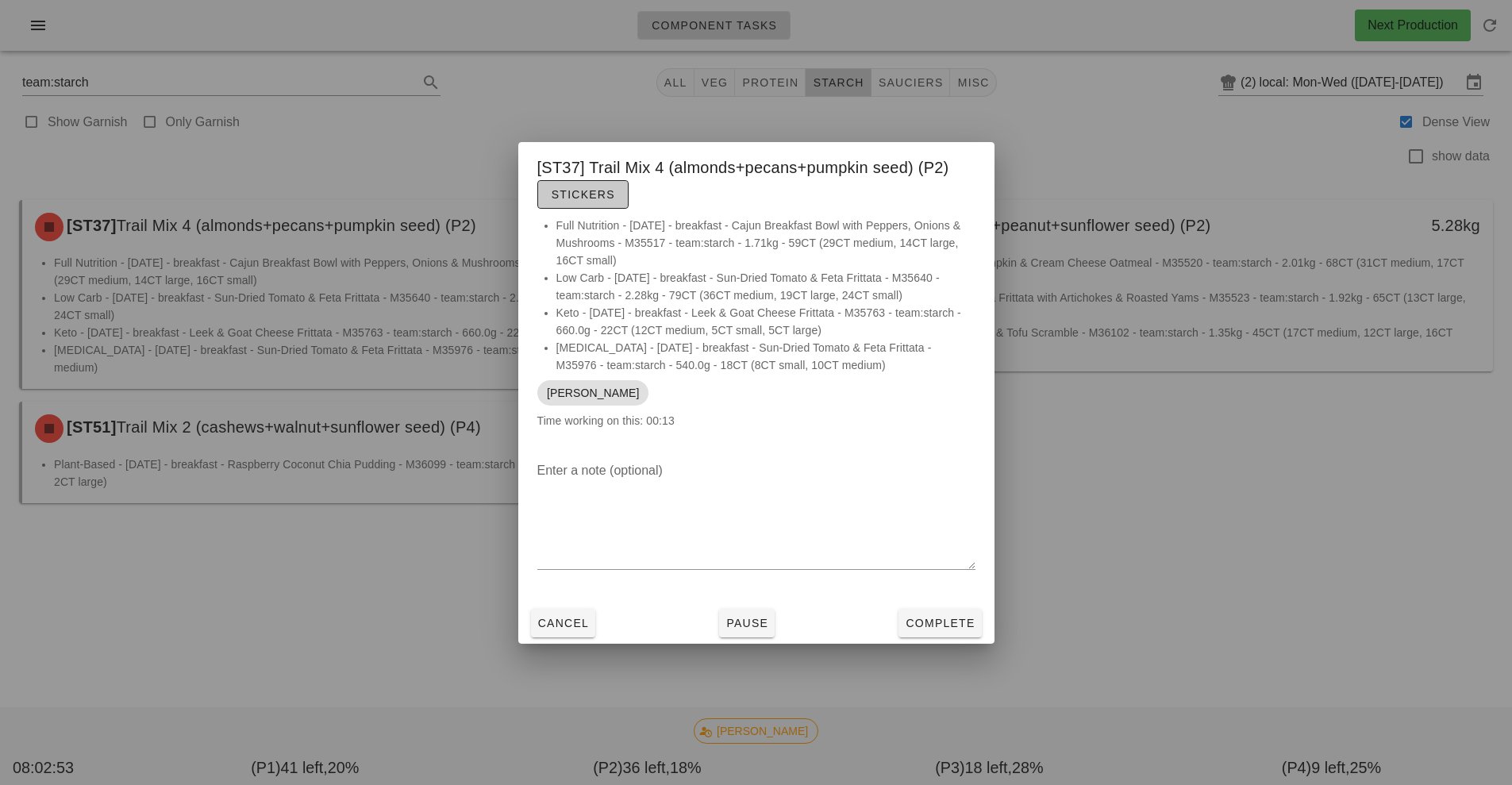
click at [588, 192] on span "Stickers" at bounding box center [583, 194] width 64 height 13
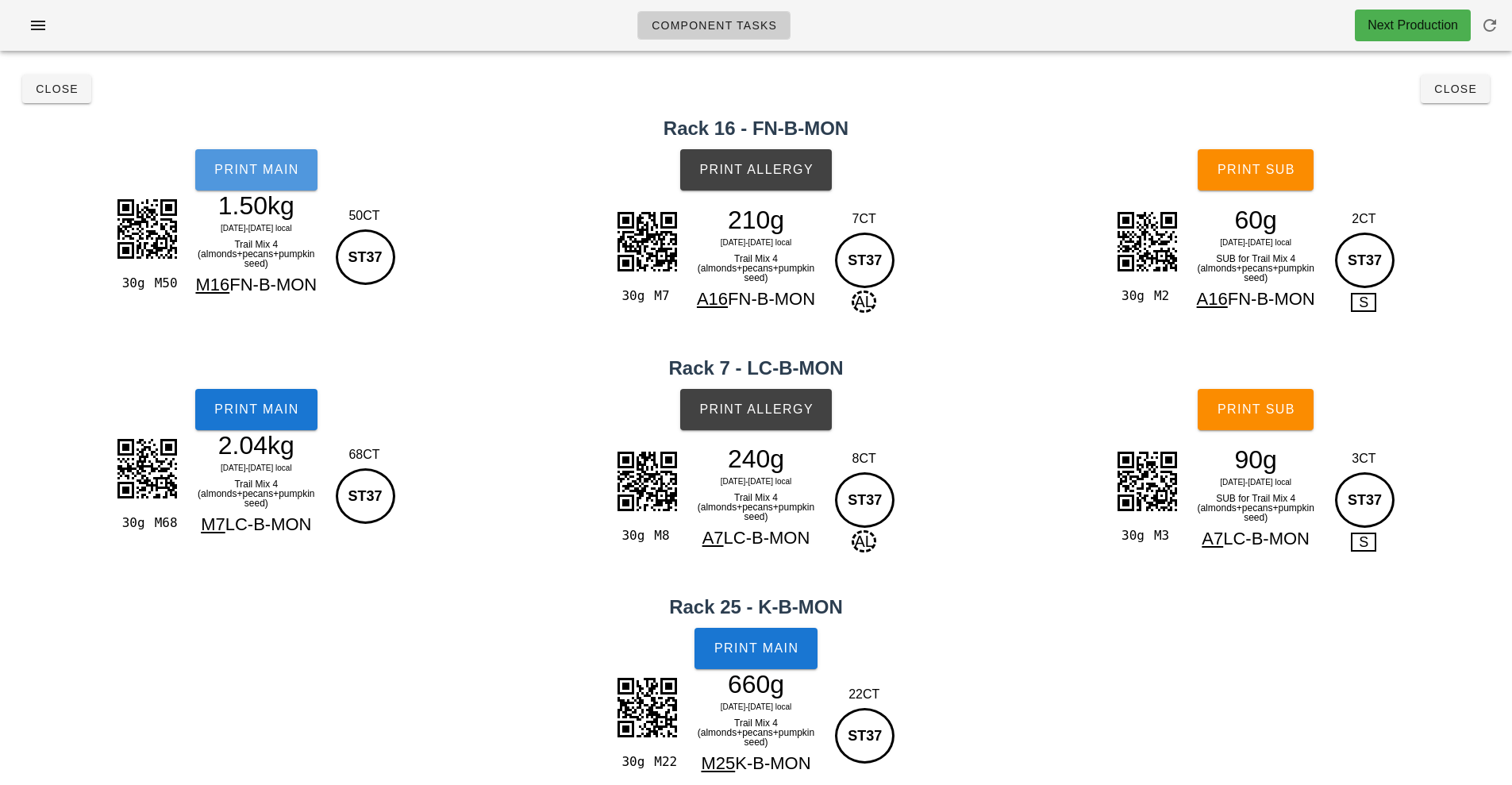
click at [249, 185] on button "Print Main" at bounding box center [256, 170] width 122 height 41
click at [288, 418] on button "Print Main" at bounding box center [256, 410] width 122 height 41
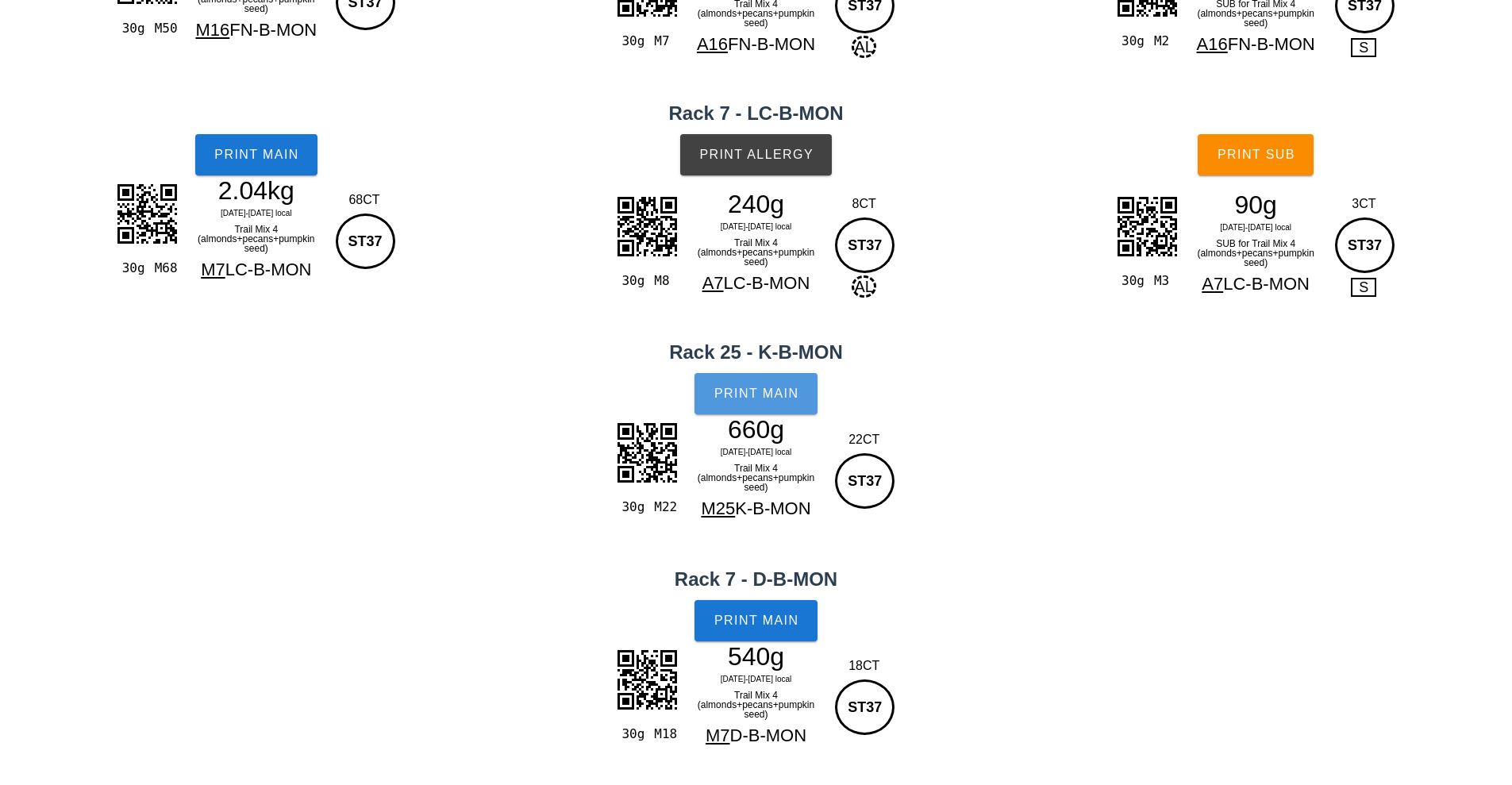
click at [777, 394] on span "Print Main" at bounding box center [756, 393] width 86 height 14
click at [766, 625] on span "Print Main" at bounding box center [756, 621] width 86 height 14
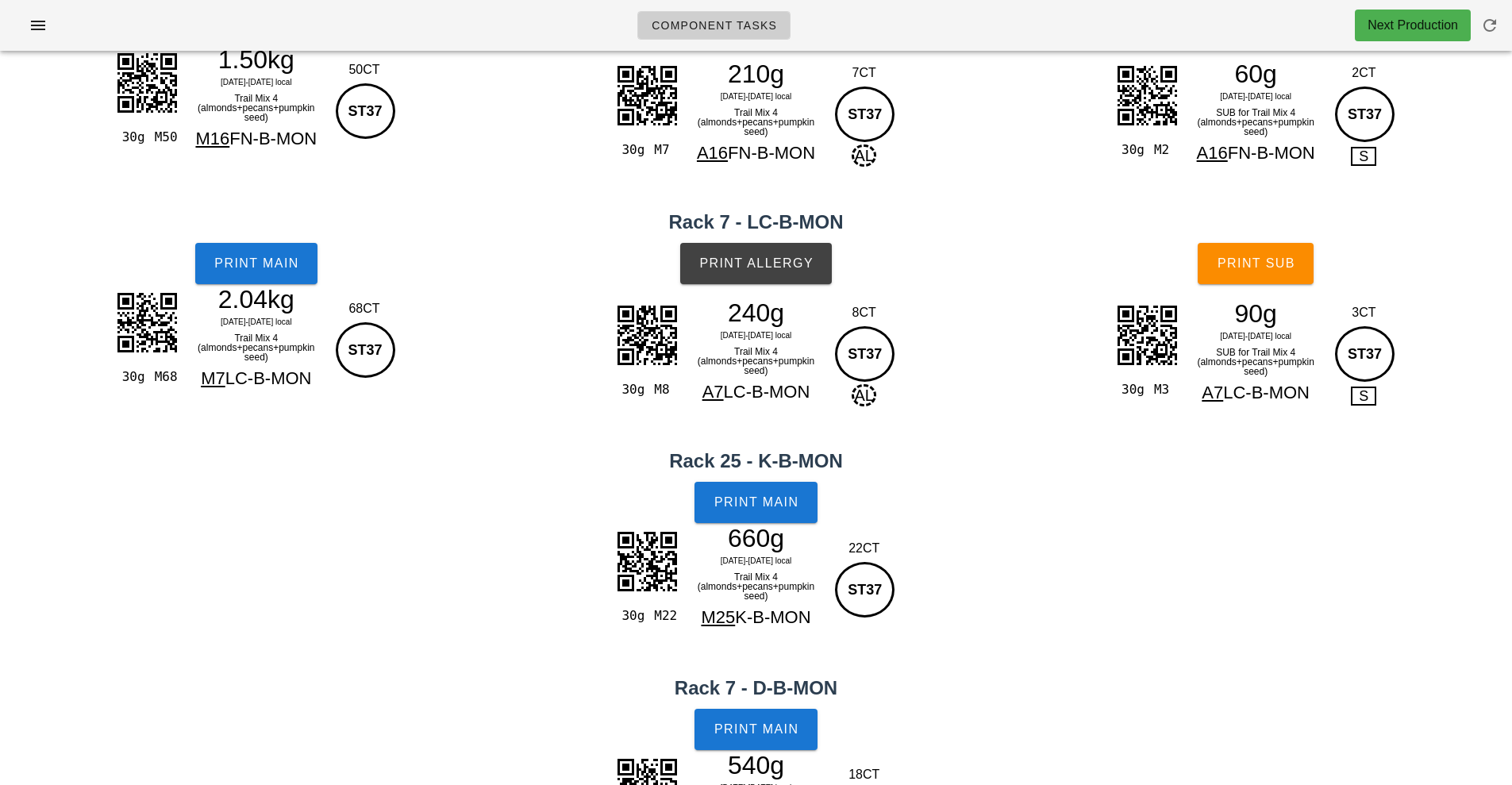
scroll to position [0, 0]
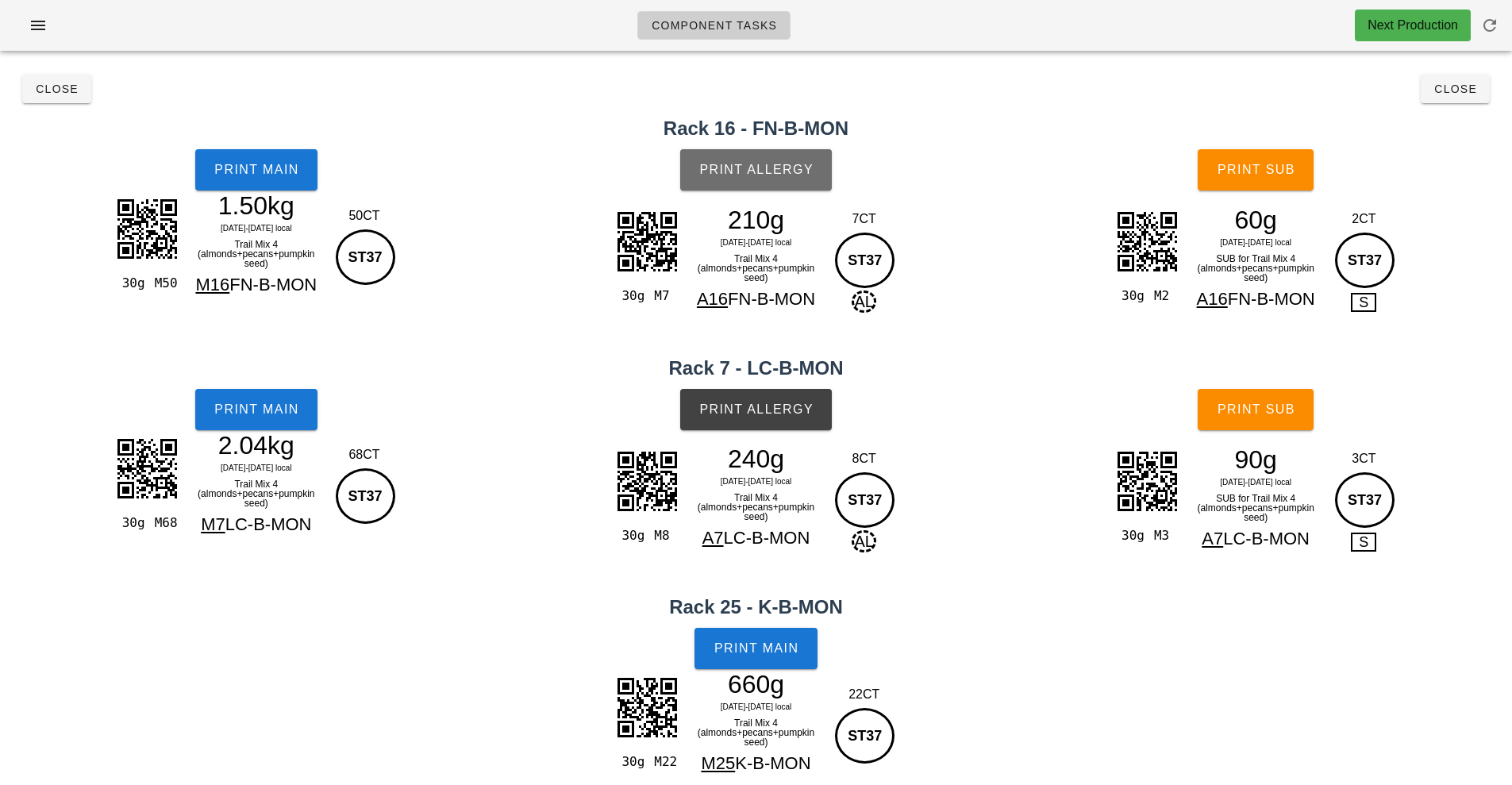
click at [761, 157] on button "Print Allergy" at bounding box center [755, 170] width 151 height 41
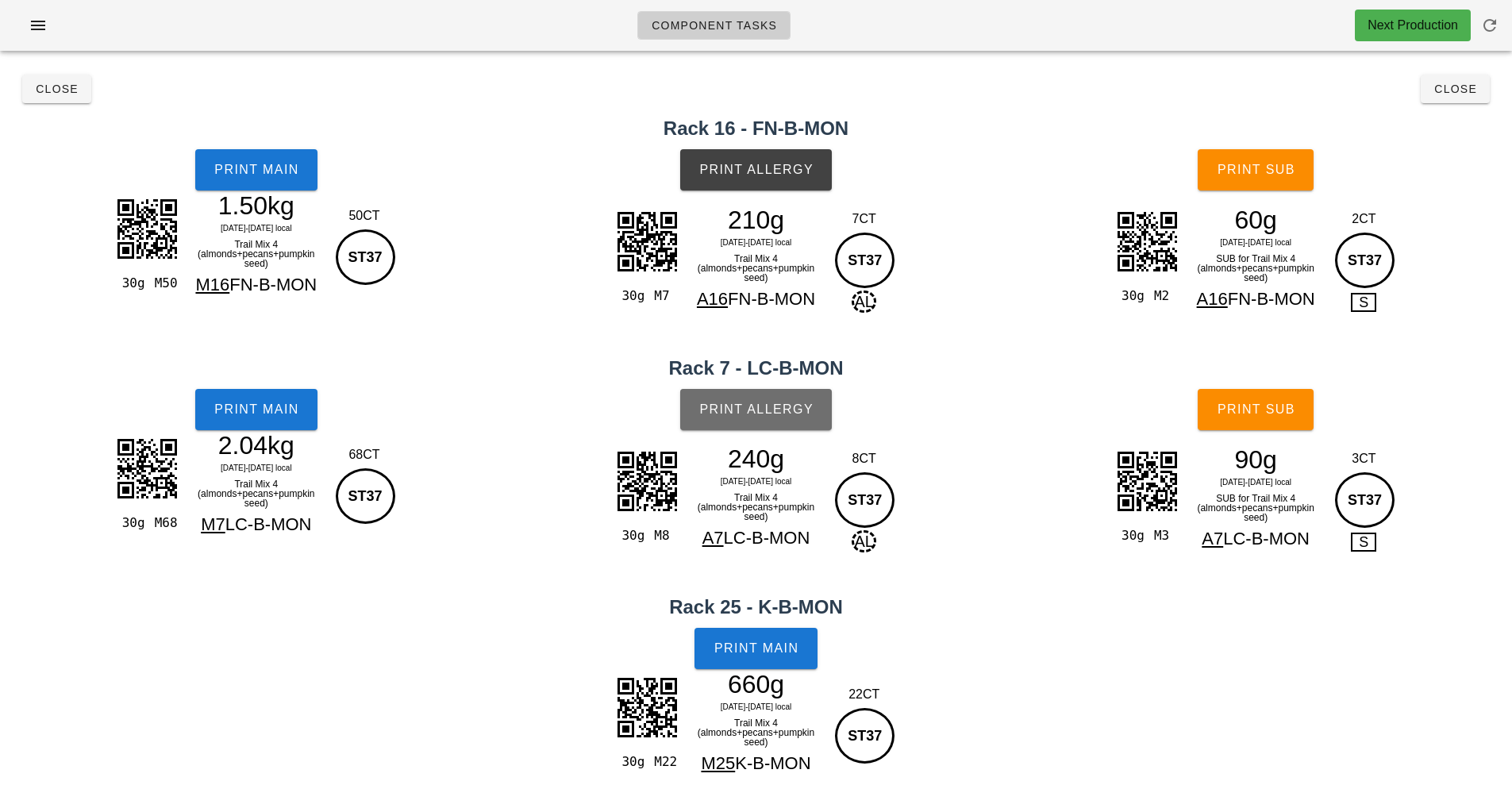
click at [777, 422] on button "Print Allergy" at bounding box center [755, 410] width 151 height 41
click at [1245, 168] on span "Print Sub" at bounding box center [1256, 170] width 79 height 14
click at [1255, 393] on button "Print Sub" at bounding box center [1255, 410] width 116 height 41
click at [1442, 91] on span "Close" at bounding box center [1455, 89] width 44 height 13
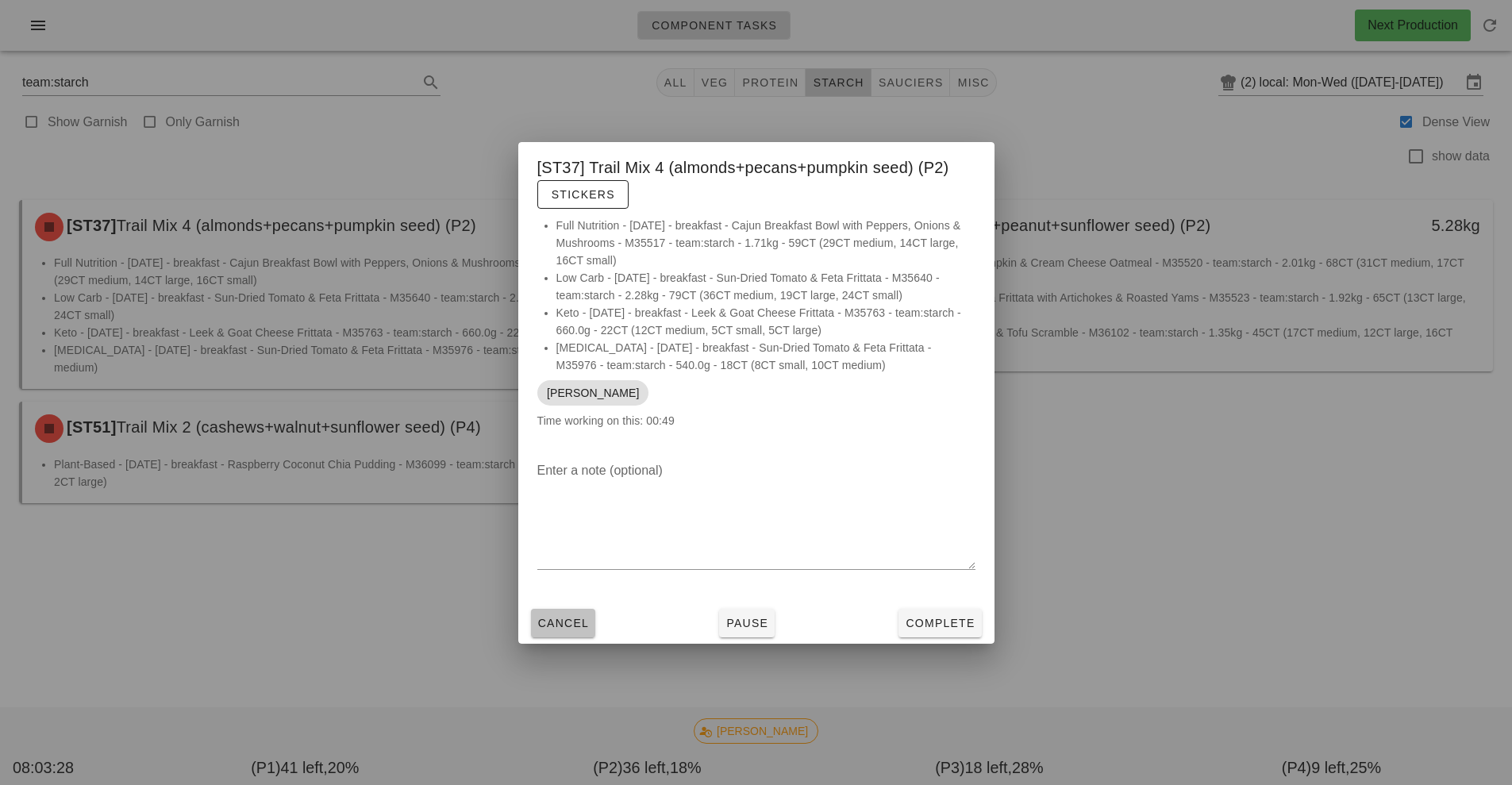
click at [546, 634] on button "Cancel" at bounding box center [563, 623] width 65 height 29
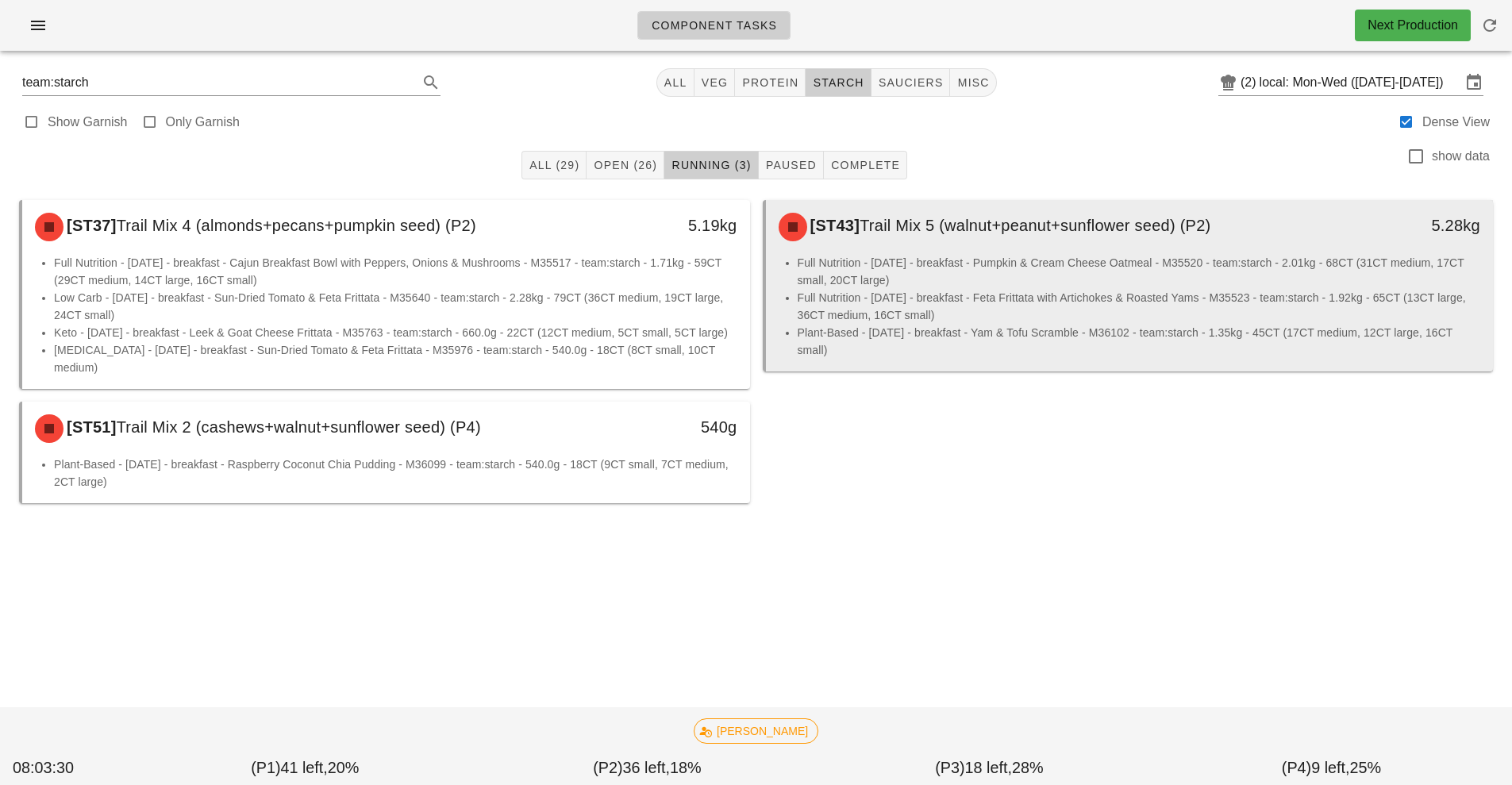
click at [990, 271] on li "Full Nutrition - Tuesday - breakfast - Pumpkin & Cream Cheese Oatmeal - M35520 …" at bounding box center [1138, 271] width 683 height 35
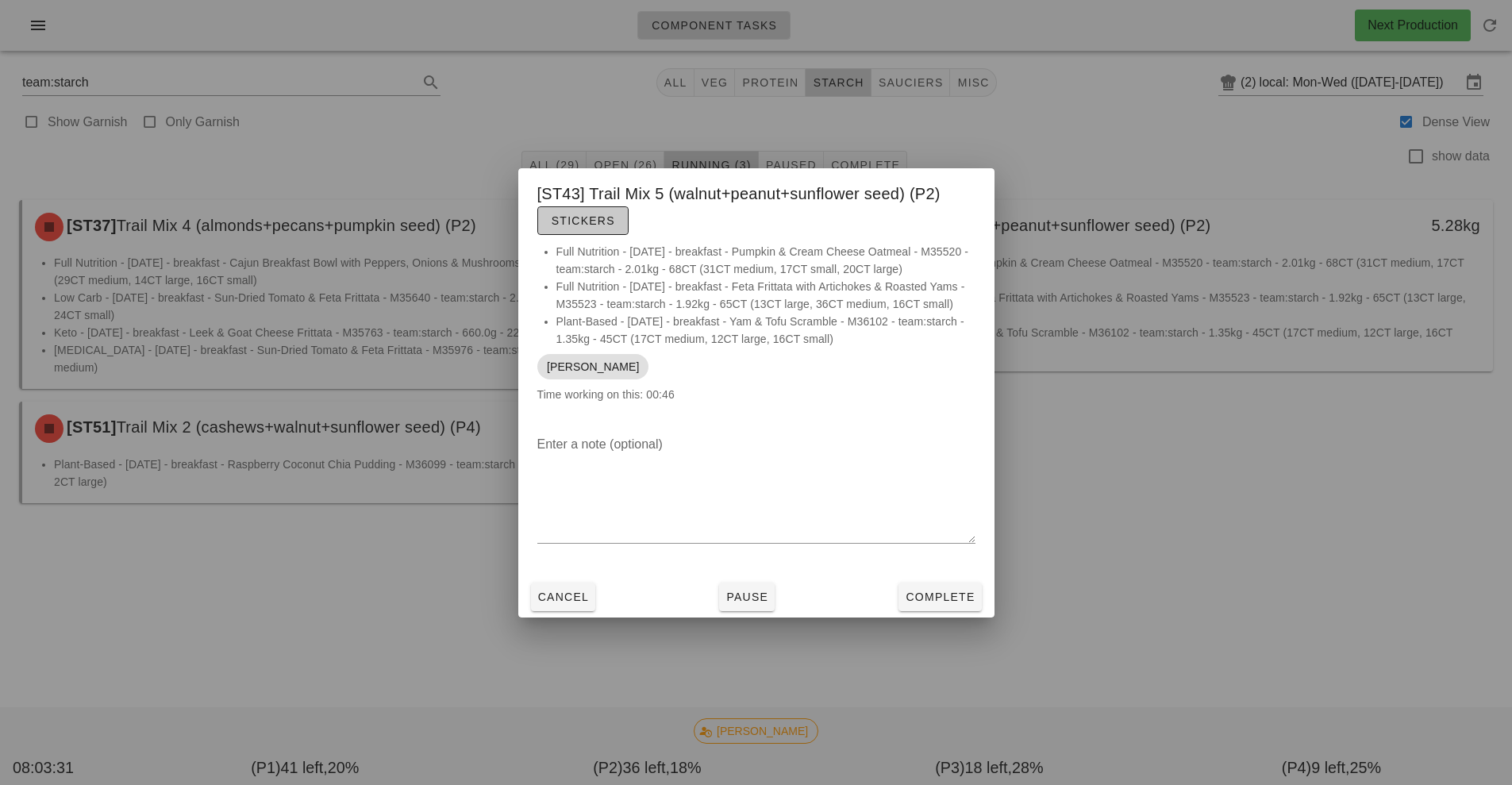
click at [571, 214] on span "Stickers" at bounding box center [583, 220] width 64 height 13
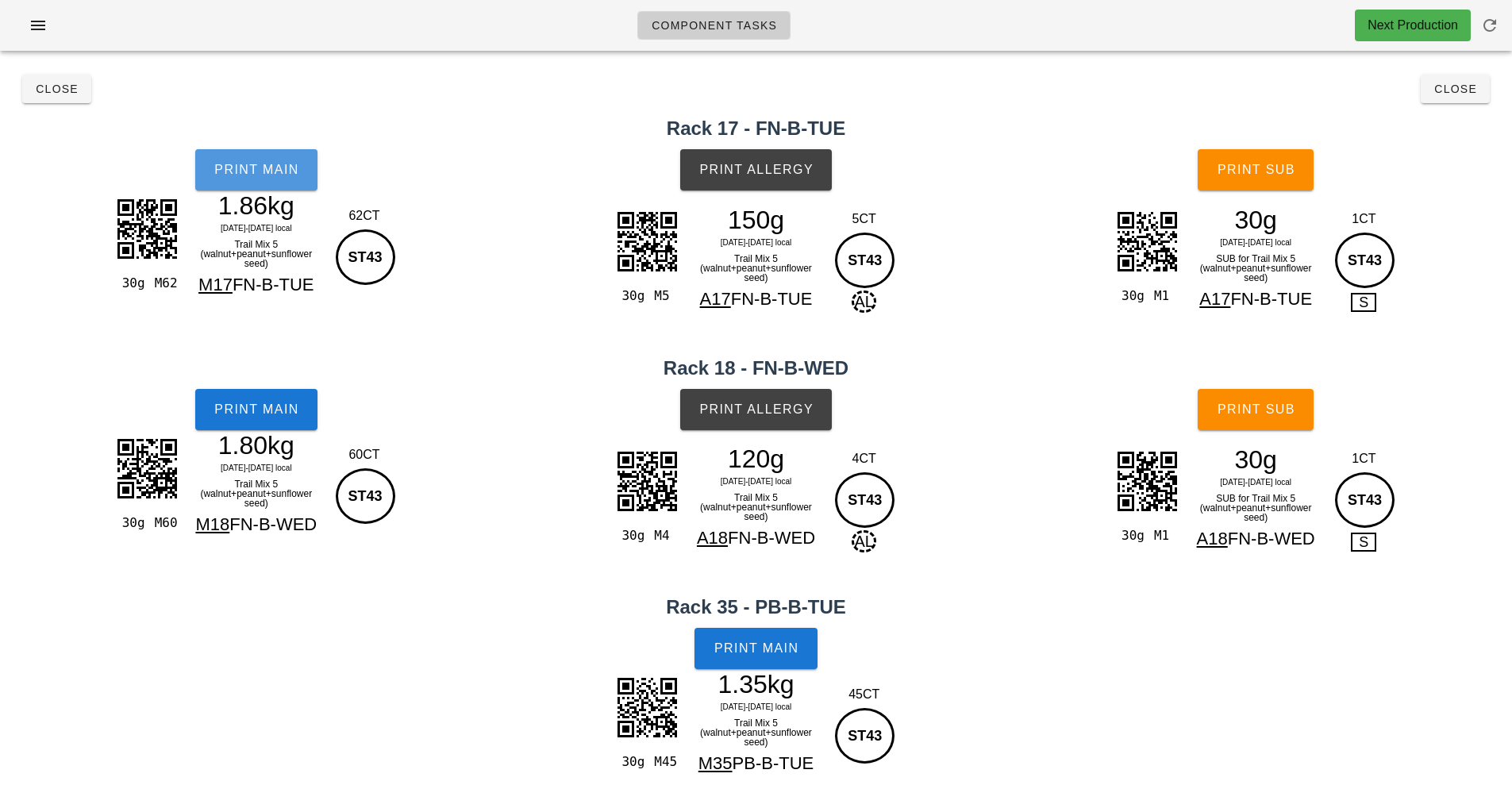
click at [253, 158] on button "Print Main" at bounding box center [256, 170] width 122 height 41
click at [264, 428] on button "Print Main" at bounding box center [256, 410] width 122 height 41
click at [752, 650] on span "Print Main" at bounding box center [756, 649] width 86 height 14
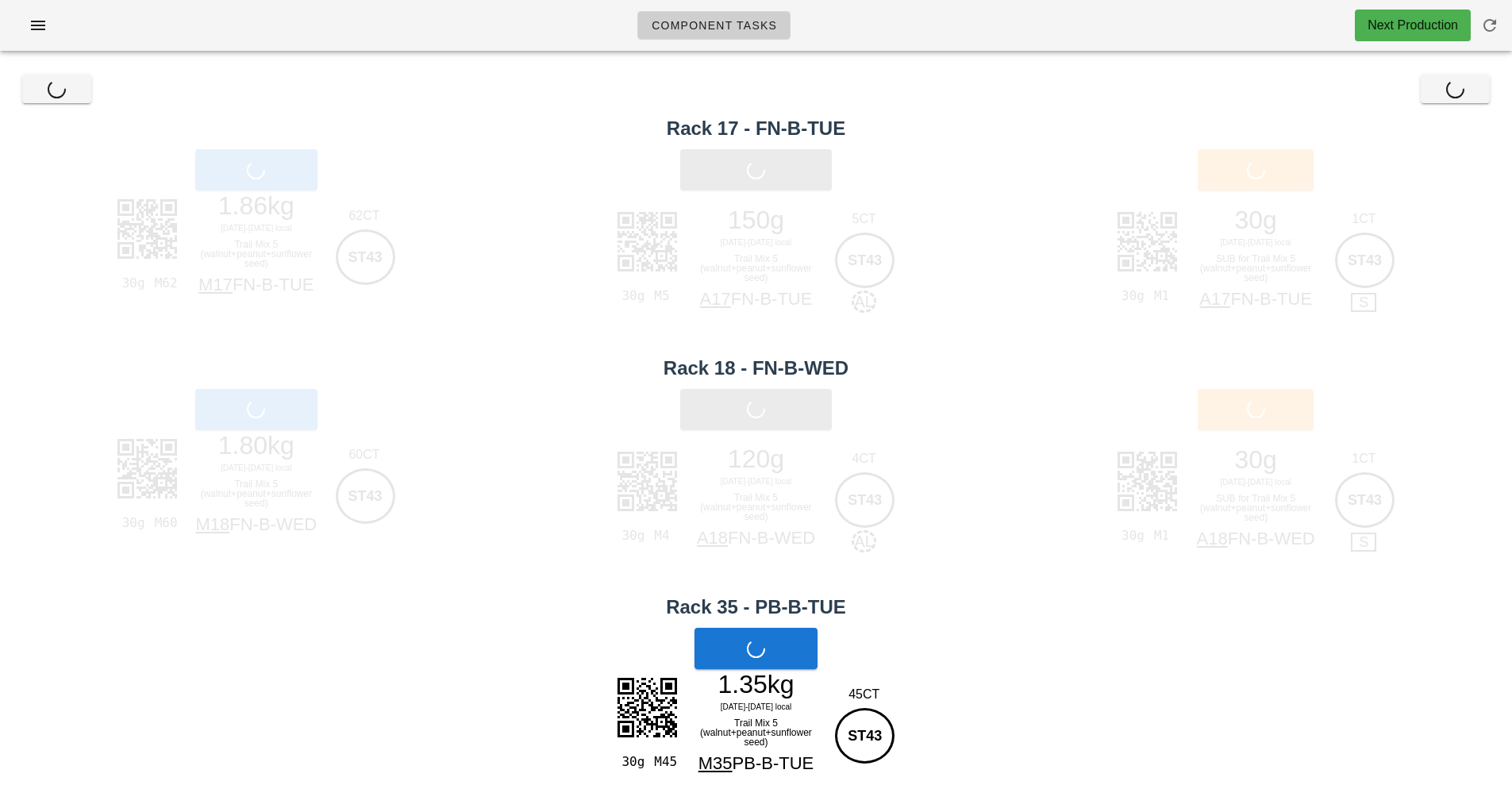
scroll to position [29, 0]
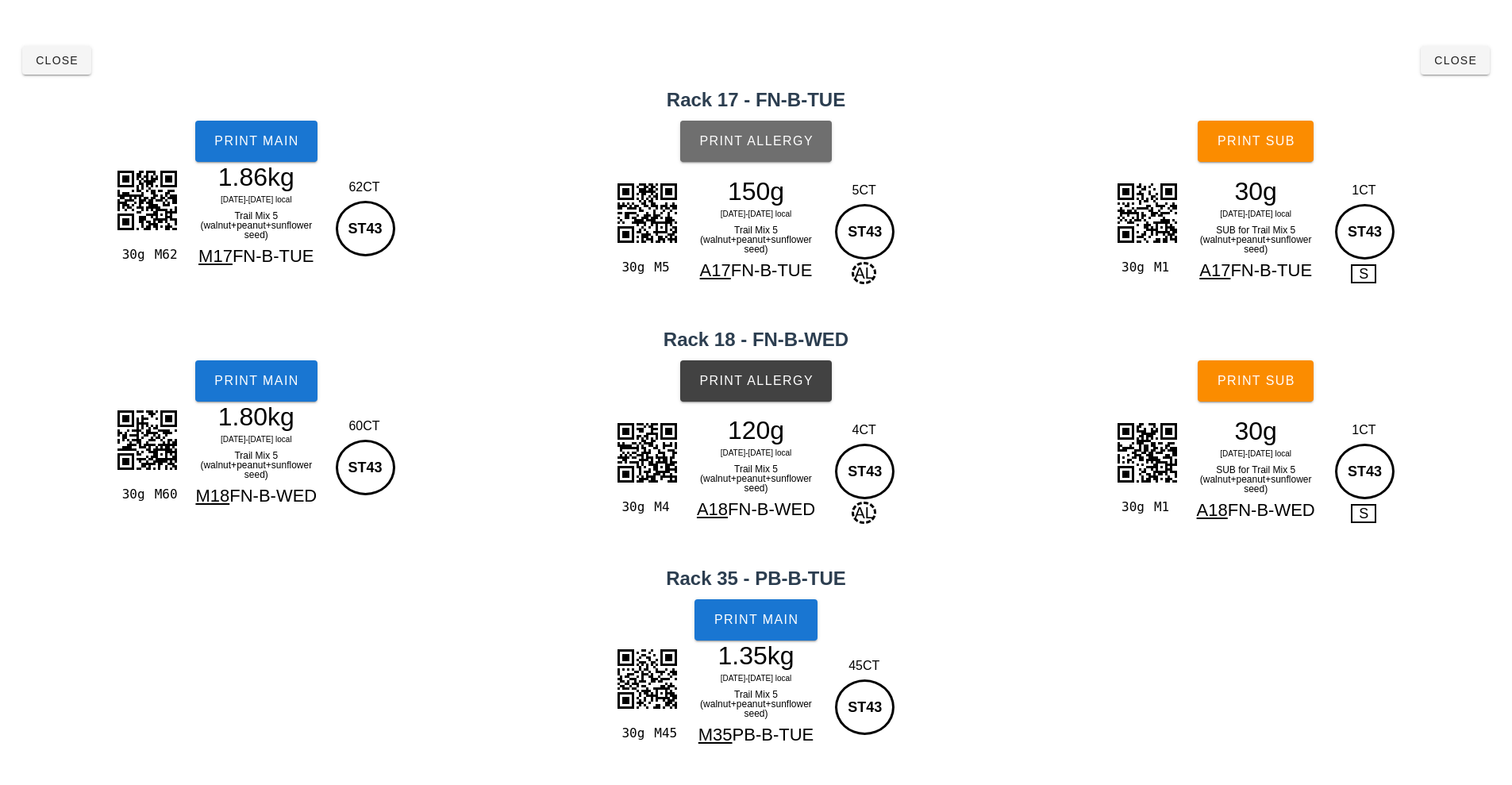
click at [780, 150] on button "Print Allergy" at bounding box center [755, 142] width 151 height 41
click at [788, 379] on span "Print Allergy" at bounding box center [756, 381] width 115 height 14
click at [1267, 131] on button "Print Sub" at bounding box center [1255, 142] width 116 height 41
click at [1263, 384] on span "Print Sub" at bounding box center [1256, 381] width 79 height 14
click at [1458, 56] on span "Close" at bounding box center [1455, 60] width 44 height 13
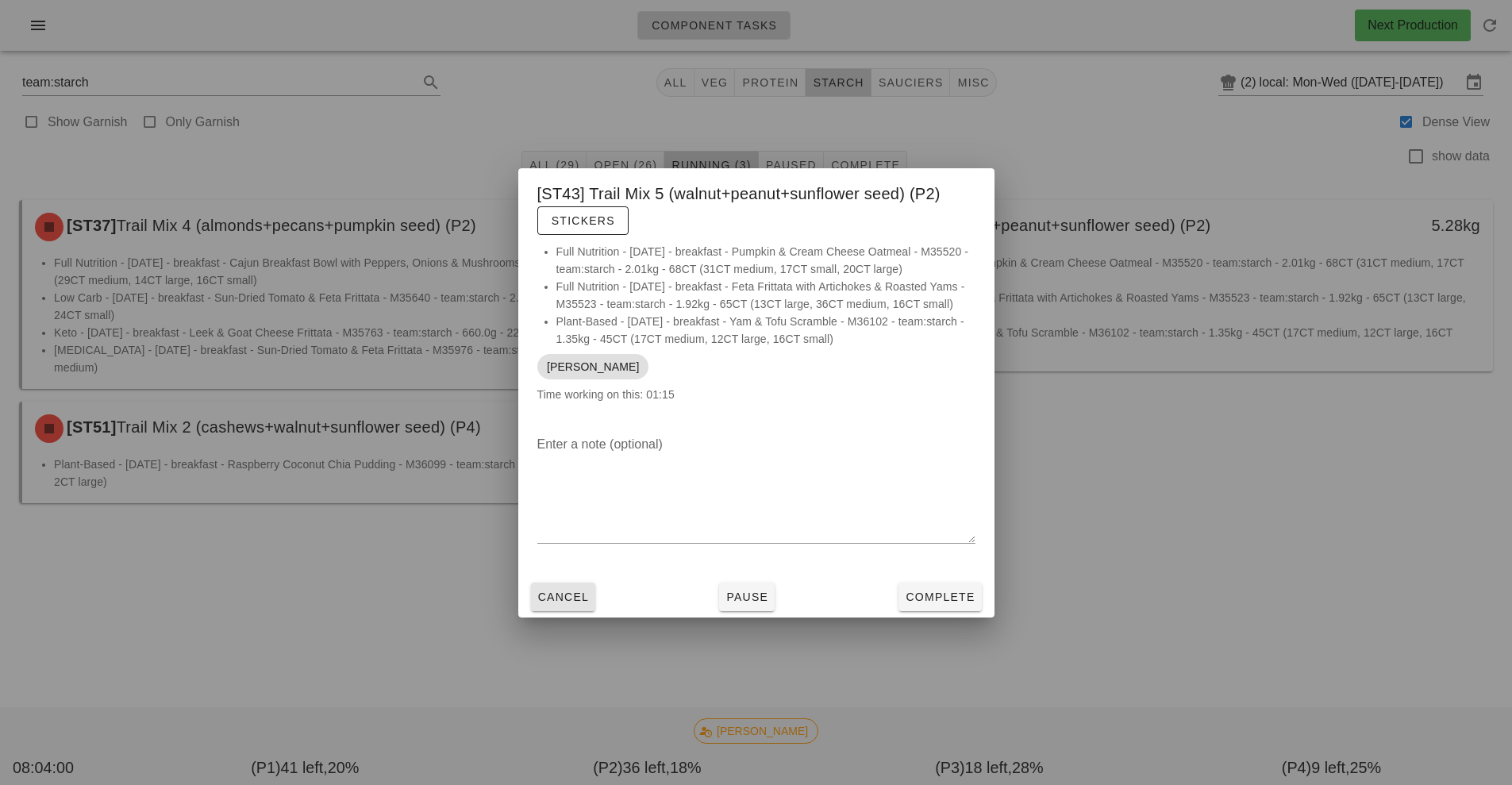
click at [566, 603] on span "Cancel" at bounding box center [563, 597] width 52 height 13
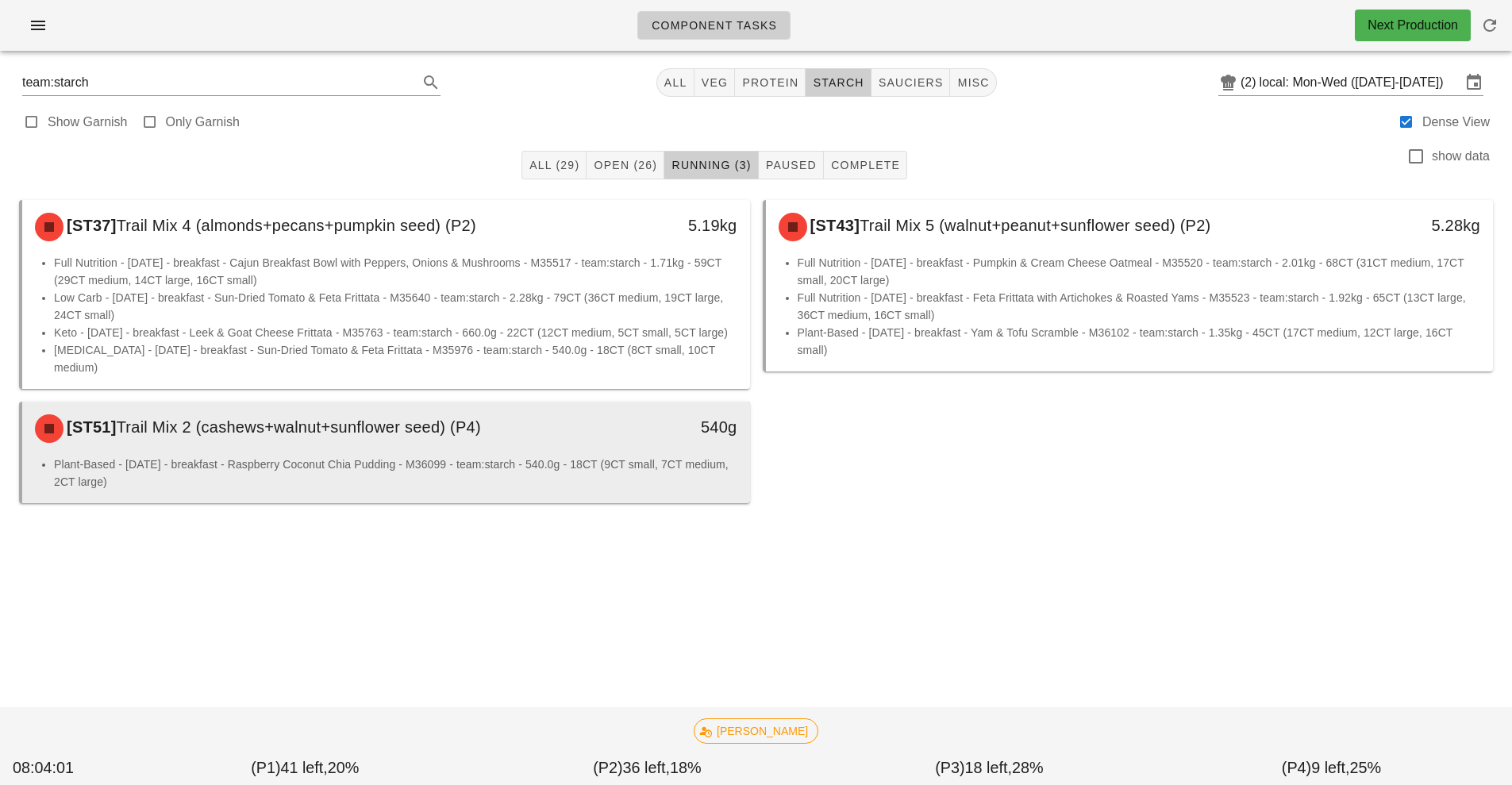
click at [397, 456] on li "Plant-Based - Monday - breakfast - Raspberry Coconut Chia Pudding - M36099 - te…" at bounding box center [395, 473] width 683 height 35
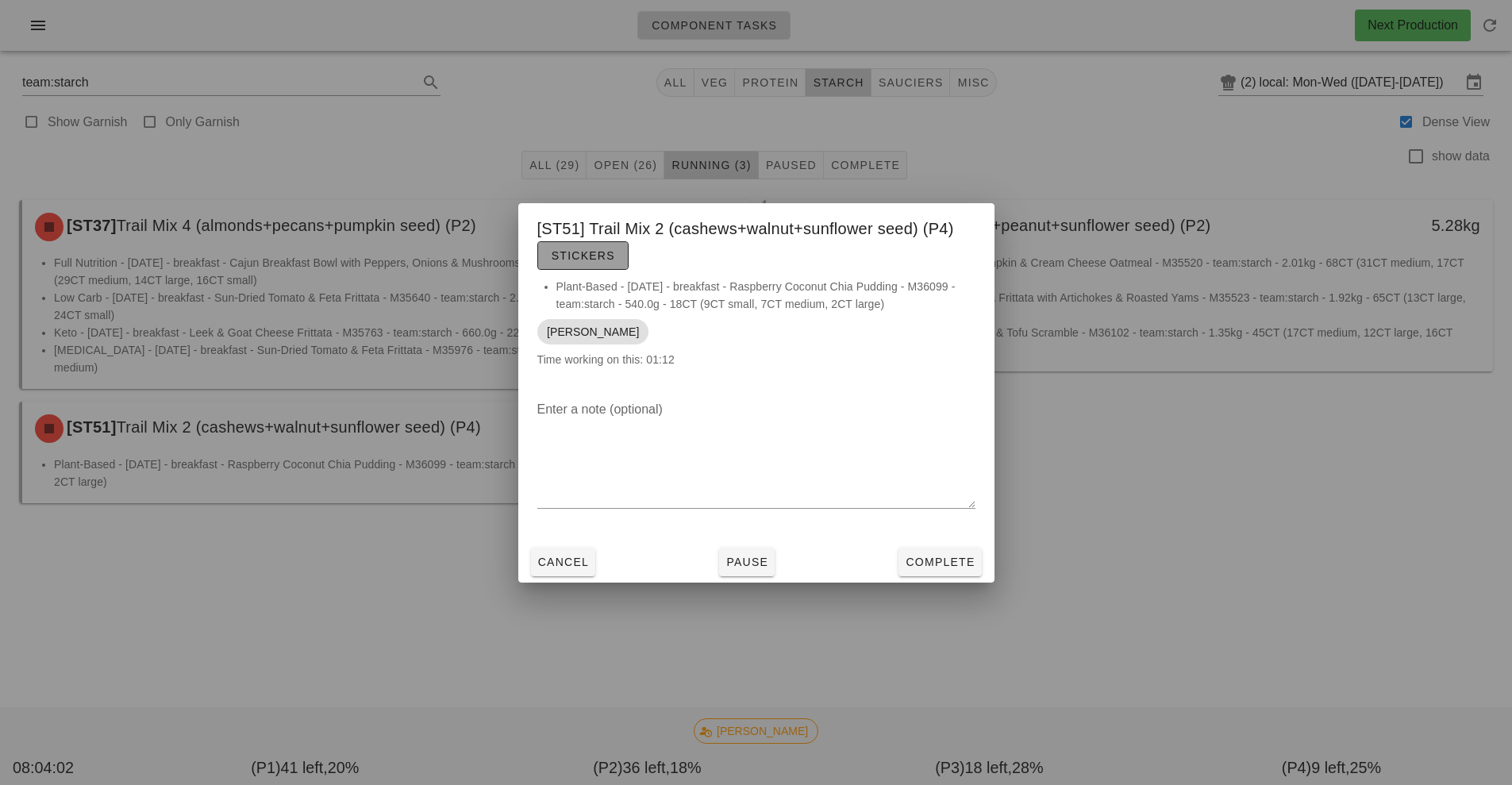
click at [584, 255] on span "Stickers" at bounding box center [583, 255] width 64 height 13
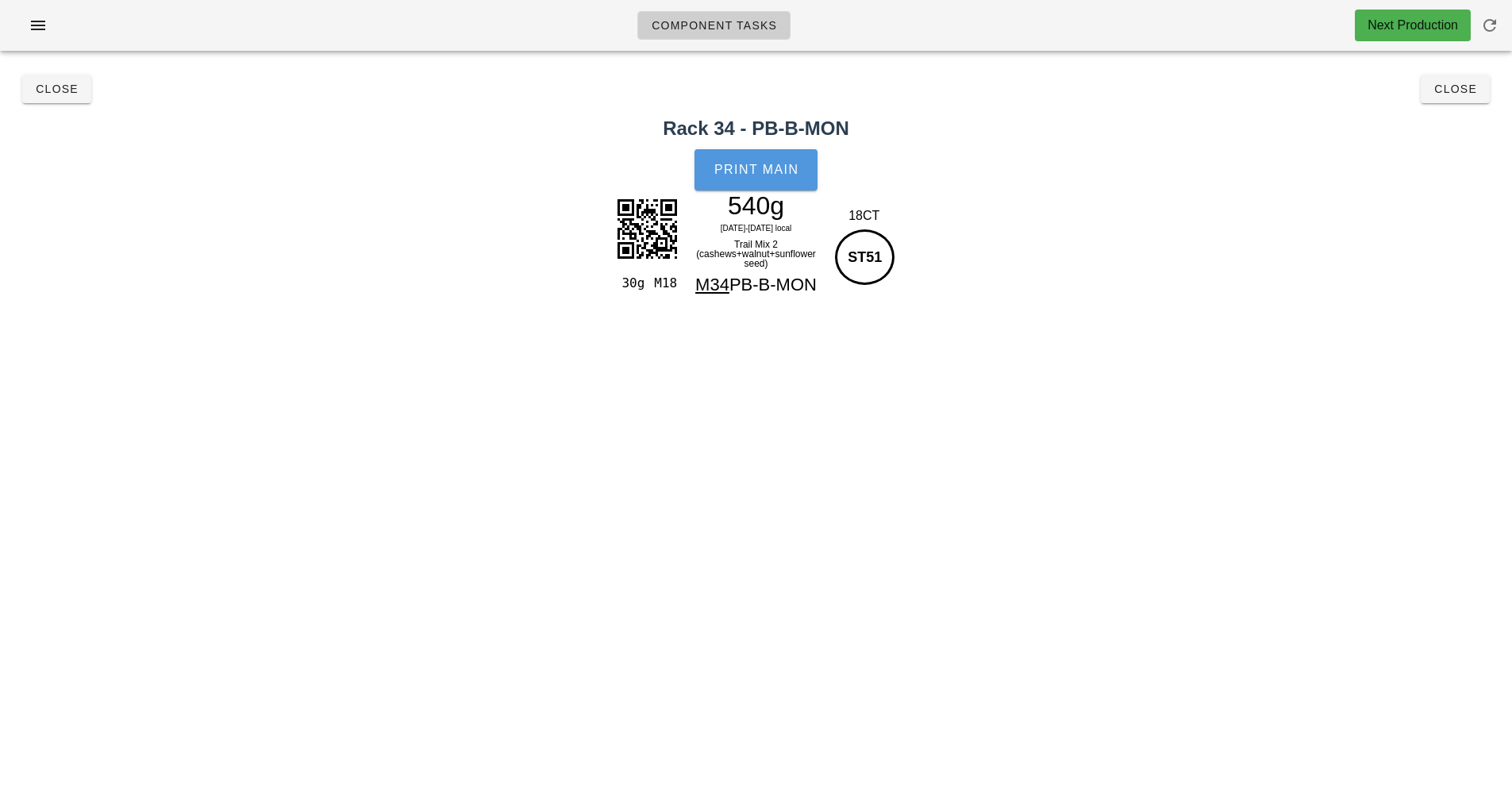
click at [761, 170] on span "Print Main" at bounding box center [756, 170] width 86 height 14
click at [71, 116] on h2 "Rack 34 - PB-B-MON" at bounding box center [756, 129] width 1492 height 29
click at [68, 99] on button "Close" at bounding box center [56, 89] width 69 height 29
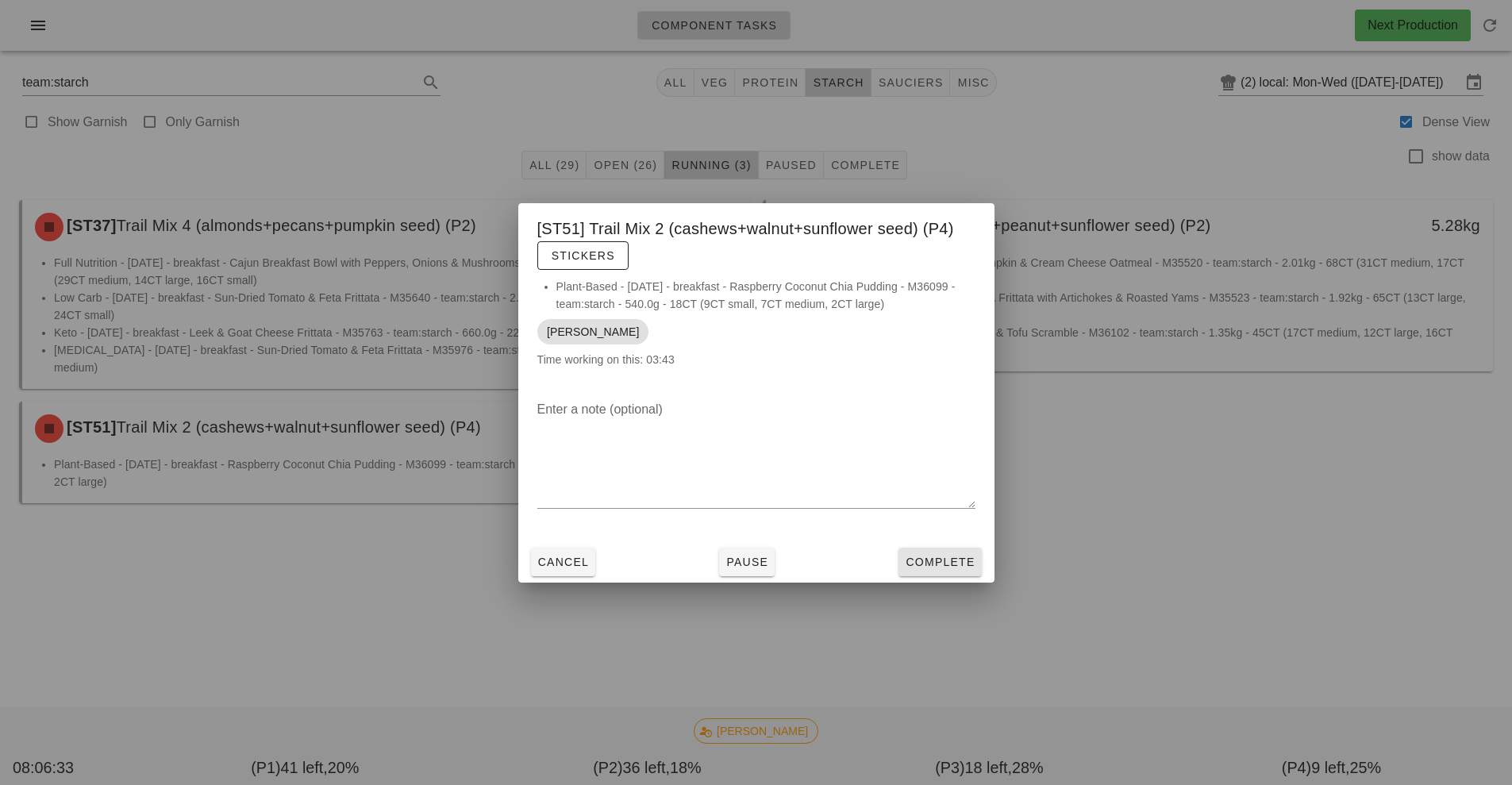
click at [936, 572] on button "Complete" at bounding box center [940, 562] width 82 height 29
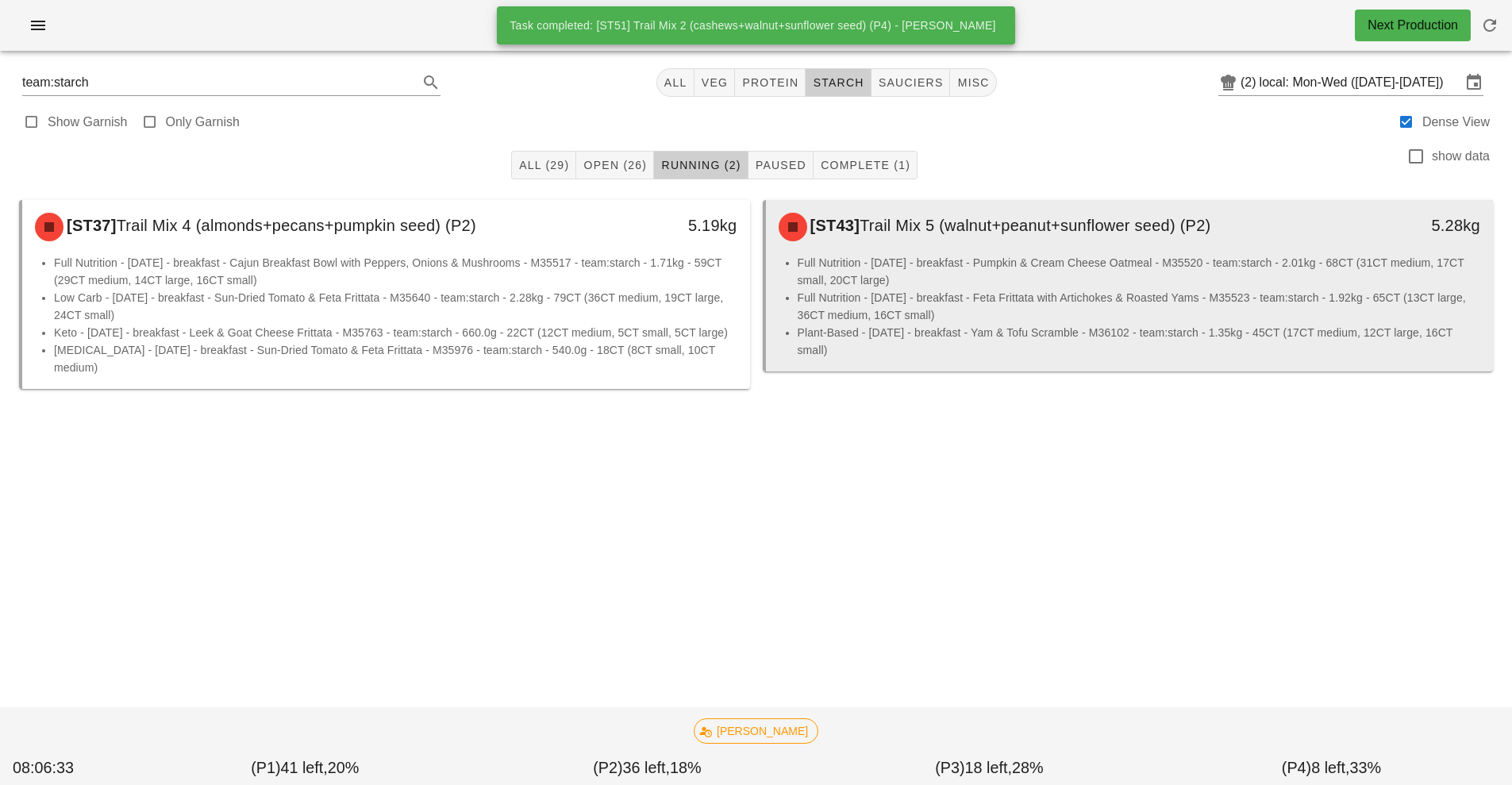
click at [907, 301] on li "Full Nutrition - Wednesday - breakfast - Feta Frittata with Artichokes & Roaste…" at bounding box center [1138, 306] width 683 height 35
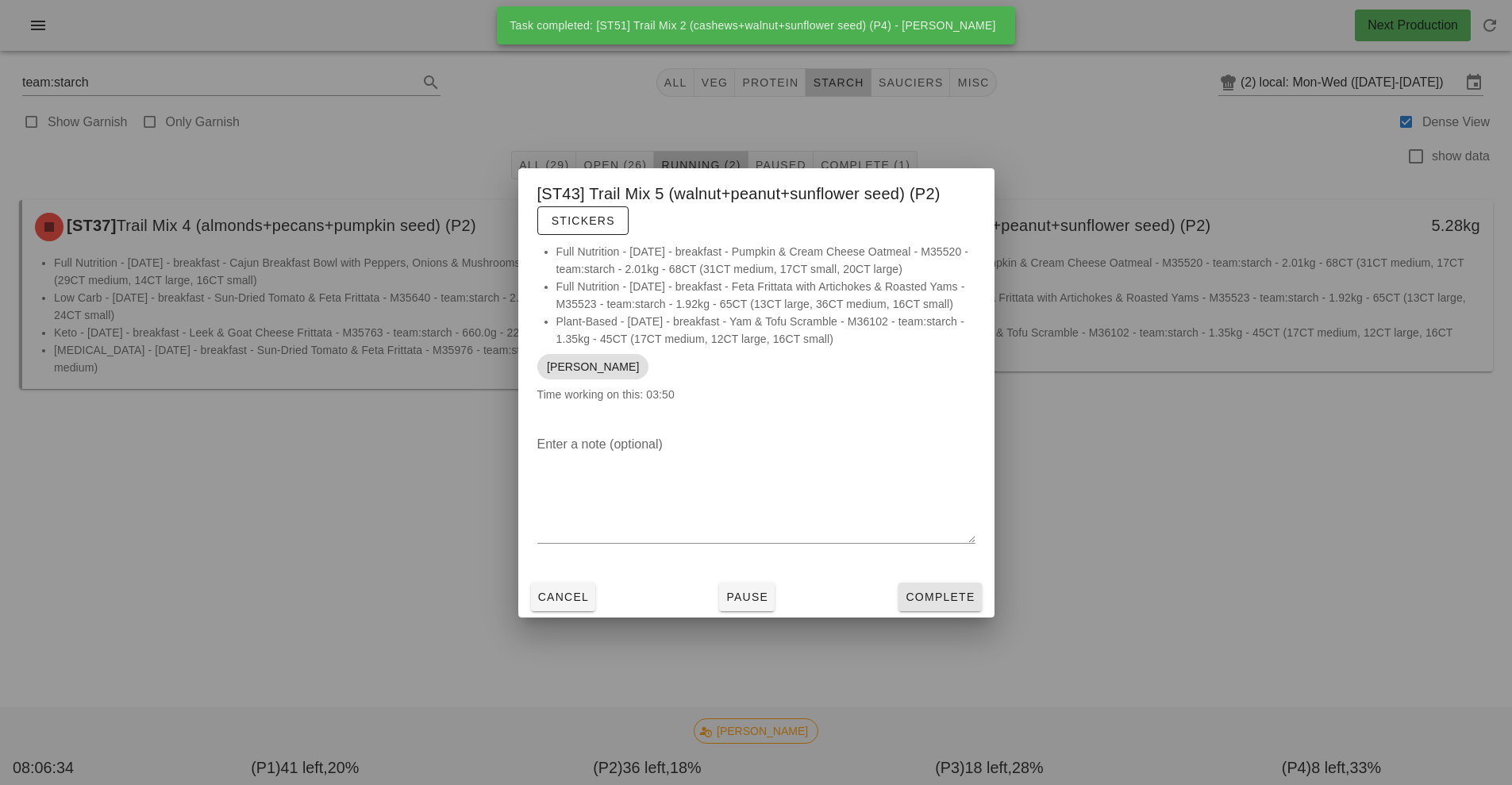
click at [946, 603] on span "Complete" at bounding box center [940, 597] width 70 height 13
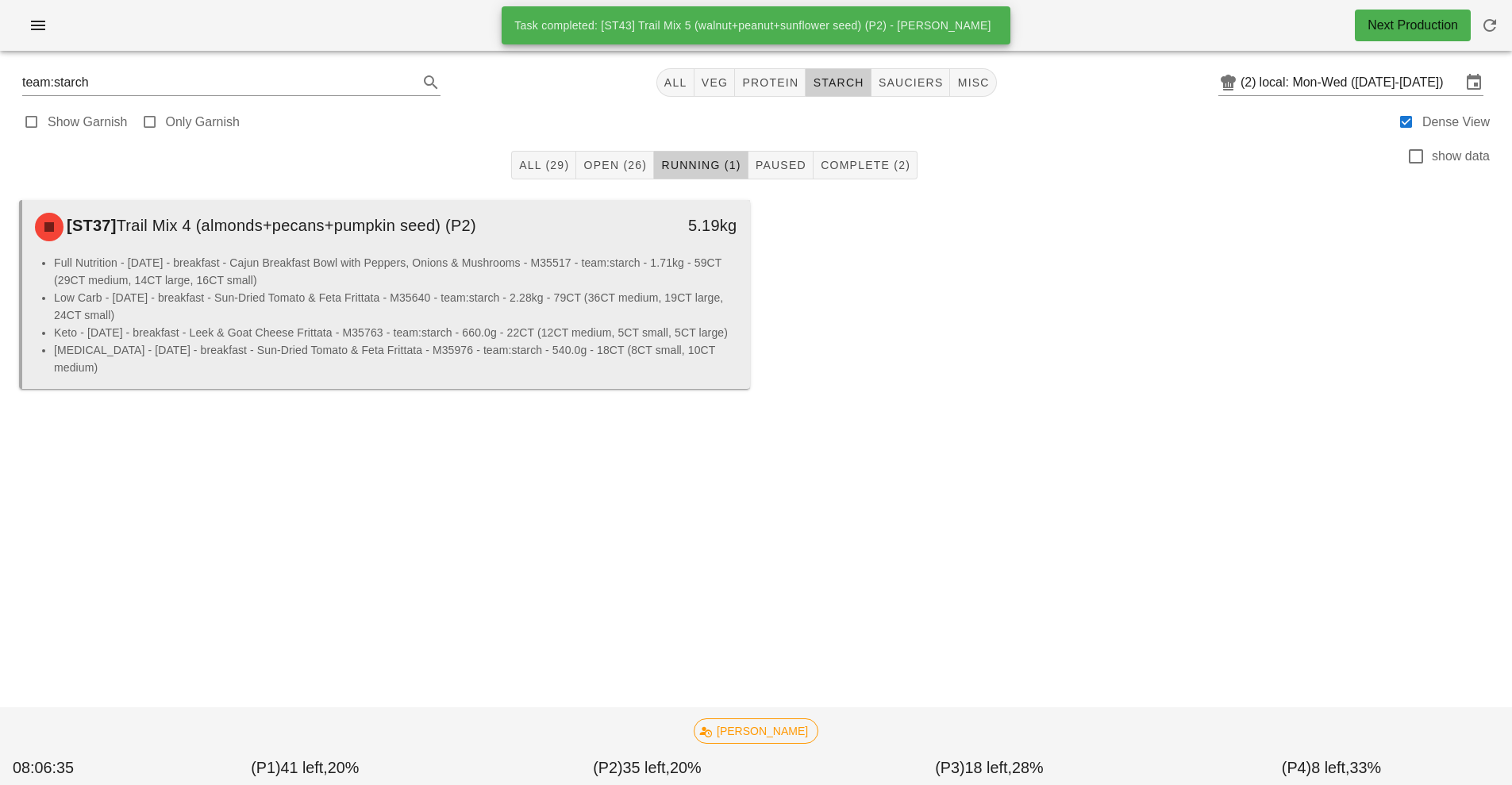
click at [380, 284] on li "Full Nutrition - Monday - breakfast - Cajun Breakfast Bowl with Peppers, Onions…" at bounding box center [395, 271] width 683 height 35
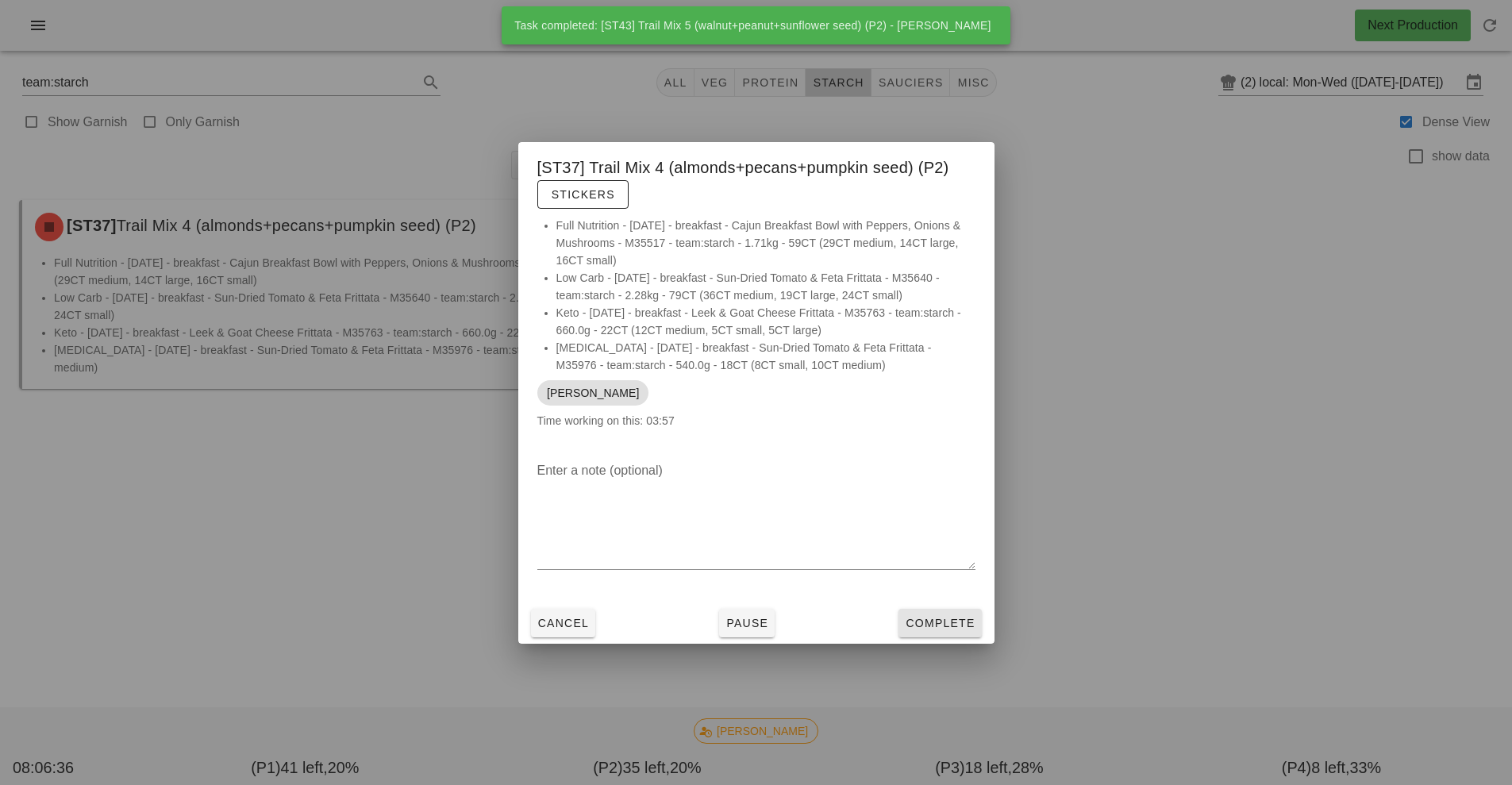
click at [928, 632] on button "Complete" at bounding box center [940, 623] width 82 height 29
